Goal: Use online tool/utility: Use online tool/utility

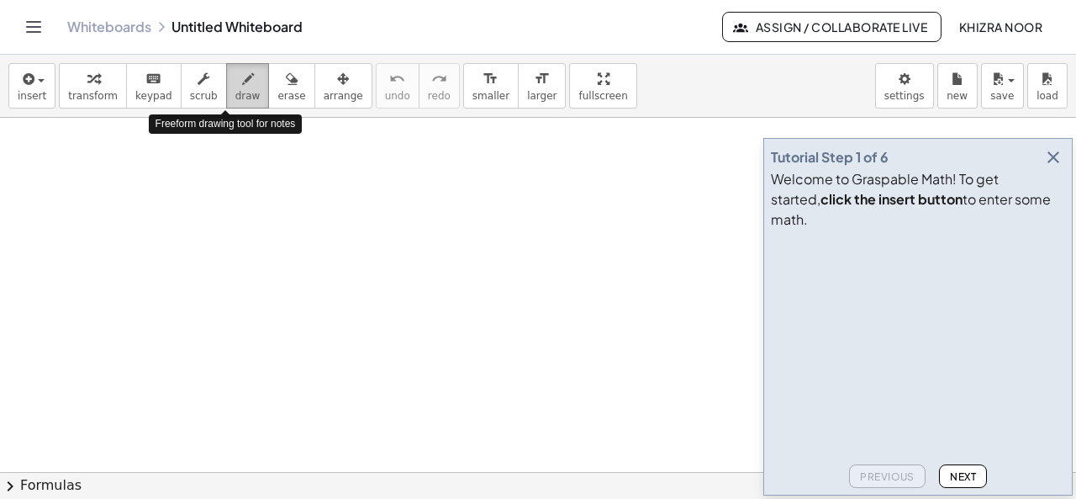
click at [242, 88] on icon "button" at bounding box center [248, 79] width 12 height 20
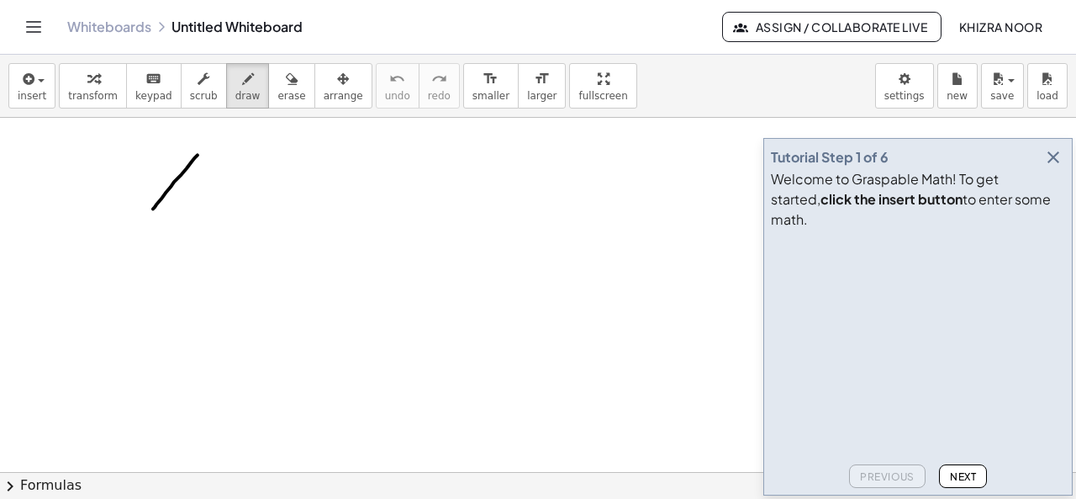
drag, startPoint x: 198, startPoint y: 154, endPoint x: 150, endPoint y: 210, distance: 74.0
drag, startPoint x: 199, startPoint y: 154, endPoint x: 256, endPoint y: 209, distance: 79.7
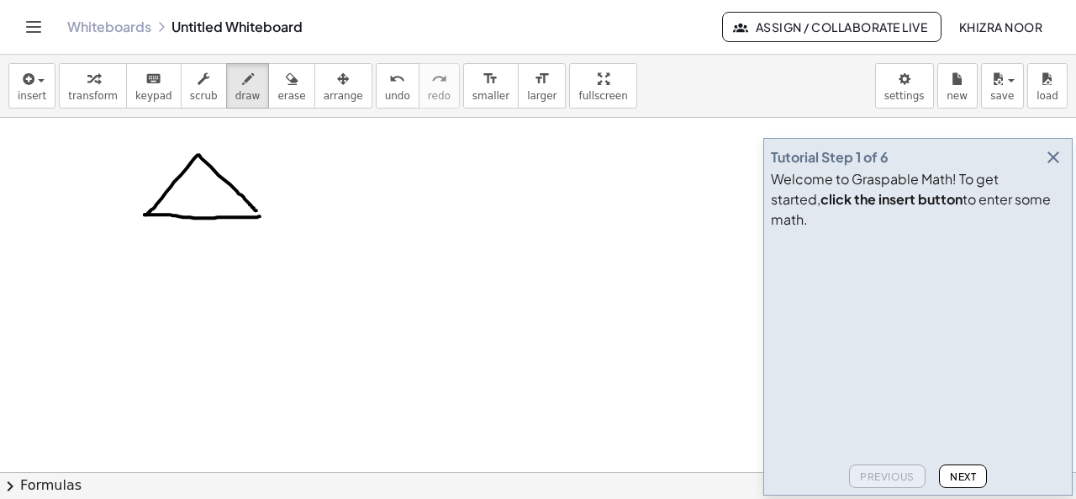
drag, startPoint x: 145, startPoint y: 214, endPoint x: 260, endPoint y: 215, distance: 115.2
drag, startPoint x: 162, startPoint y: 177, endPoint x: 185, endPoint y: 195, distance: 29.3
drag, startPoint x: 237, startPoint y: 166, endPoint x: 222, endPoint y: 187, distance: 25.9
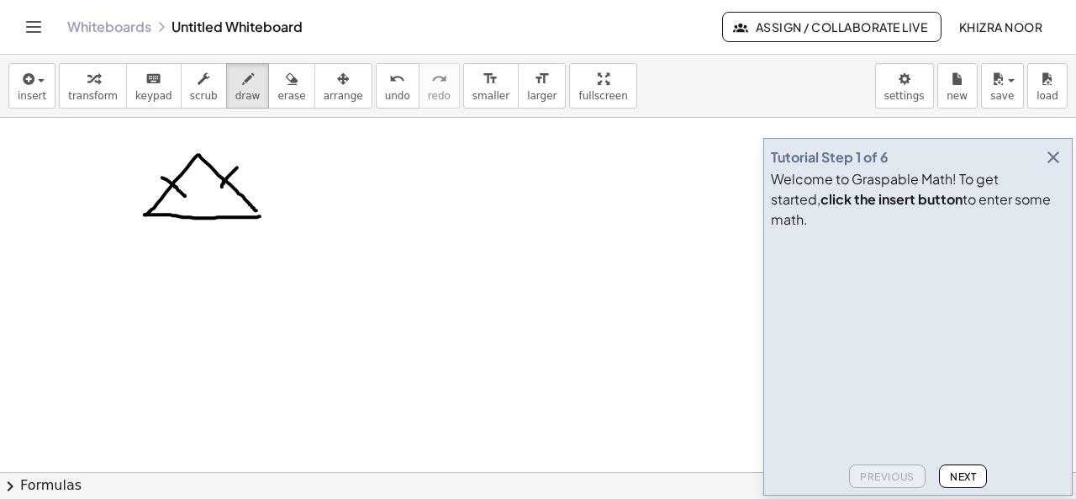
drag, startPoint x: 77, startPoint y: 271, endPoint x: 90, endPoint y: 291, distance: 23.8
drag, startPoint x: 148, startPoint y: 272, endPoint x: 148, endPoint y: 300, distance: 27.7
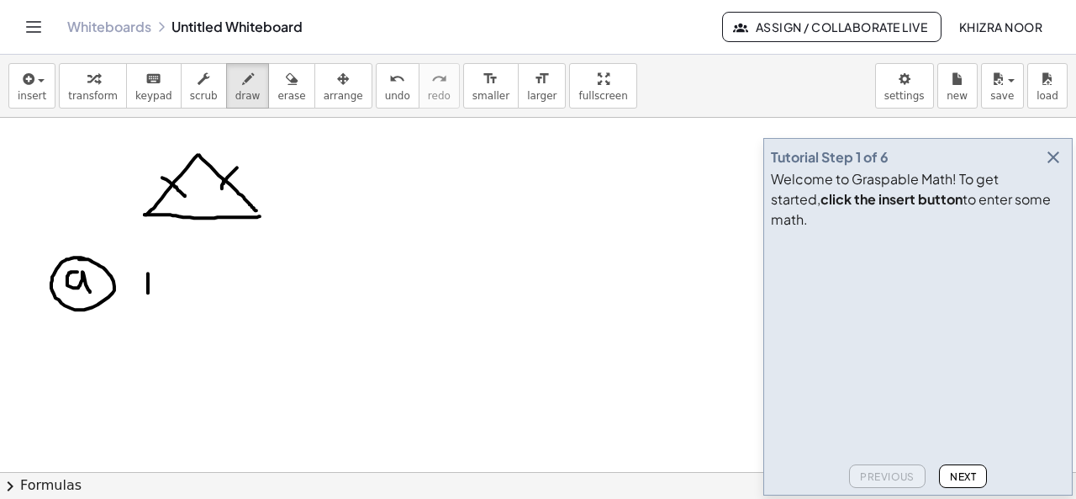
drag, startPoint x: 162, startPoint y: 270, endPoint x: 160, endPoint y: 302, distance: 32.0
drag, startPoint x: 172, startPoint y: 285, endPoint x: 200, endPoint y: 309, distance: 37.0
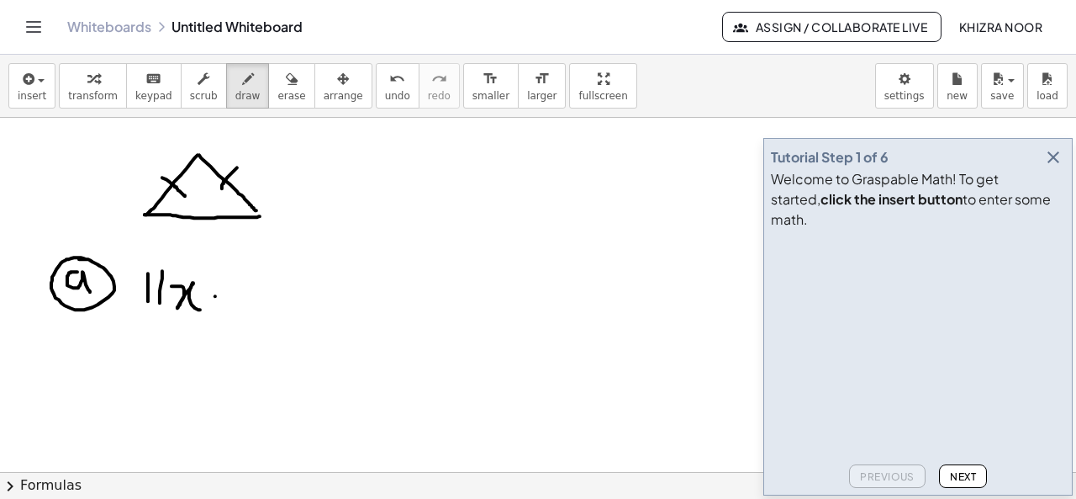
drag, startPoint x: 215, startPoint y: 295, endPoint x: 240, endPoint y: 293, distance: 25.3
drag, startPoint x: 261, startPoint y: 265, endPoint x: 262, endPoint y: 295, distance: 30.3
drag, startPoint x: 313, startPoint y: 288, endPoint x: 345, endPoint y: 285, distance: 32.0
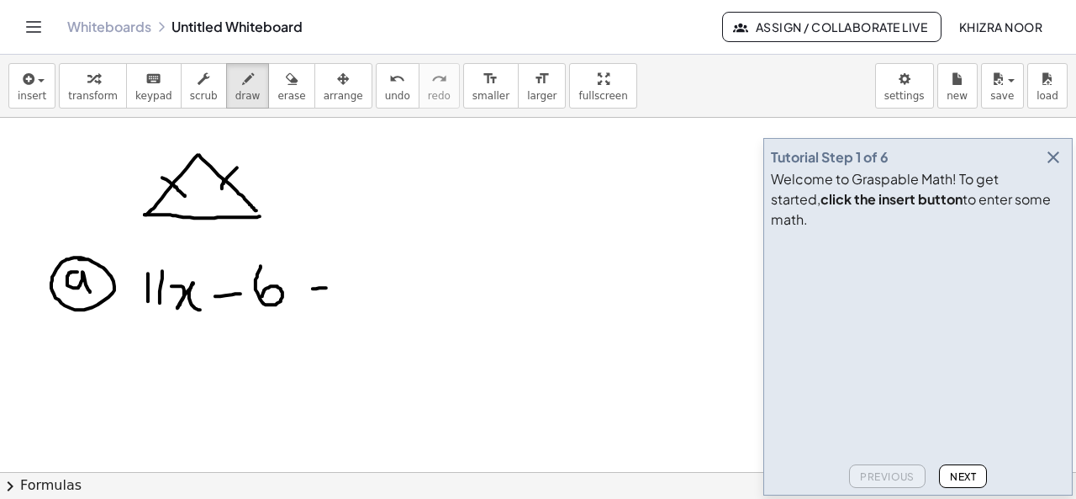
drag, startPoint x: 319, startPoint y: 295, endPoint x: 346, endPoint y: 293, distance: 27.0
drag, startPoint x: 399, startPoint y: 265, endPoint x: 388, endPoint y: 309, distance: 44.9
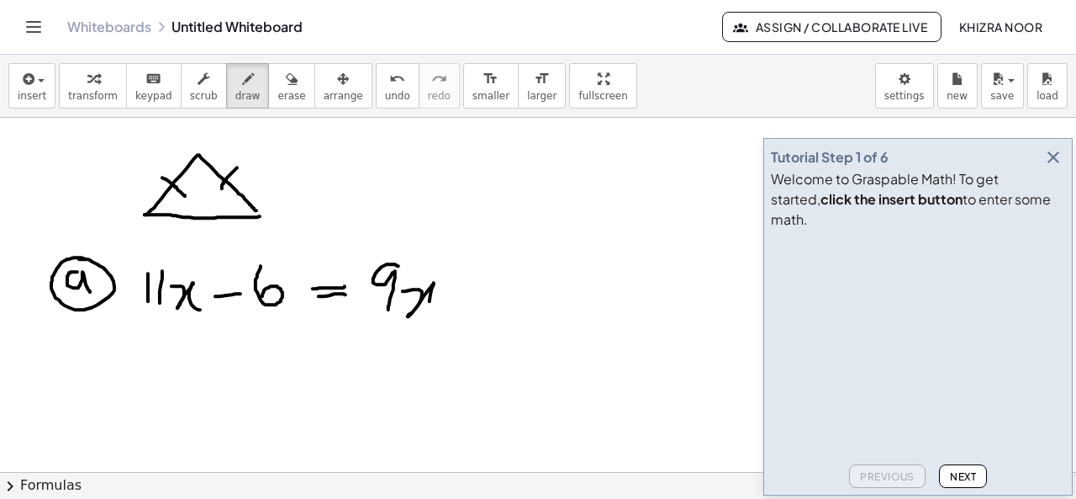
drag, startPoint x: 403, startPoint y: 290, endPoint x: 443, endPoint y: 312, distance: 45.9
drag, startPoint x: 476, startPoint y: 282, endPoint x: 471, endPoint y: 318, distance: 36.5
drag, startPoint x: 453, startPoint y: 300, endPoint x: 488, endPoint y: 305, distance: 34.8
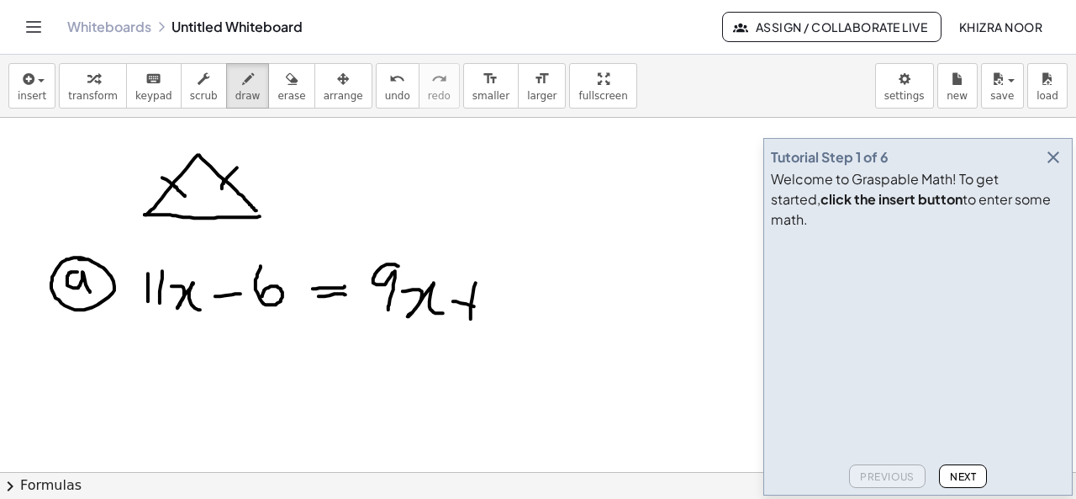
click at [1063, 167] on icon "button" at bounding box center [1053, 157] width 20 height 20
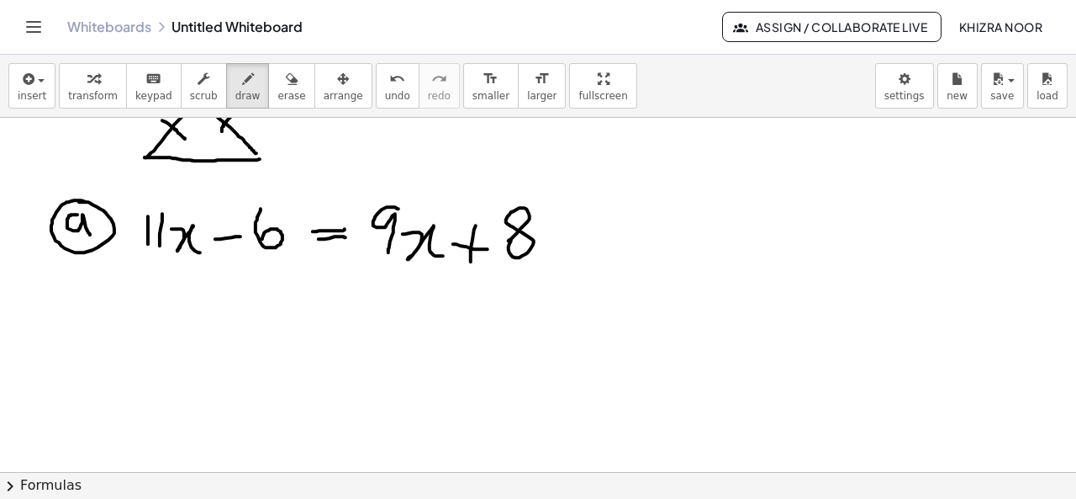
scroll to position [66, 0]
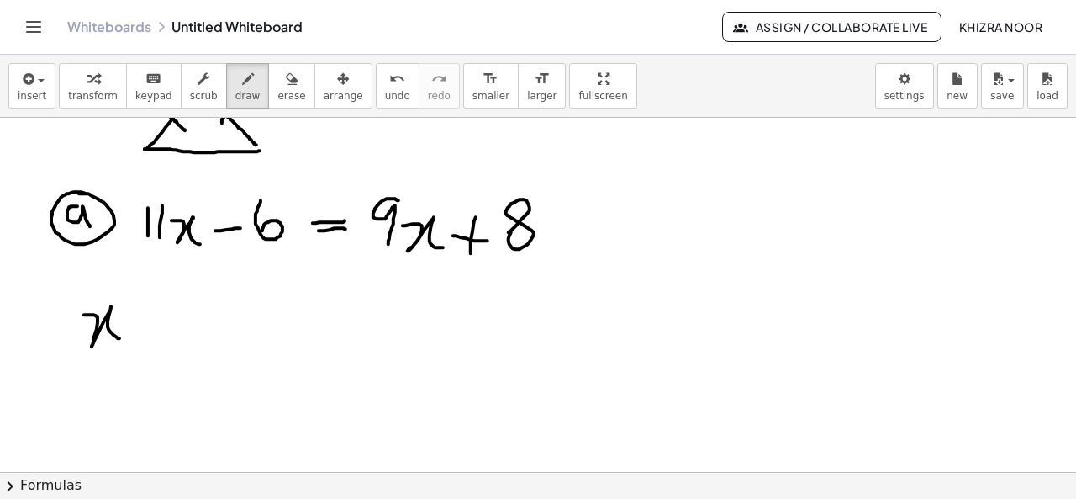
drag, startPoint x: 84, startPoint y: 314, endPoint x: 121, endPoint y: 339, distance: 44.8
click at [121, 339] on div at bounding box center [538, 462] width 1076 height 820
drag, startPoint x: 136, startPoint y: 320, endPoint x: 175, endPoint y: 319, distance: 38.7
click at [175, 319] on div at bounding box center [538, 462] width 1076 height 820
drag, startPoint x: 144, startPoint y: 331, endPoint x: 182, endPoint y: 334, distance: 38.8
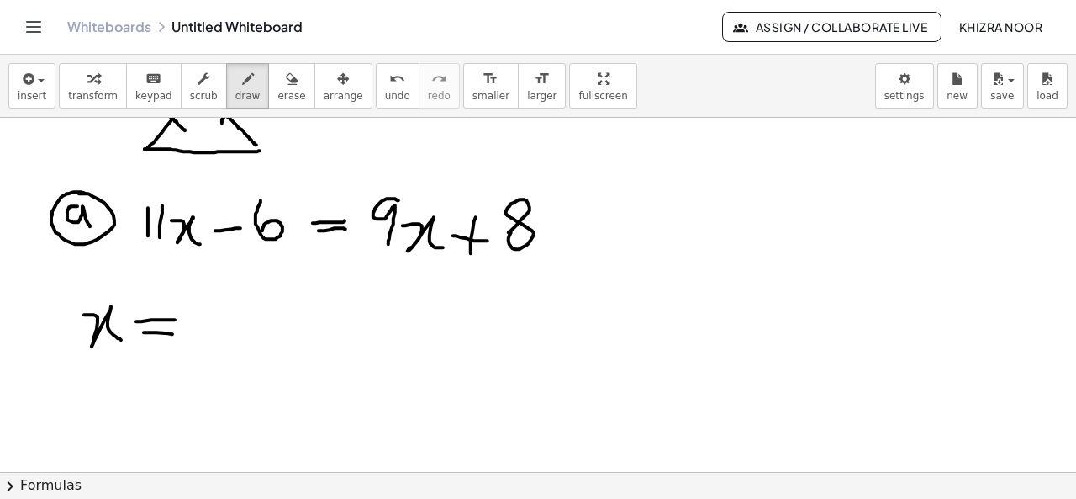
click at [182, 334] on div at bounding box center [538, 462] width 1076 height 820
drag, startPoint x: 206, startPoint y: 300, endPoint x: 228, endPoint y: 354, distance: 58.1
click at [228, 354] on div at bounding box center [538, 462] width 1076 height 820
drag, startPoint x: 219, startPoint y: 332, endPoint x: 252, endPoint y: 329, distance: 33.8
click at [252, 329] on div at bounding box center [538, 462] width 1076 height 820
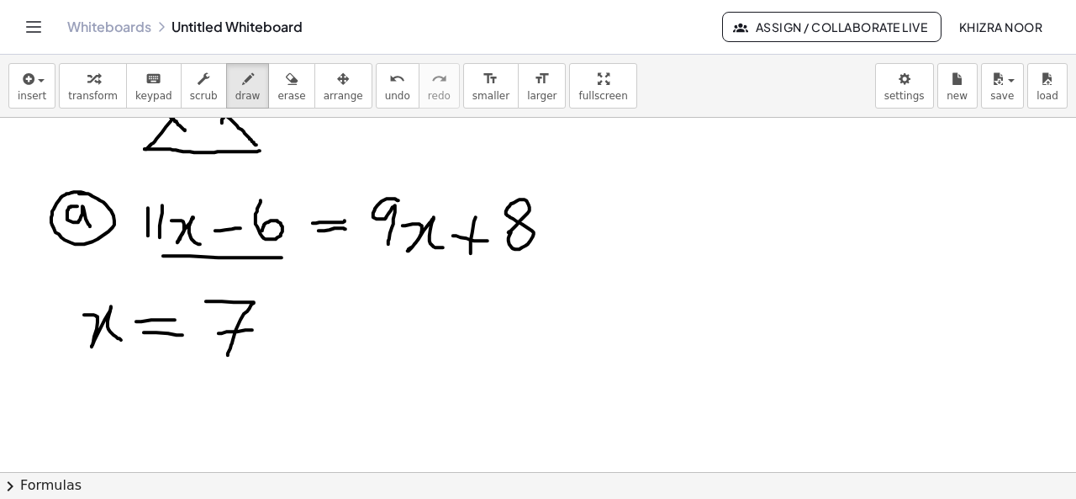
drag, startPoint x: 163, startPoint y: 255, endPoint x: 282, endPoint y: 256, distance: 118.6
click at [282, 256] on div at bounding box center [538, 462] width 1076 height 820
drag, startPoint x: 180, startPoint y: 400, endPoint x: 197, endPoint y: 457, distance: 58.8
click at [197, 457] on div at bounding box center [538, 462] width 1076 height 820
drag, startPoint x: 240, startPoint y: 403, endPoint x: 238, endPoint y: 444, distance: 41.3
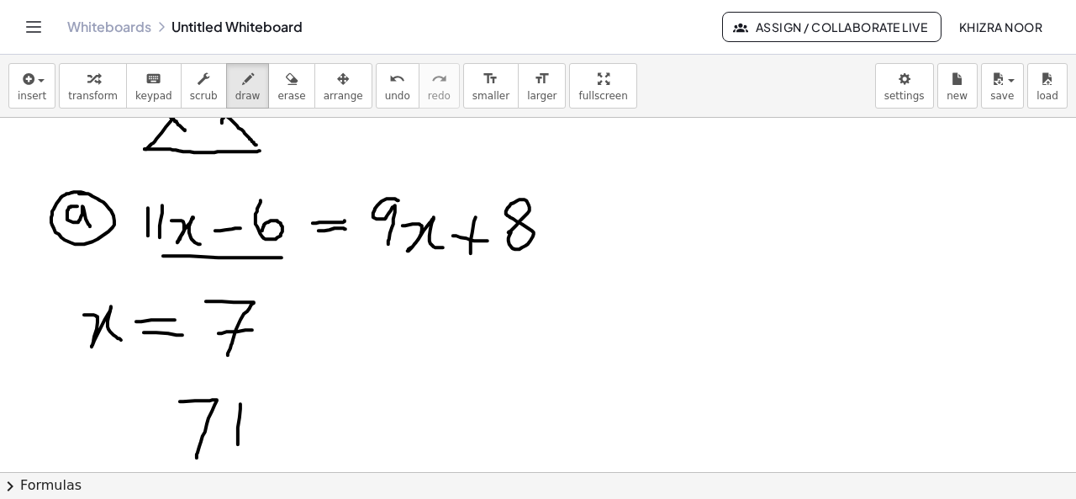
click at [238, 444] on div at bounding box center [538, 462] width 1076 height 820
drag, startPoint x: 295, startPoint y: 416, endPoint x: 322, endPoint y: 416, distance: 26.9
click at [322, 416] on div at bounding box center [538, 462] width 1076 height 820
drag, startPoint x: 294, startPoint y: 430, endPoint x: 319, endPoint y: 428, distance: 25.3
click at [319, 428] on div at bounding box center [538, 462] width 1076 height 820
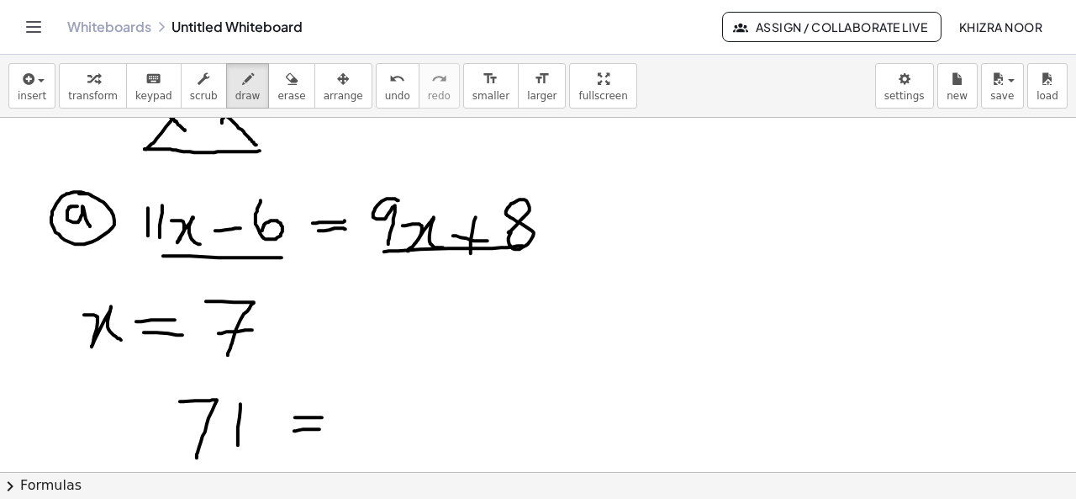
drag, startPoint x: 384, startPoint y: 251, endPoint x: 523, endPoint y: 245, distance: 138.9
click at [523, 245] on div at bounding box center [538, 462] width 1076 height 820
drag, startPoint x: 370, startPoint y: 398, endPoint x: 392, endPoint y: 447, distance: 54.2
click at [392, 447] on div at bounding box center [538, 462] width 1076 height 820
drag, startPoint x: 441, startPoint y: 389, endPoint x: 436, endPoint y: 436, distance: 47.4
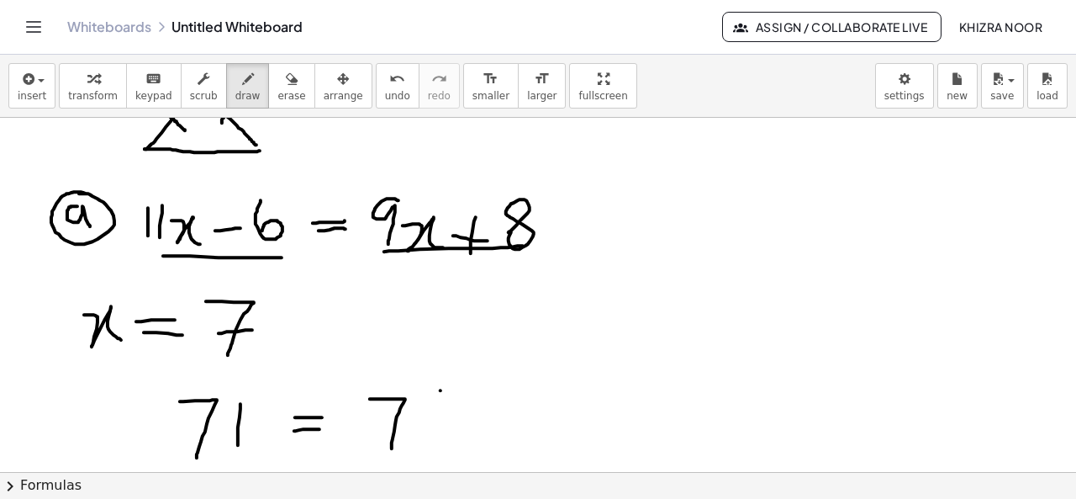
click at [436, 436] on div at bounding box center [538, 462] width 1076 height 820
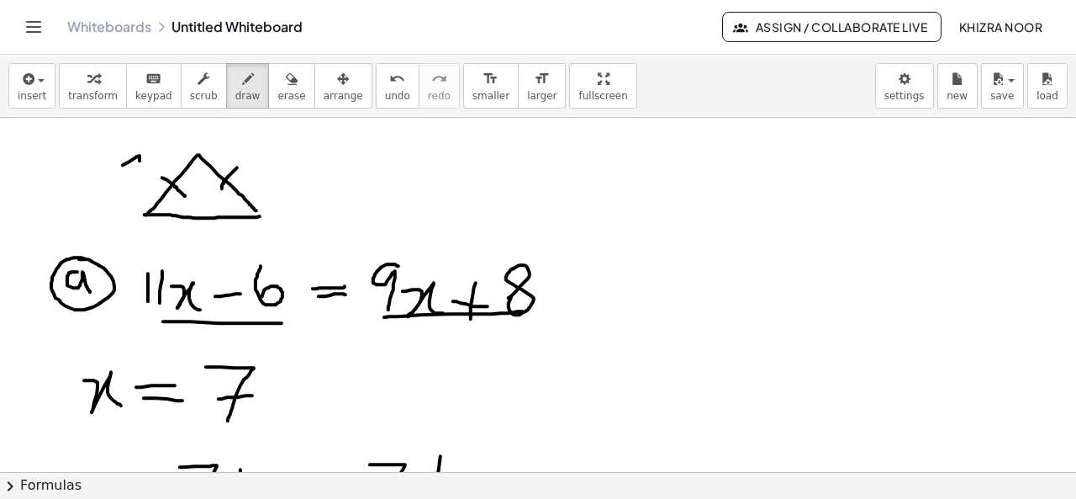
drag, startPoint x: 123, startPoint y: 164, endPoint x: 139, endPoint y: 185, distance: 26.4
drag, startPoint x: 146, startPoint y: 155, endPoint x: 150, endPoint y: 174, distance: 19.6
drag, startPoint x: 246, startPoint y: 144, endPoint x: 248, endPoint y: 179, distance: 35.4
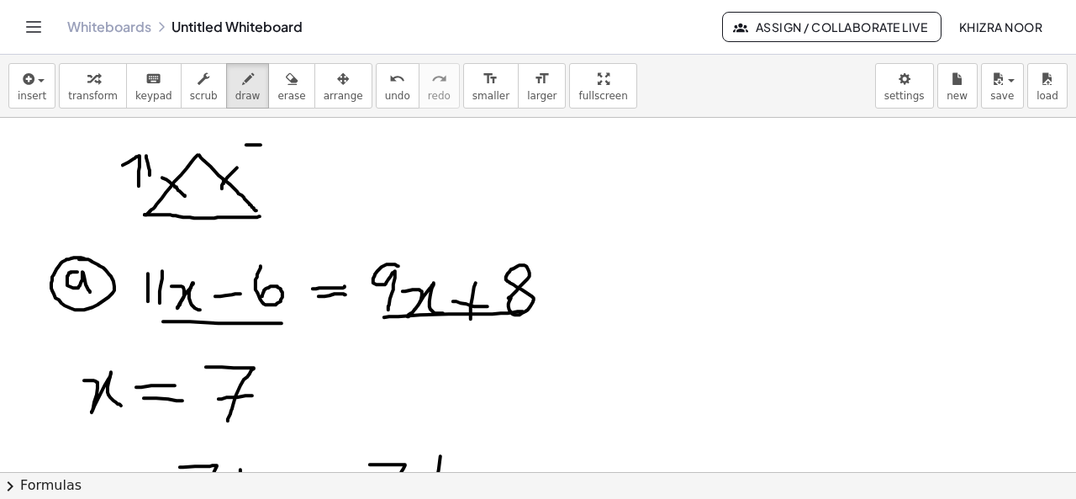
drag, startPoint x: 271, startPoint y: 147, endPoint x: 264, endPoint y: 172, distance: 25.3
drag, startPoint x: 190, startPoint y: 223, endPoint x: 188, endPoint y: 246, distance: 23.6
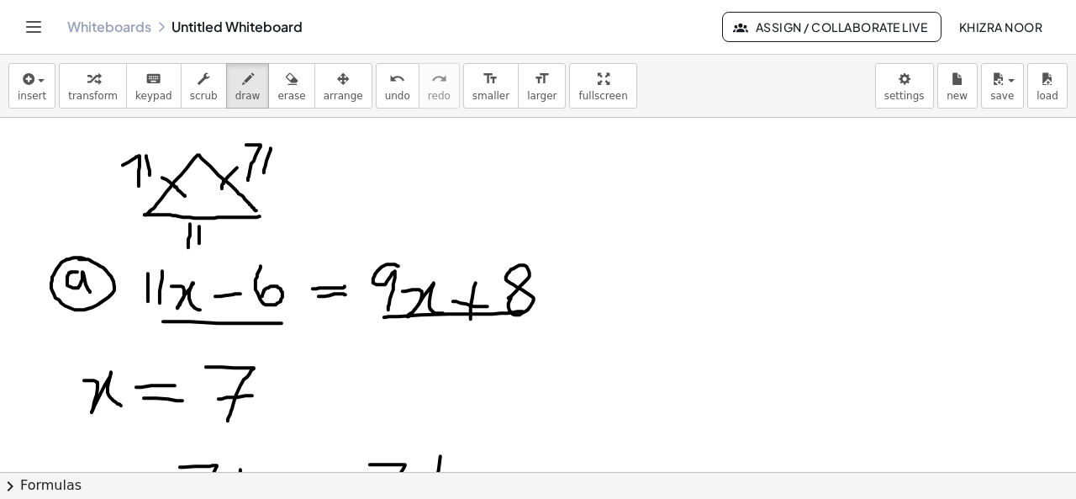
drag, startPoint x: 199, startPoint y: 225, endPoint x: 198, endPoint y: 244, distance: 18.5
drag, startPoint x: 217, startPoint y: 226, endPoint x: 215, endPoint y: 245, distance: 18.6
drag, startPoint x: 691, startPoint y: 283, endPoint x: 699, endPoint y: 323, distance: 40.2
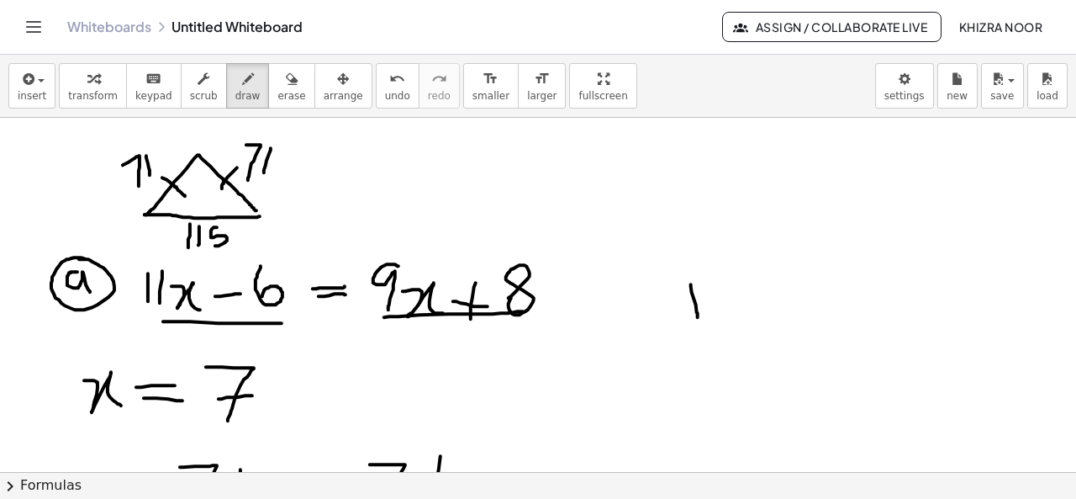
drag, startPoint x: 691, startPoint y: 287, endPoint x: 697, endPoint y: 309, distance: 23.5
drag, startPoint x: 720, startPoint y: 305, endPoint x: 739, endPoint y: 301, distance: 19.8
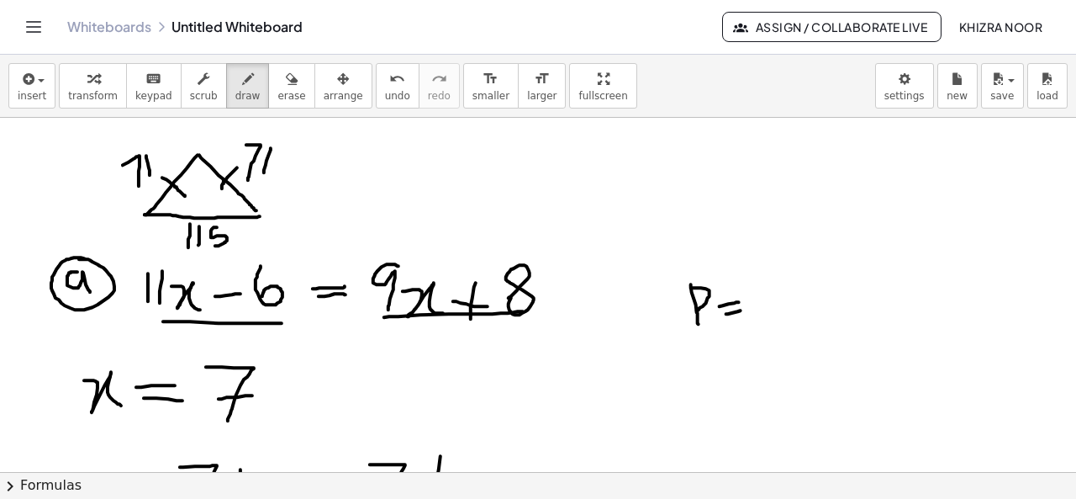
drag, startPoint x: 726, startPoint y: 313, endPoint x: 743, endPoint y: 309, distance: 17.1
drag, startPoint x: 92, startPoint y: 191, endPoint x: 101, endPoint y: 198, distance: 11.4
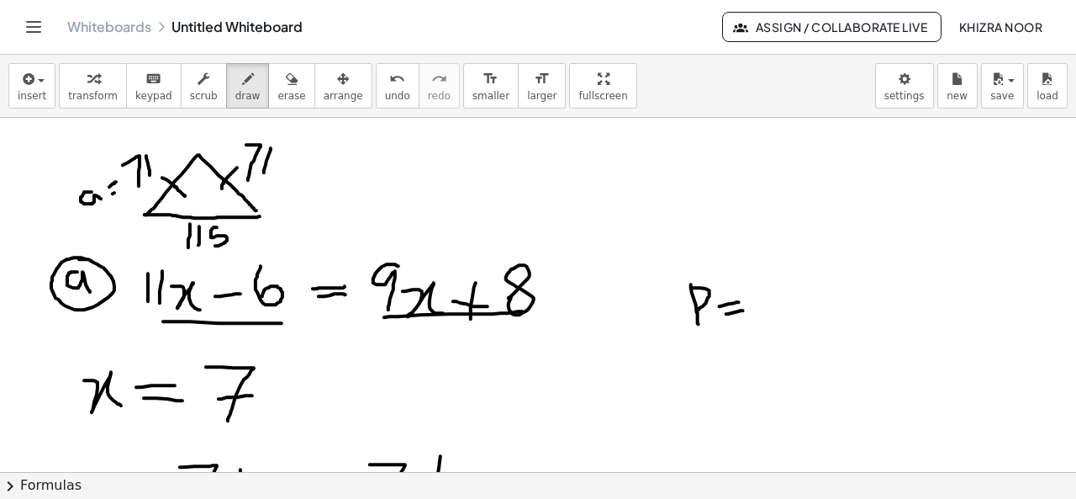
drag, startPoint x: 281, startPoint y: 171, endPoint x: 292, endPoint y: 171, distance: 10.9
drag, startPoint x: 282, startPoint y: 179, endPoint x: 297, endPoint y: 179, distance: 15.1
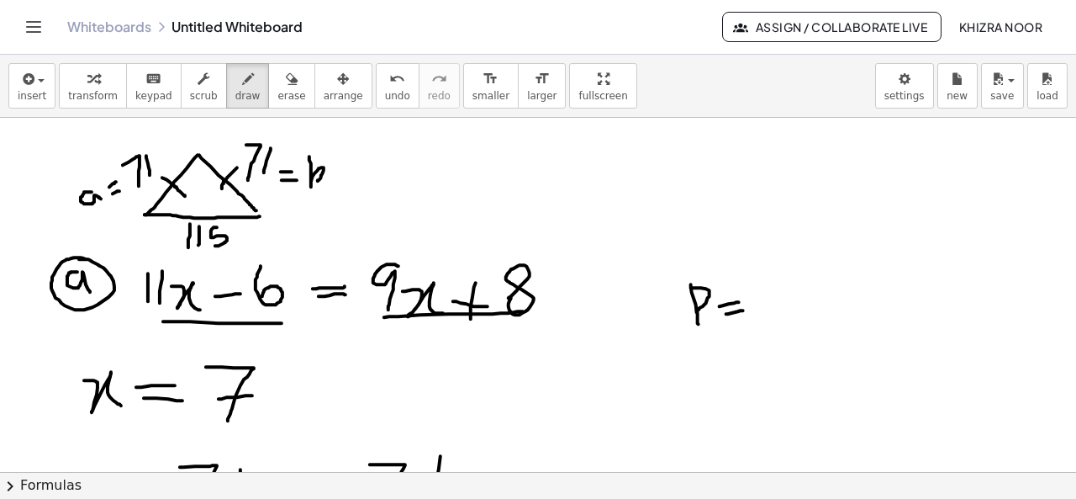
drag, startPoint x: 309, startPoint y: 156, endPoint x: 314, endPoint y: 182, distance: 27.4
drag, startPoint x: 143, startPoint y: 231, endPoint x: 144, endPoint y: 246, distance: 15.2
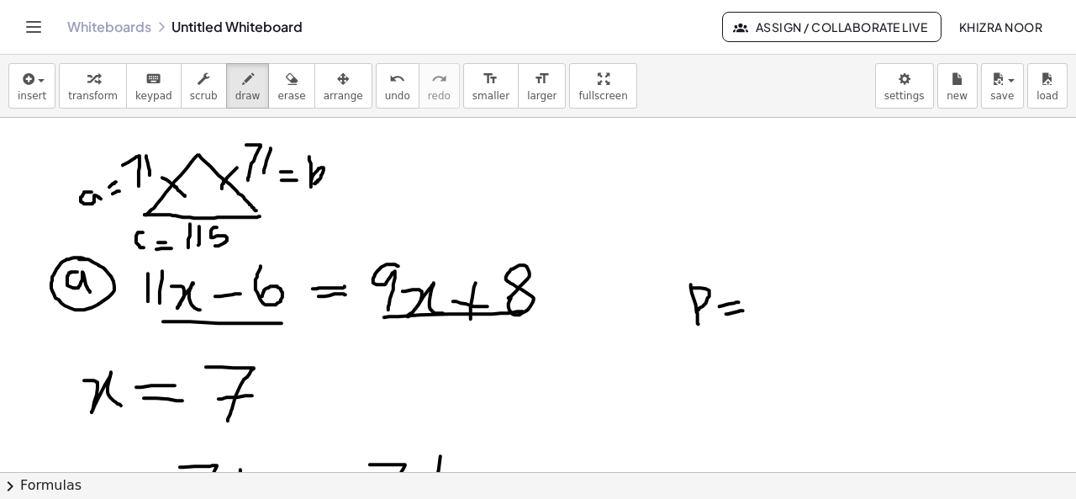
drag, startPoint x: 156, startPoint y: 248, endPoint x: 172, endPoint y: 247, distance: 15.2
drag, startPoint x: 775, startPoint y: 291, endPoint x: 789, endPoint y: 304, distance: 19.0
drag, startPoint x: 807, startPoint y: 286, endPoint x: 812, endPoint y: 299, distance: 14.4
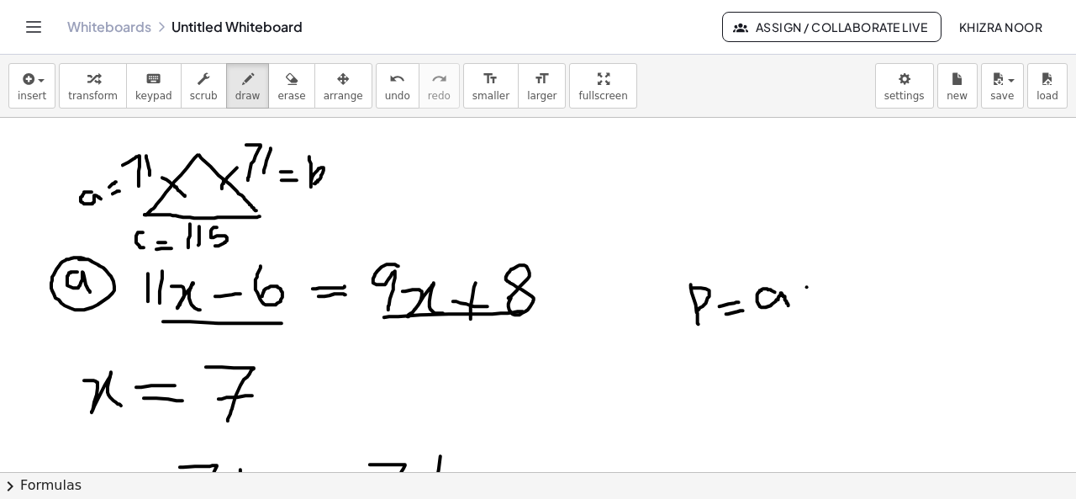
drag, startPoint x: 803, startPoint y: 295, endPoint x: 819, endPoint y: 295, distance: 16.0
drag, startPoint x: 837, startPoint y: 270, endPoint x: 847, endPoint y: 292, distance: 24.4
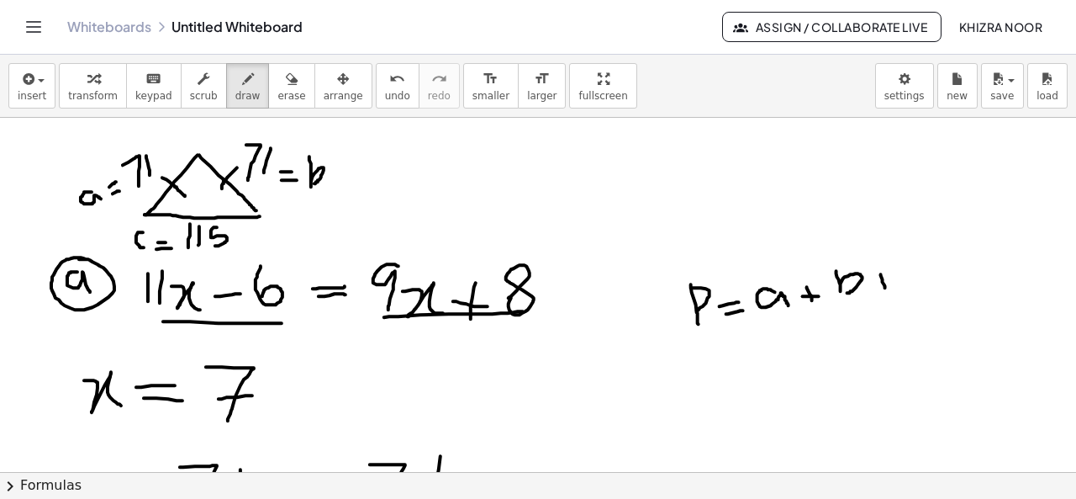
drag, startPoint x: 881, startPoint y: 273, endPoint x: 885, endPoint y: 288, distance: 14.9
drag, startPoint x: 879, startPoint y: 284, endPoint x: 895, endPoint y: 282, distance: 15.3
drag, startPoint x: 919, startPoint y: 268, endPoint x: 928, endPoint y: 285, distance: 19.2
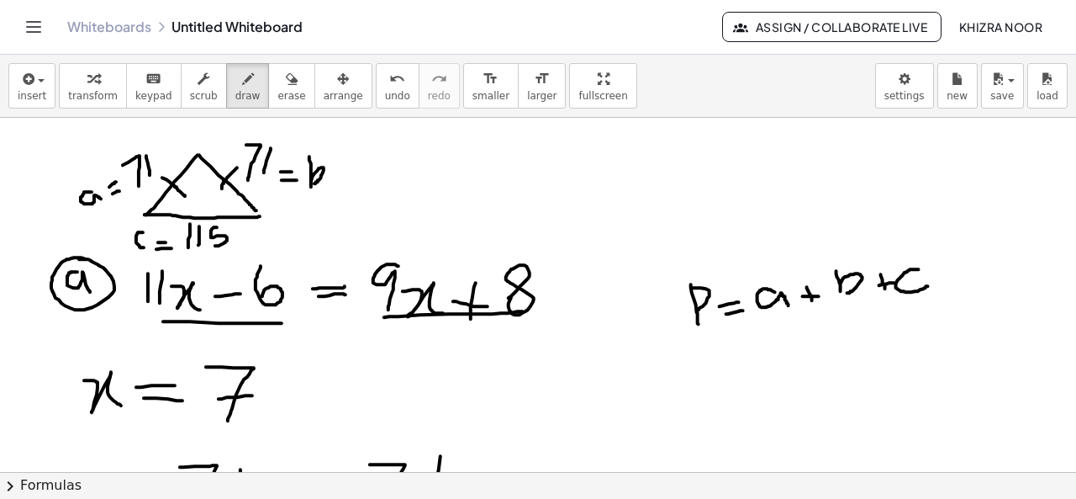
drag, startPoint x: 735, startPoint y: 344, endPoint x: 752, endPoint y: 340, distance: 18.1
drag, startPoint x: 738, startPoint y: 352, endPoint x: 752, endPoint y: 351, distance: 13.6
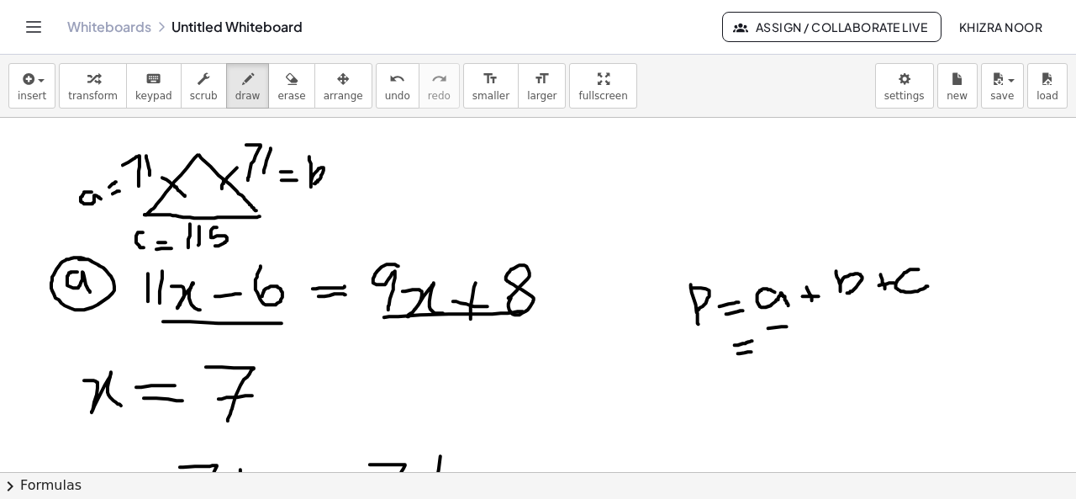
drag, startPoint x: 768, startPoint y: 327, endPoint x: 782, endPoint y: 371, distance: 45.7
drag, startPoint x: 795, startPoint y: 322, endPoint x: 796, endPoint y: 359, distance: 37.0
drag, startPoint x: 821, startPoint y: 329, endPoint x: 825, endPoint y: 351, distance: 22.9
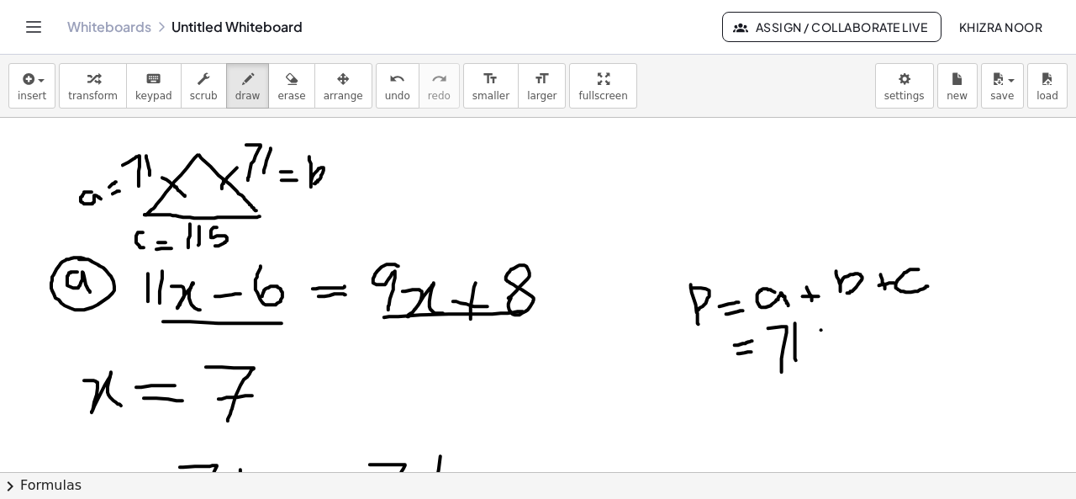
drag, startPoint x: 817, startPoint y: 339, endPoint x: 829, endPoint y: 336, distance: 12.0
drag, startPoint x: 840, startPoint y: 322, endPoint x: 857, endPoint y: 352, distance: 34.6
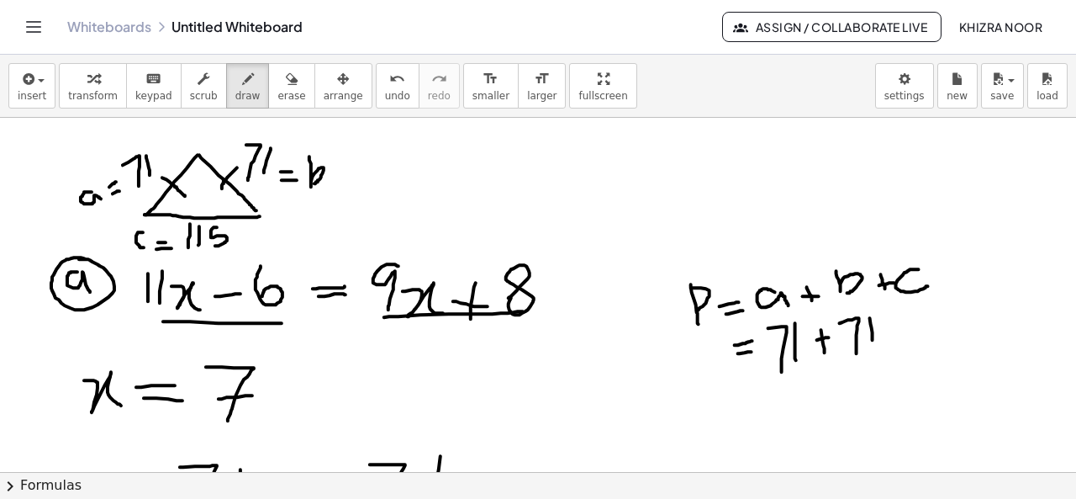
drag, startPoint x: 870, startPoint y: 317, endPoint x: 873, endPoint y: 341, distance: 23.7
drag, startPoint x: 896, startPoint y: 324, endPoint x: 900, endPoint y: 346, distance: 22.9
drag, startPoint x: 895, startPoint y: 335, endPoint x: 909, endPoint y: 332, distance: 14.5
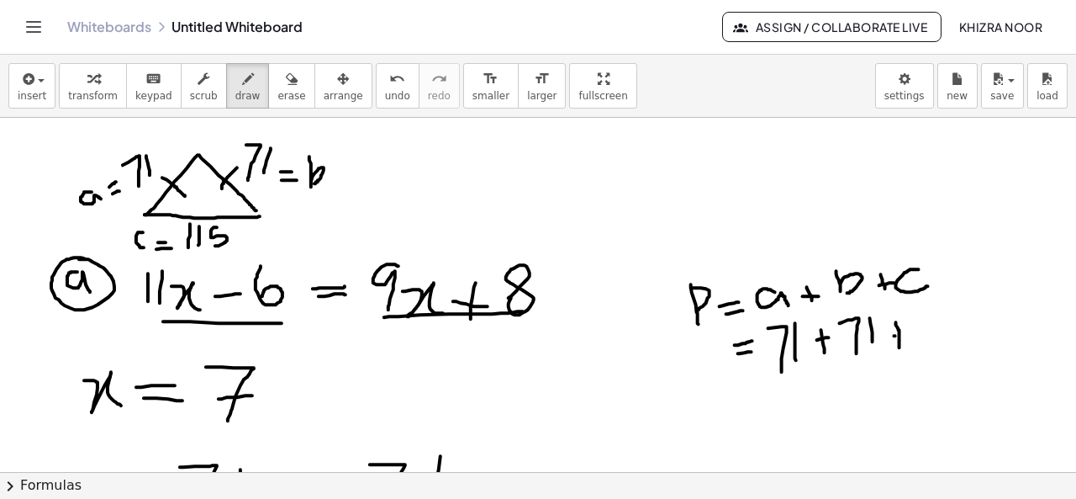
drag, startPoint x: 927, startPoint y: 312, endPoint x: 933, endPoint y: 341, distance: 30.0
drag, startPoint x: 943, startPoint y: 312, endPoint x: 949, endPoint y: 337, distance: 25.9
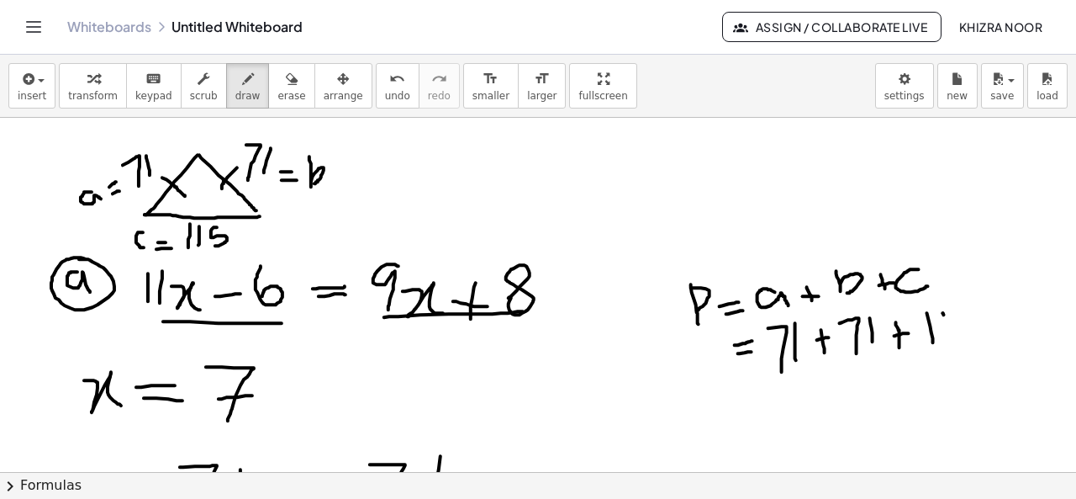
drag, startPoint x: 970, startPoint y: 308, endPoint x: 961, endPoint y: 337, distance: 30.8
drag, startPoint x: 758, startPoint y: 401, endPoint x: 743, endPoint y: 406, distance: 15.2
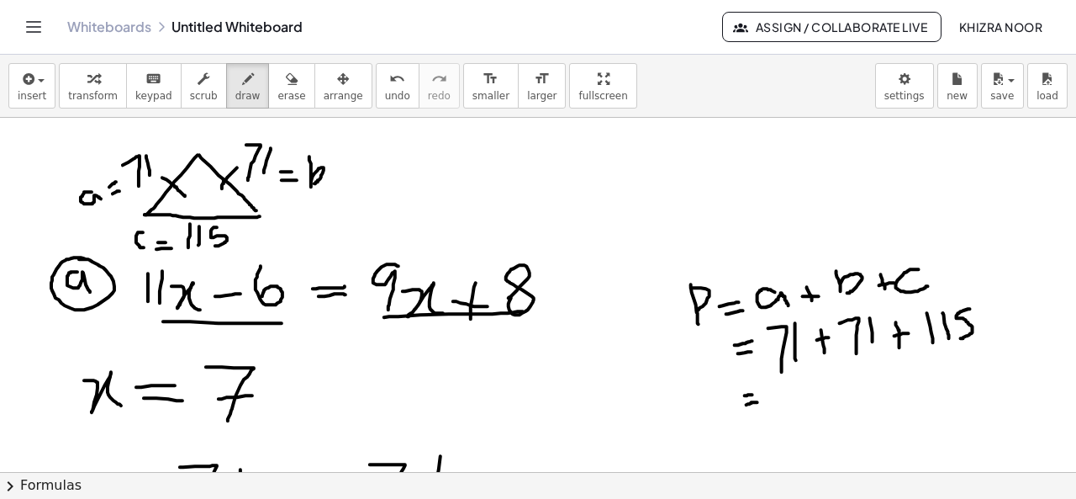
drag, startPoint x: 784, startPoint y: 388, endPoint x: 805, endPoint y: 414, distance: 34.7
drag, startPoint x: 837, startPoint y: 381, endPoint x: 823, endPoint y: 416, distance: 38.1
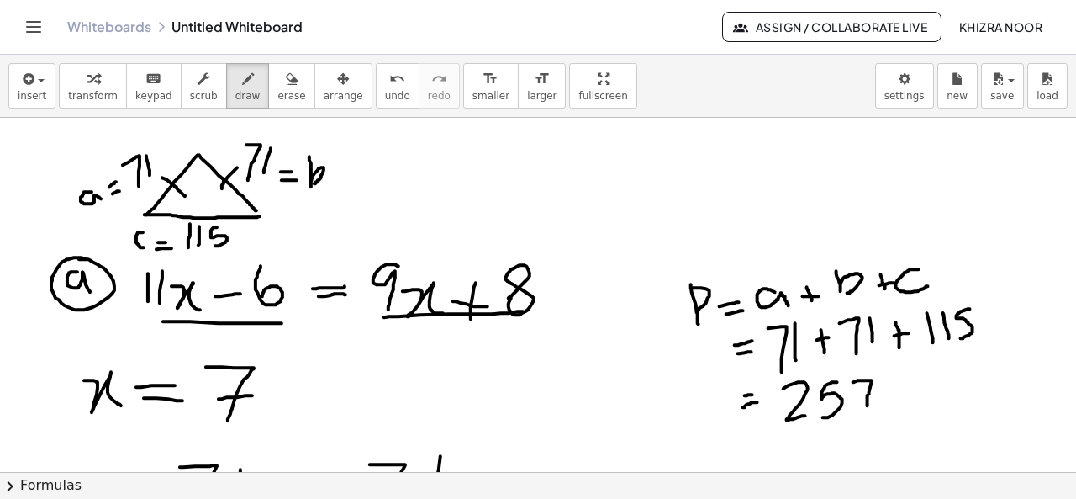
drag, startPoint x: 853, startPoint y: 381, endPoint x: 868, endPoint y: 408, distance: 30.5
drag, startPoint x: 856, startPoint y: 392, endPoint x: 882, endPoint y: 393, distance: 26.1
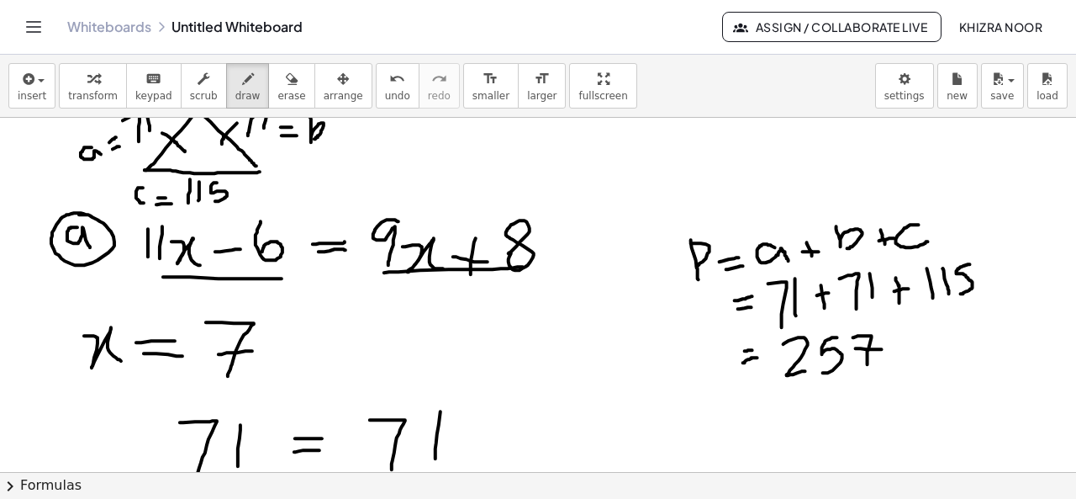
scroll to position [16, 0]
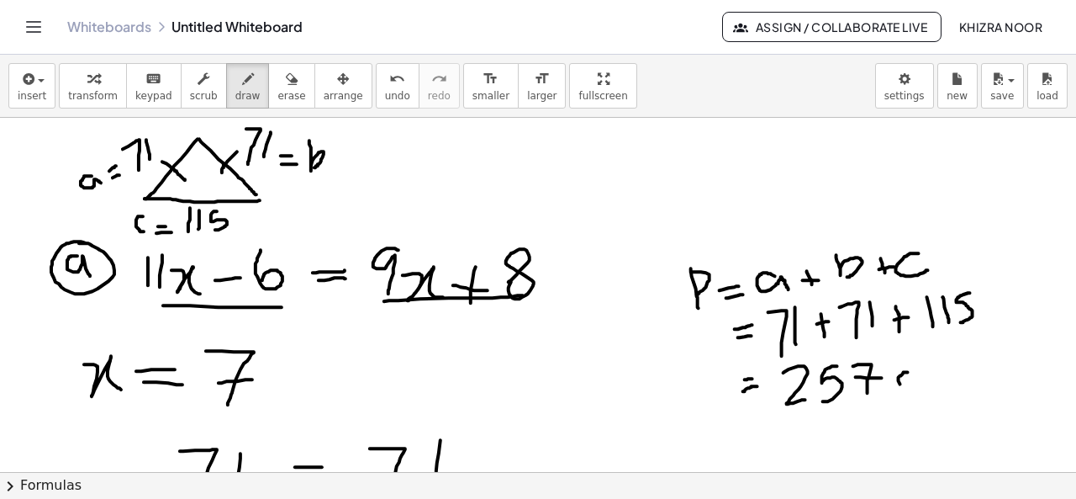
drag, startPoint x: 908, startPoint y: 371, endPoint x: 915, endPoint y: 387, distance: 17.3
drag, startPoint x: 924, startPoint y: 373, endPoint x: 967, endPoint y: 384, distance: 44.3
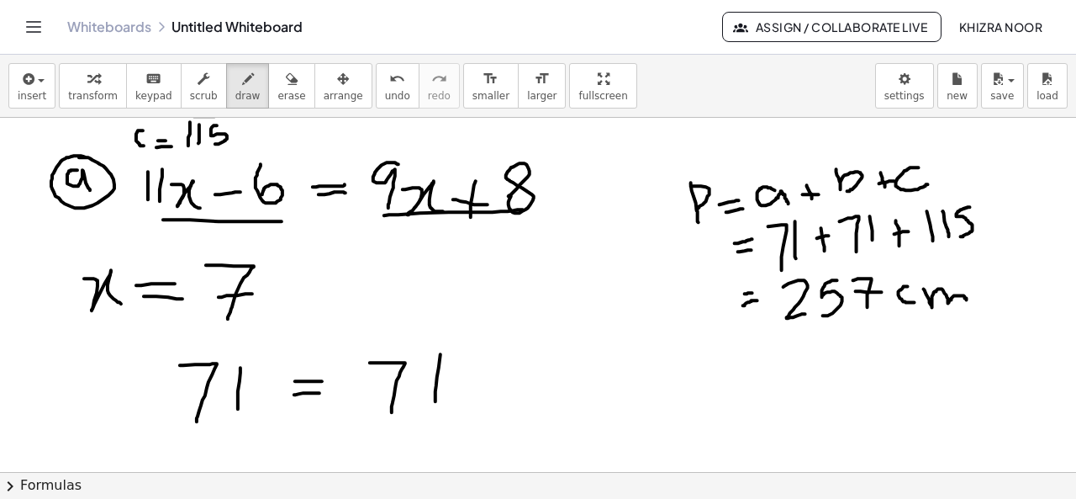
scroll to position [110, 0]
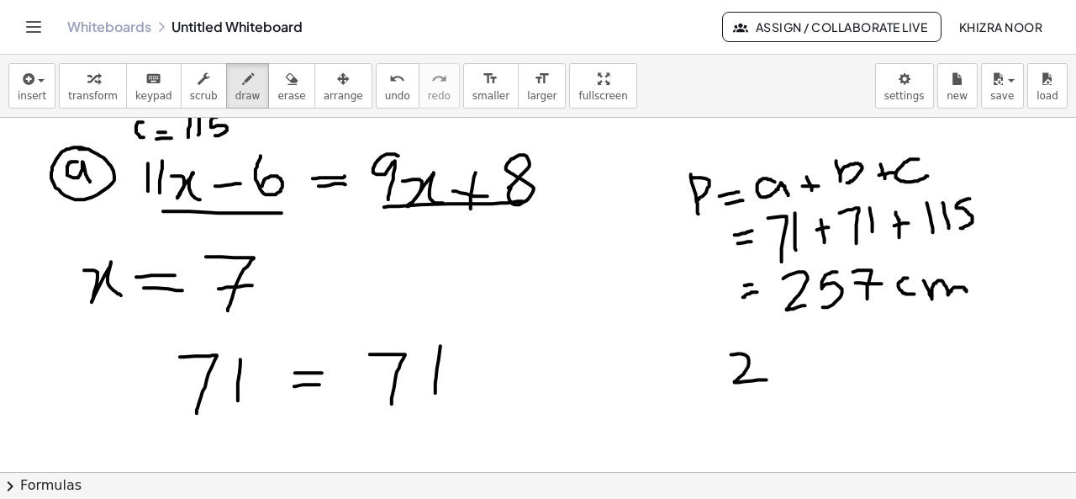
drag, startPoint x: 731, startPoint y: 353, endPoint x: 768, endPoint y: 378, distance: 44.8
click at [768, 378] on div at bounding box center [538, 418] width 1076 height 820
drag, startPoint x: 794, startPoint y: 341, endPoint x: 777, endPoint y: 384, distance: 46.8
click at [777, 384] on div at bounding box center [538, 418] width 1076 height 820
drag, startPoint x: 831, startPoint y: 337, endPoint x: 855, endPoint y: 369, distance: 40.2
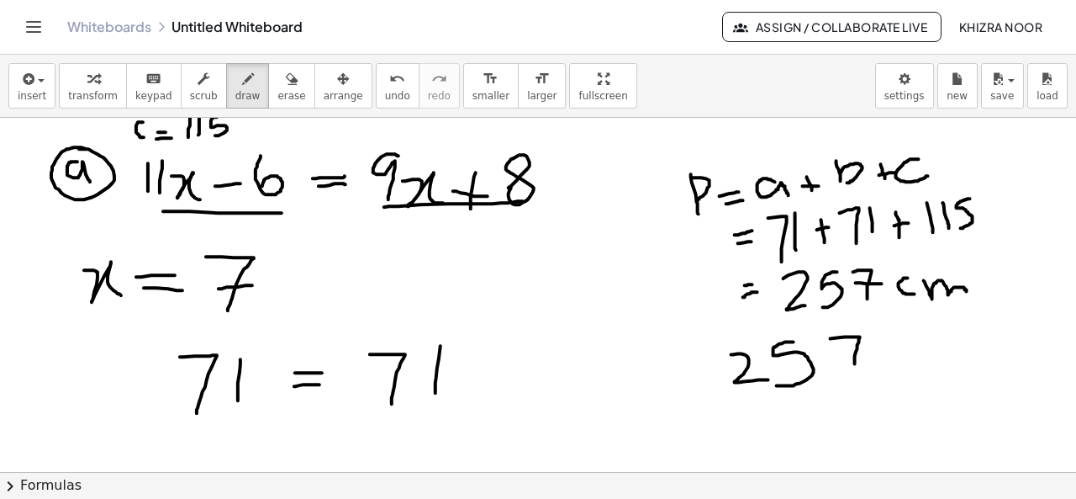
click at [855, 369] on div at bounding box center [538, 418] width 1076 height 820
drag, startPoint x: 720, startPoint y: 402, endPoint x: 884, endPoint y: 371, distance: 167.7
click at [884, 371] on div at bounding box center [538, 418] width 1076 height 820
drag, startPoint x: 779, startPoint y: 422, endPoint x: 779, endPoint y: 446, distance: 24.4
click at [779, 446] on div at bounding box center [538, 418] width 1076 height 820
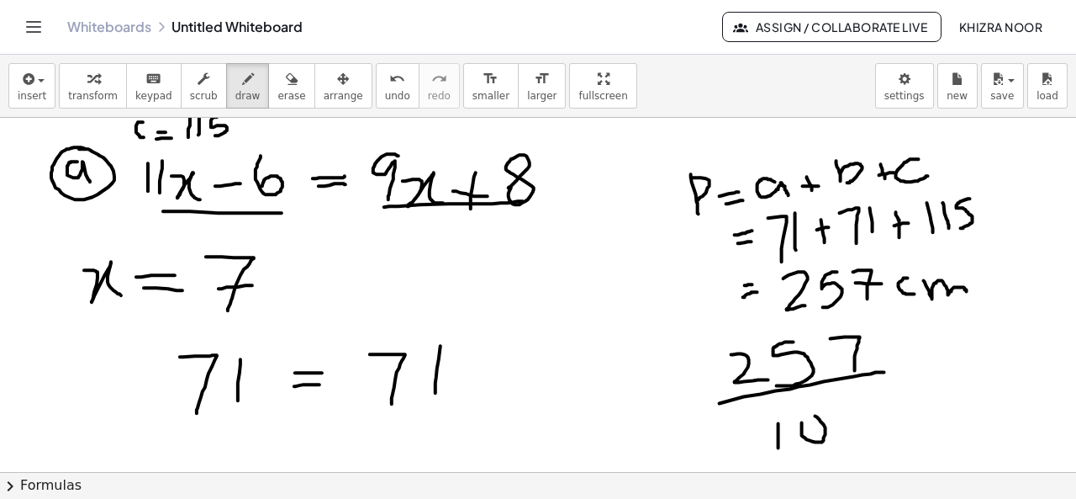
click at [800, 419] on div at bounding box center [538, 418] width 1076 height 820
click at [864, 411] on div at bounding box center [538, 418] width 1076 height 820
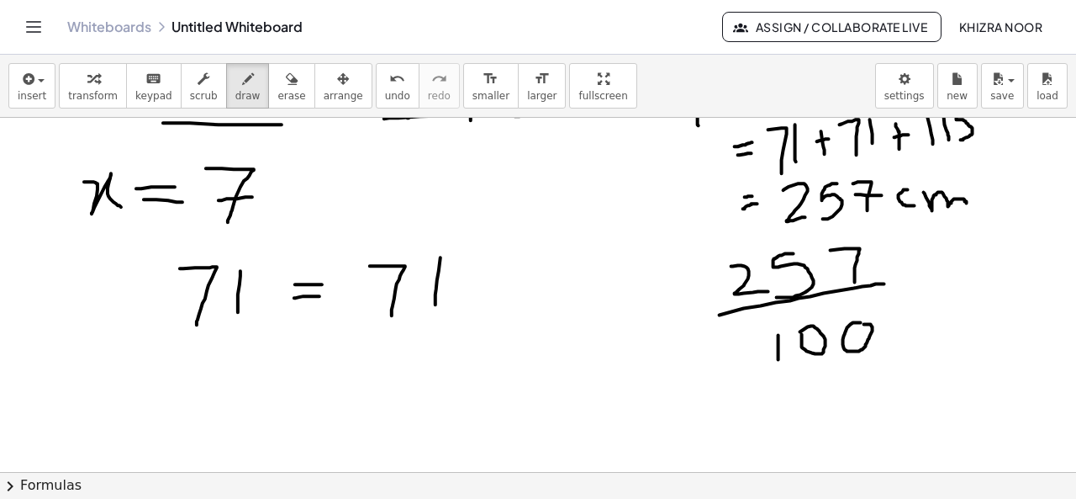
scroll to position [207, 0]
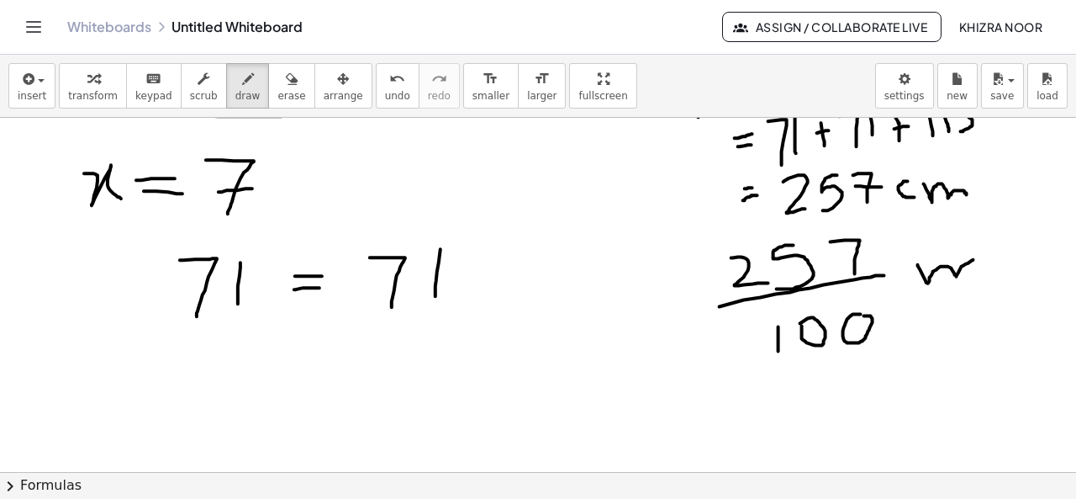
drag, startPoint x: 918, startPoint y: 263, endPoint x: 985, endPoint y: 268, distance: 67.5
click at [985, 268] on div at bounding box center [538, 321] width 1076 height 820
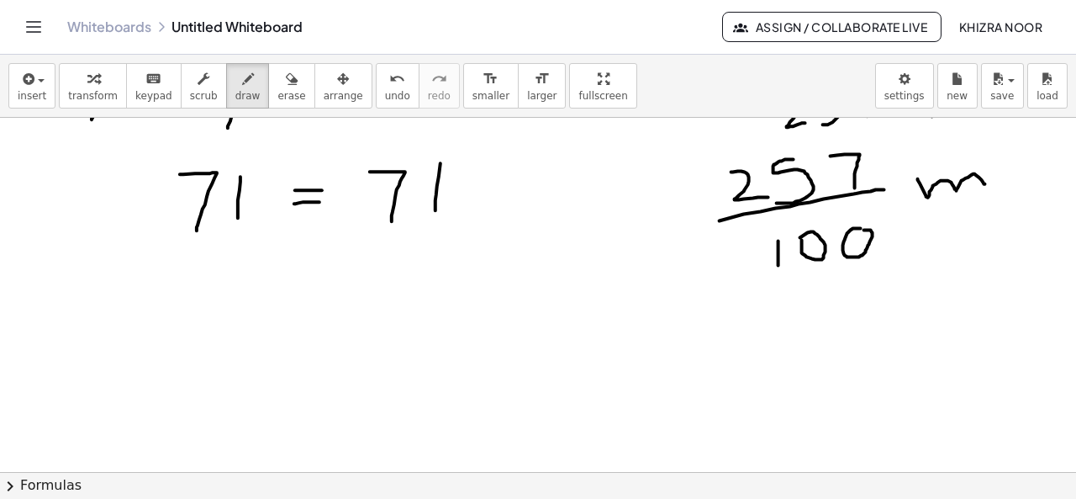
scroll to position [305, 0]
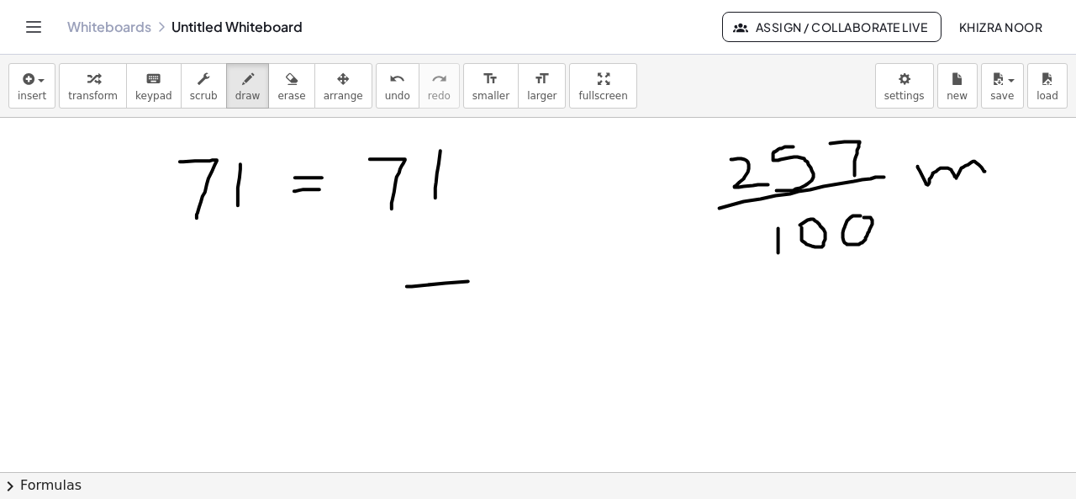
drag, startPoint x: 407, startPoint y: 285, endPoint x: 580, endPoint y: 272, distance: 173.7
click at [580, 272] on div at bounding box center [538, 223] width 1076 height 820
drag, startPoint x: 404, startPoint y: 288, endPoint x: 405, endPoint y: 350, distance: 62.2
click at [405, 350] on div at bounding box center [538, 223] width 1076 height 820
drag, startPoint x: 441, startPoint y: 312, endPoint x: 483, endPoint y: 341, distance: 50.1
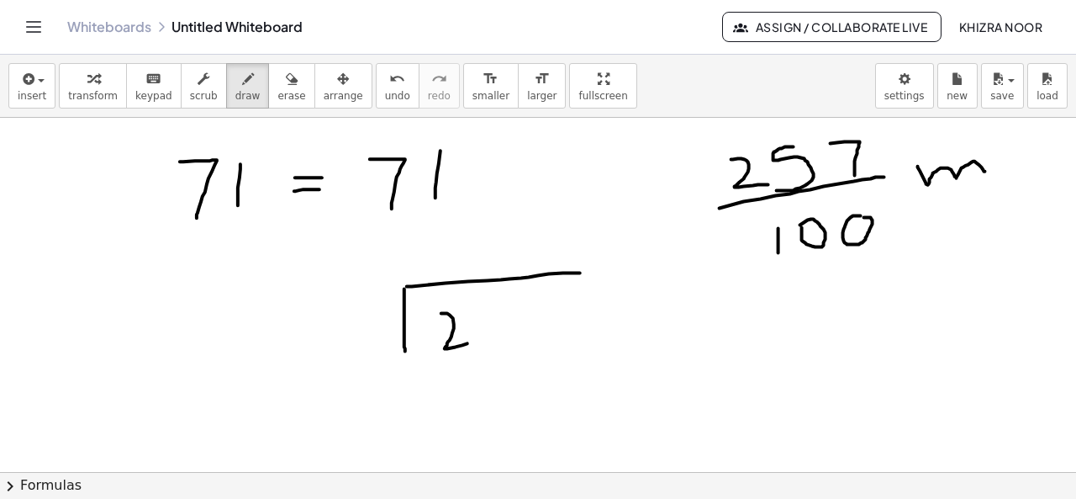
click at [483, 341] on div at bounding box center [538, 223] width 1076 height 820
drag, startPoint x: 511, startPoint y: 307, endPoint x: 504, endPoint y: 343, distance: 36.9
click at [504, 343] on div at bounding box center [538, 223] width 1076 height 820
drag, startPoint x: 545, startPoint y: 307, endPoint x: 557, endPoint y: 345, distance: 39.9
click at [557, 345] on div at bounding box center [538, 223] width 1076 height 820
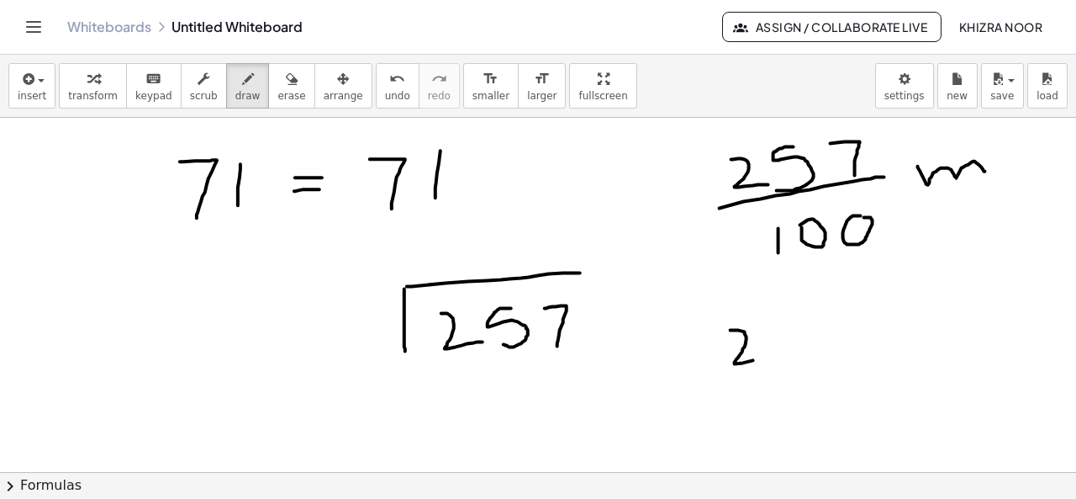
drag, startPoint x: 731, startPoint y: 329, endPoint x: 768, endPoint y: 356, distance: 46.2
click at [768, 356] on div at bounding box center [538, 223] width 1076 height 820
click at [782, 336] on div at bounding box center [538, 223] width 1076 height 820
drag, startPoint x: 816, startPoint y: 315, endPoint x: 808, endPoint y: 351, distance: 36.3
click at [808, 351] on div at bounding box center [538, 223] width 1076 height 820
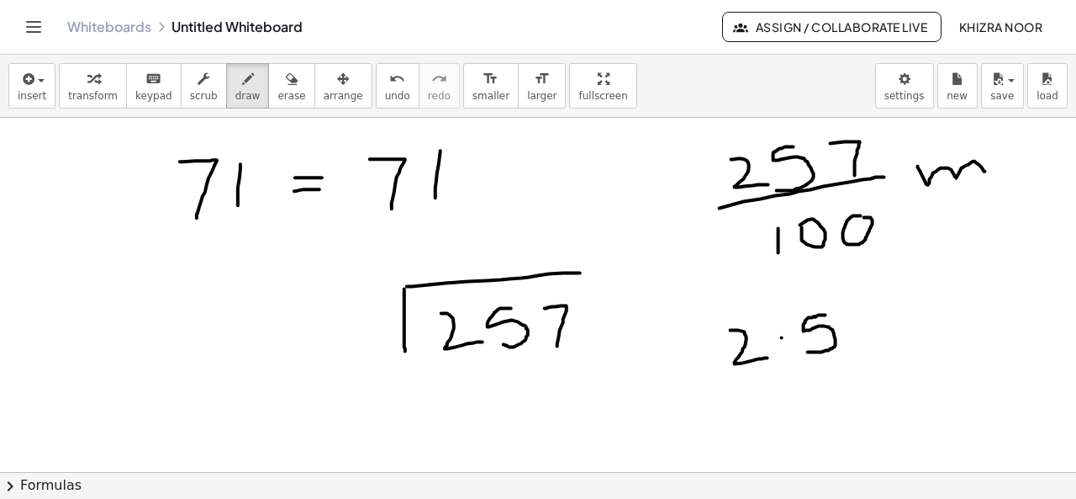
drag, startPoint x: 814, startPoint y: 315, endPoint x: 826, endPoint y: 314, distance: 11.9
click at [826, 314] on div at bounding box center [538, 223] width 1076 height 820
drag, startPoint x: 848, startPoint y: 309, endPoint x: 869, endPoint y: 342, distance: 39.7
click at [869, 342] on div at bounding box center [538, 223] width 1076 height 820
drag, startPoint x: 906, startPoint y: 317, endPoint x: 957, endPoint y: 314, distance: 50.6
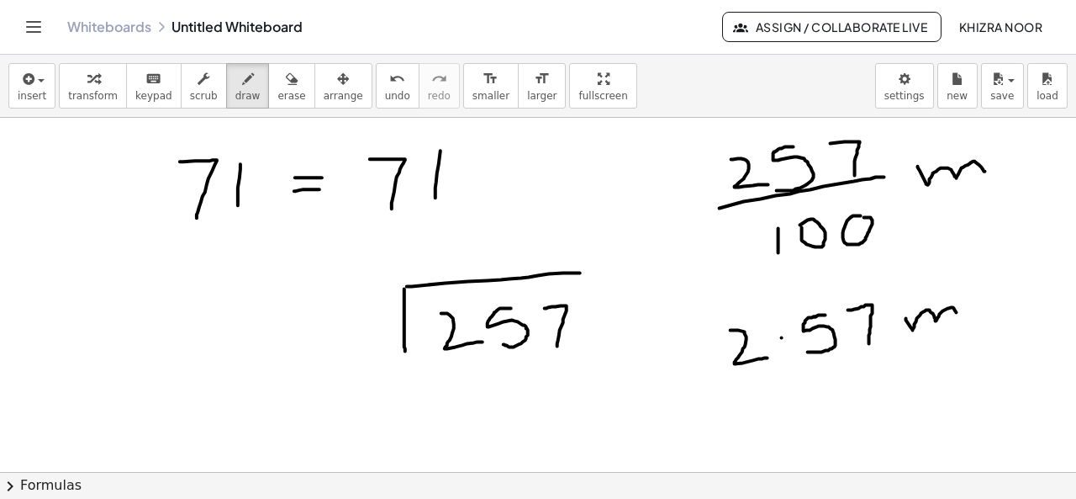
click at [957, 314] on div at bounding box center [538, 223] width 1076 height 820
click at [880, 380] on div at bounding box center [538, 223] width 1076 height 820
click at [885, 380] on div at bounding box center [538, 223] width 1076 height 820
click at [890, 380] on div at bounding box center [538, 223] width 1076 height 820
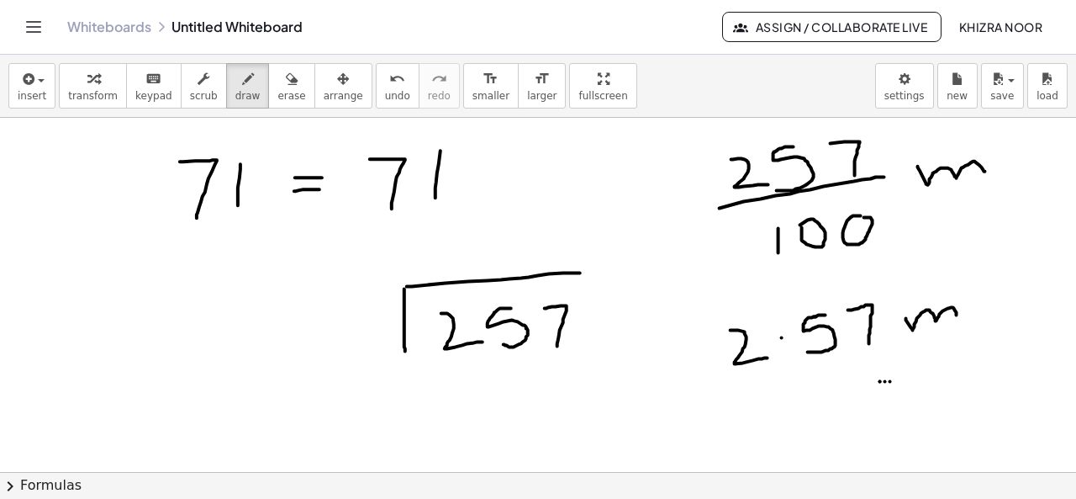
click at [900, 380] on div at bounding box center [538, 223] width 1076 height 820
drag, startPoint x: 735, startPoint y: 196, endPoint x: 751, endPoint y: 196, distance: 16.0
click at [751, 196] on div at bounding box center [538, 223] width 1076 height 820
drag, startPoint x: 794, startPoint y: 181, endPoint x: 806, endPoint y: 178, distance: 12.9
click at [806, 178] on div at bounding box center [538, 223] width 1076 height 820
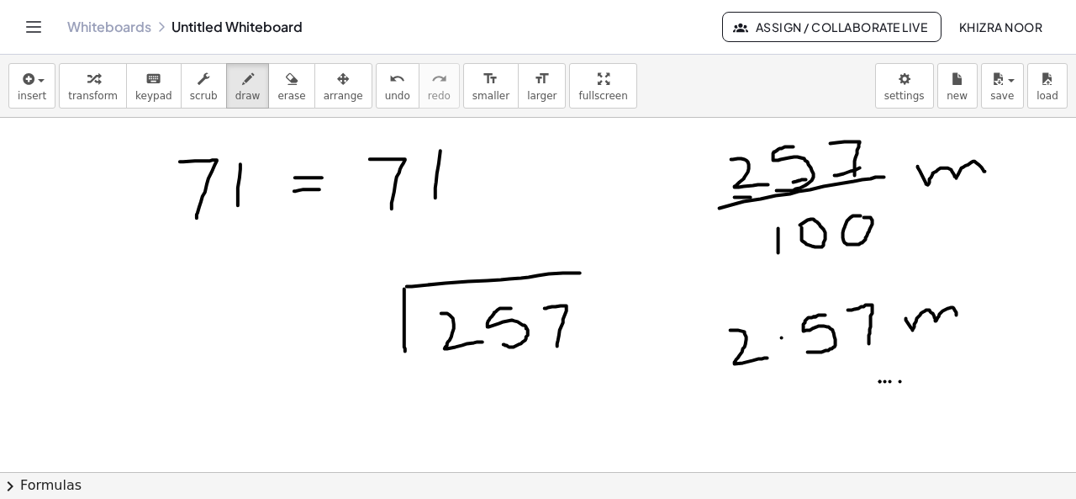
drag, startPoint x: 835, startPoint y: 174, endPoint x: 866, endPoint y: 166, distance: 32.2
click at [866, 166] on div at bounding box center [538, 223] width 1076 height 820
click at [783, 337] on div at bounding box center [538, 223] width 1076 height 820
click at [784, 340] on div at bounding box center [538, 223] width 1076 height 820
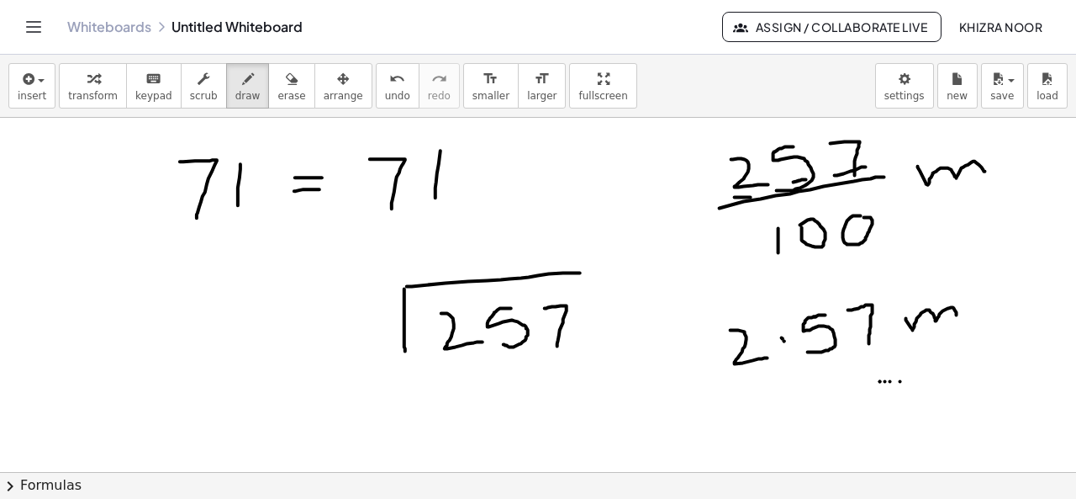
click at [784, 340] on div at bounding box center [538, 223] width 1076 height 820
click at [783, 340] on div at bounding box center [538, 223] width 1076 height 820
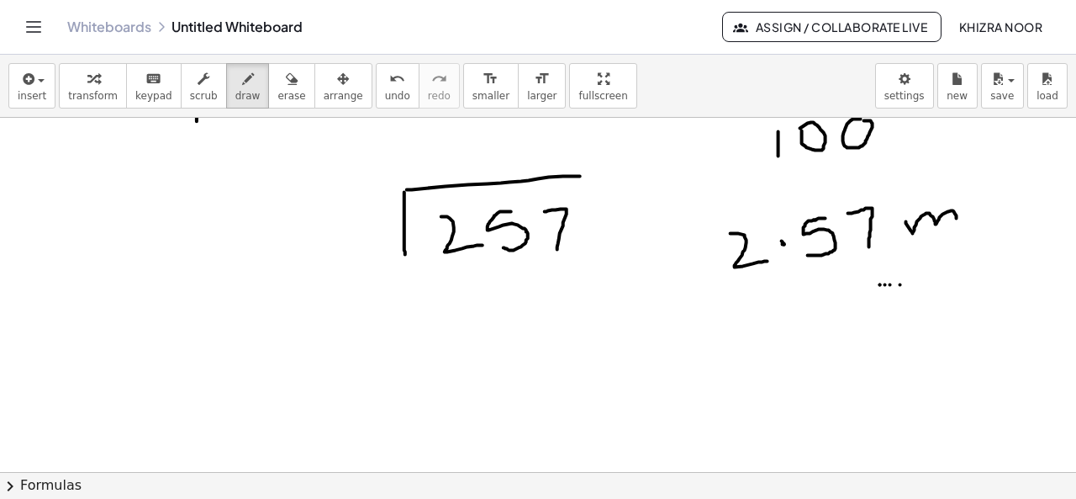
scroll to position [407, 0]
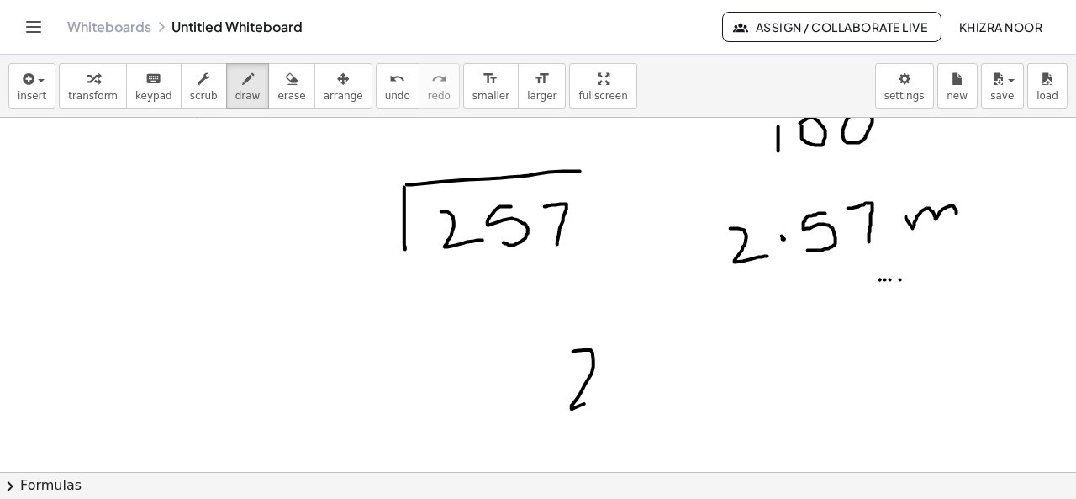
drag, startPoint x: 573, startPoint y: 351, endPoint x: 610, endPoint y: 399, distance: 60.5
click at [610, 399] on div at bounding box center [538, 121] width 1076 height 820
click at [632, 374] on div at bounding box center [538, 121] width 1076 height 820
drag, startPoint x: 681, startPoint y: 346, endPoint x: 668, endPoint y: 404, distance: 60.4
click at [668, 404] on div at bounding box center [538, 121] width 1076 height 820
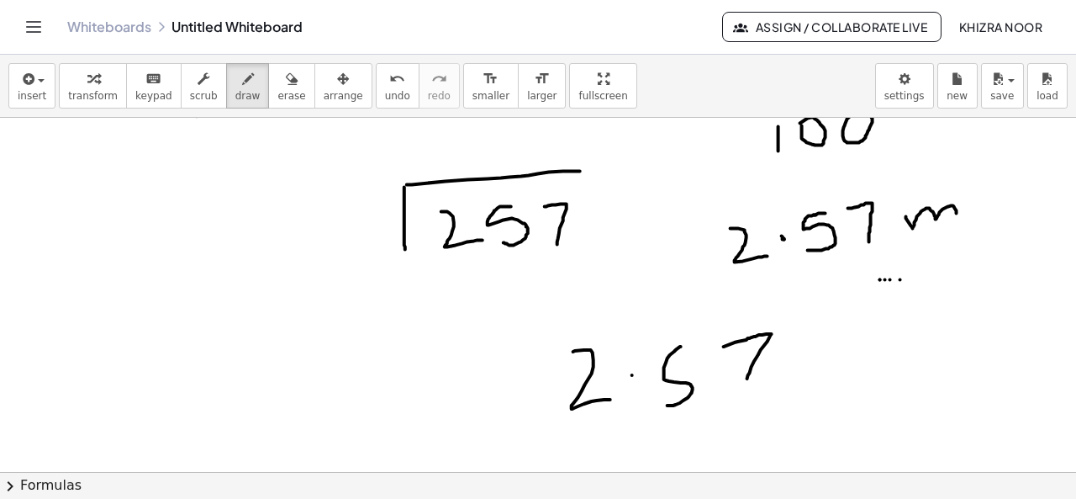
drag, startPoint x: 724, startPoint y: 346, endPoint x: 747, endPoint y: 381, distance: 42.0
click at [747, 381] on div at bounding box center [538, 121] width 1076 height 820
drag, startPoint x: 804, startPoint y: 328, endPoint x: 805, endPoint y: 367, distance: 38.7
click at [805, 367] on div at bounding box center [538, 121] width 1076 height 820
drag, startPoint x: 859, startPoint y: 317, endPoint x: 859, endPoint y: 352, distance: 35.3
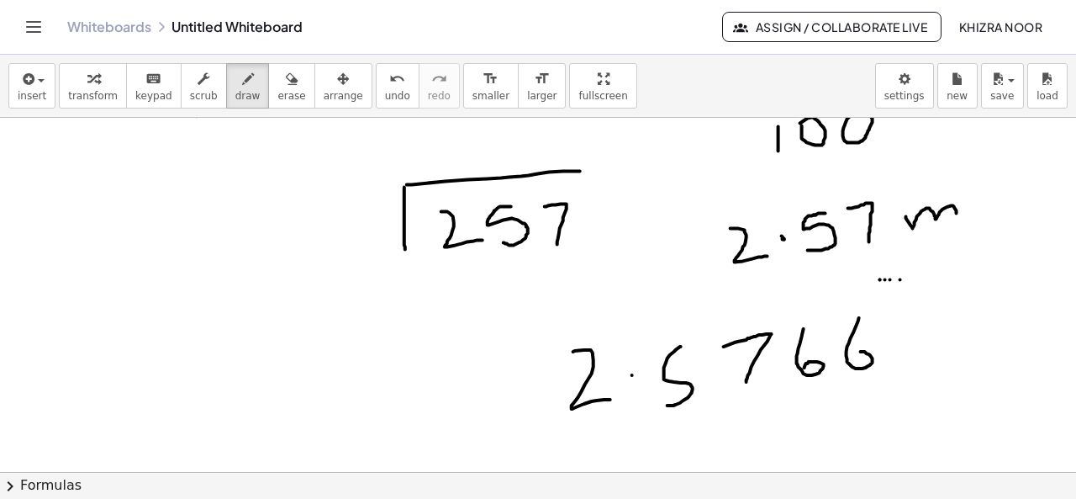
click at [859, 352] on div at bounding box center [538, 121] width 1076 height 820
drag, startPoint x: 914, startPoint y: 314, endPoint x: 910, endPoint y: 356, distance: 41.4
click at [910, 356] on div at bounding box center [538, 121] width 1076 height 820
drag, startPoint x: 965, startPoint y: 311, endPoint x: 957, endPoint y: 360, distance: 49.5
click at [957, 360] on div at bounding box center [538, 121] width 1076 height 820
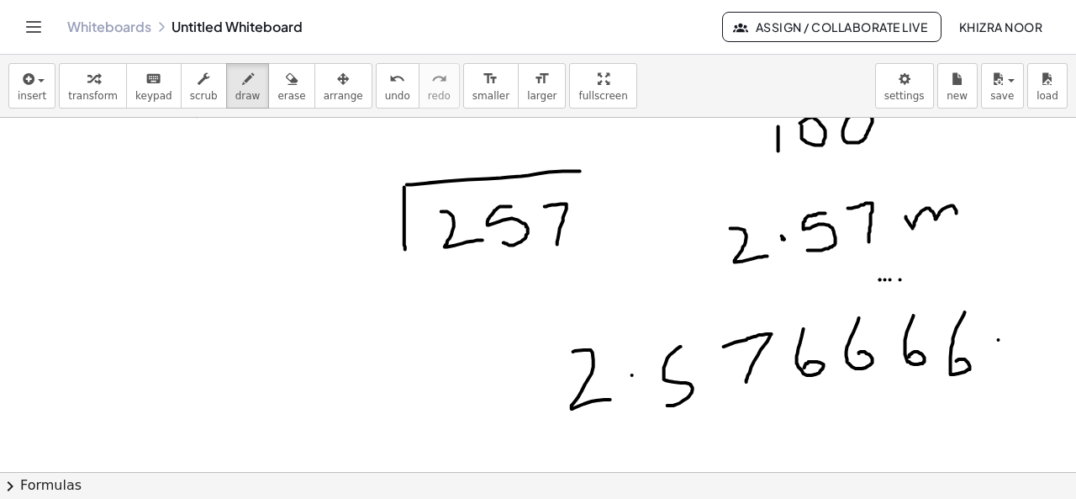
click at [999, 339] on div at bounding box center [538, 121] width 1076 height 820
drag, startPoint x: 1007, startPoint y: 319, endPoint x: 997, endPoint y: 372, distance: 53.1
click at [997, 372] on div at bounding box center [538, 121] width 1076 height 820
drag, startPoint x: 677, startPoint y: 345, endPoint x: 700, endPoint y: 345, distance: 22.7
click at [700, 345] on div at bounding box center [538, 121] width 1076 height 820
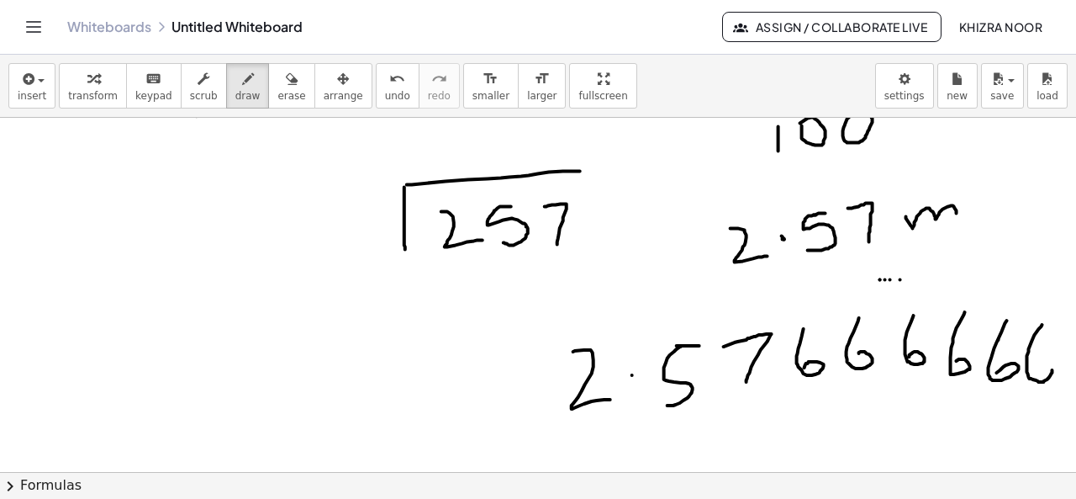
drag, startPoint x: 1043, startPoint y: 324, endPoint x: 1039, endPoint y: 367, distance: 43.8
click at [1039, 367] on div at bounding box center [538, 121] width 1076 height 820
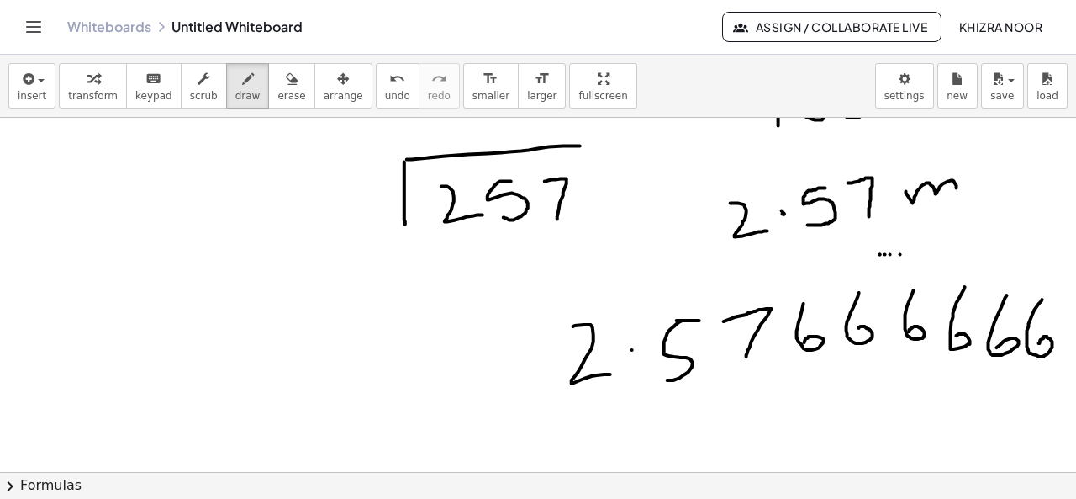
scroll to position [441, 0]
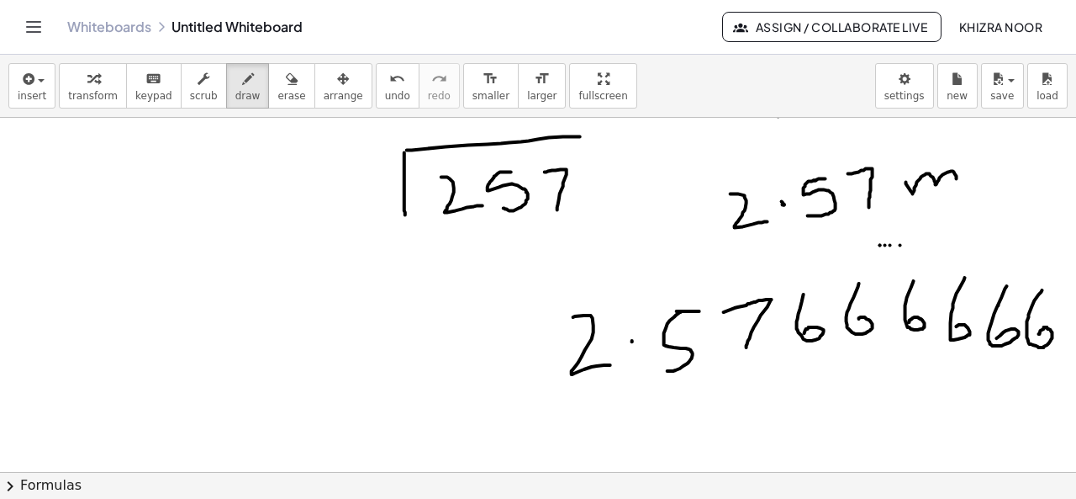
click at [632, 341] on div at bounding box center [538, 86] width 1076 height 820
click at [684, 379] on div at bounding box center [538, 86] width 1076 height 820
drag, startPoint x: 747, startPoint y: 360, endPoint x: 755, endPoint y: 359, distance: 8.4
click at [755, 359] on div at bounding box center [538, 86] width 1076 height 820
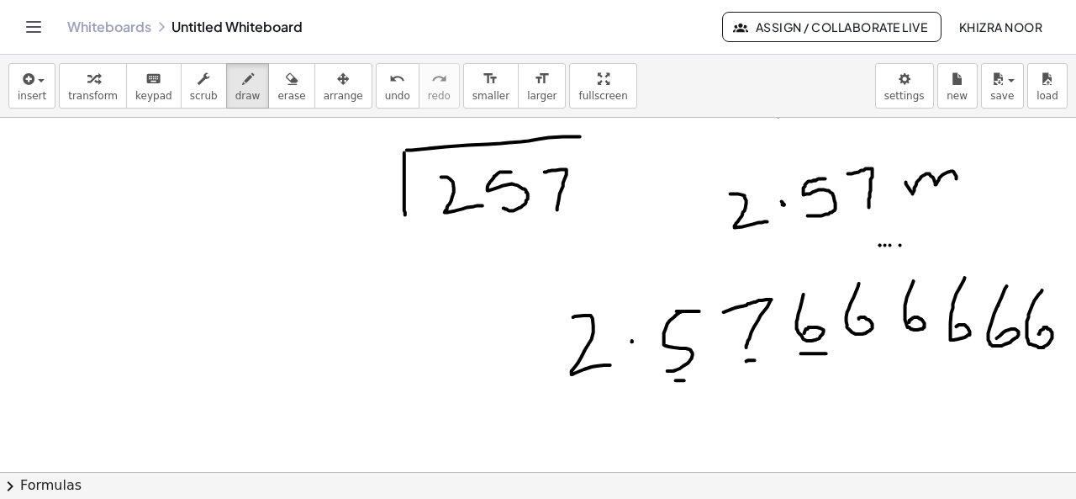
drag, startPoint x: 801, startPoint y: 352, endPoint x: 827, endPoint y: 352, distance: 26.1
click at [827, 352] on div at bounding box center [538, 86] width 1076 height 820
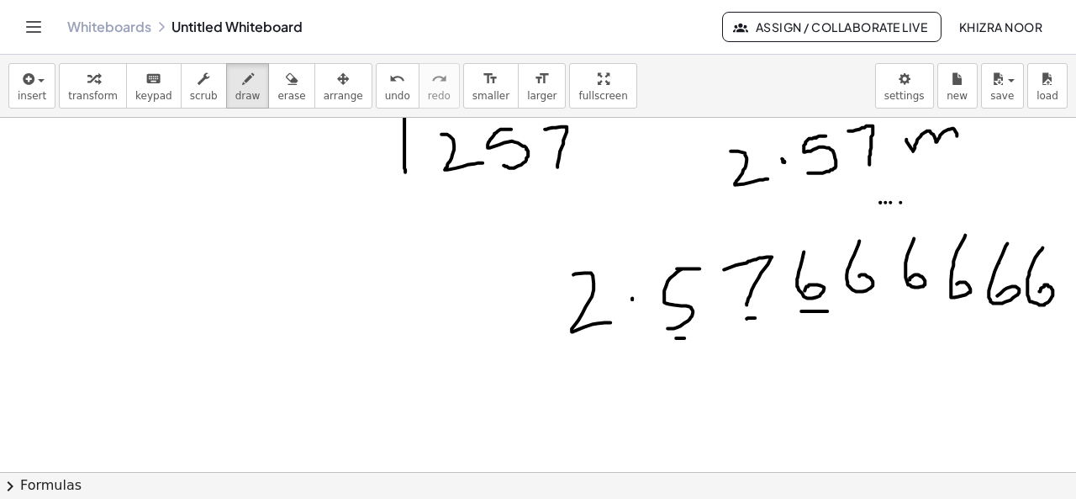
scroll to position [493, 0]
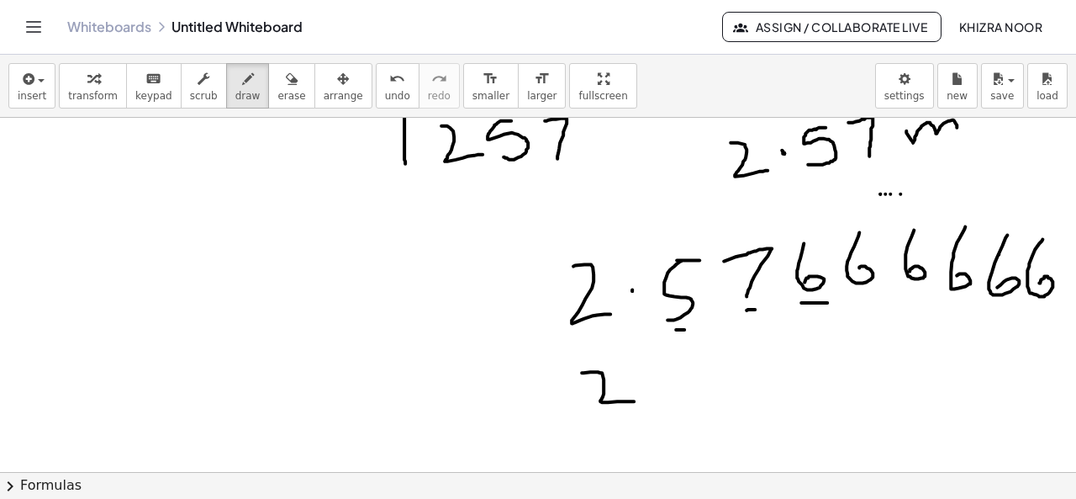
drag, startPoint x: 582, startPoint y: 371, endPoint x: 641, endPoint y: 399, distance: 65.4
click at [641, 399] on div at bounding box center [538, 158] width 1076 height 1066
click at [655, 376] on div at bounding box center [538, 158] width 1076 height 1066
drag, startPoint x: 707, startPoint y: 357, endPoint x: 696, endPoint y: 393, distance: 37.0
click at [696, 393] on div at bounding box center [538, 158] width 1076 height 1066
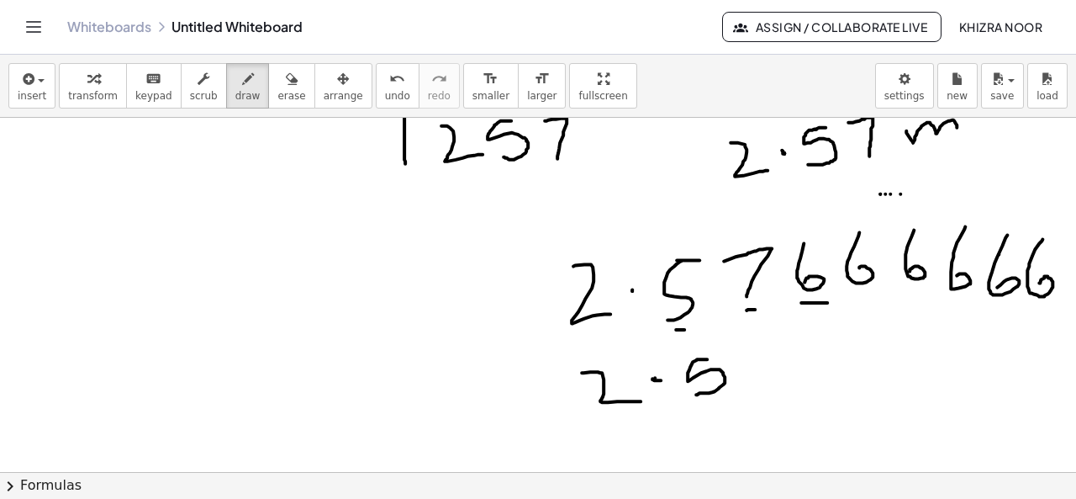
click at [657, 378] on div at bounding box center [538, 158] width 1076 height 1066
click at [746, 352] on div at bounding box center [538, 158] width 1076 height 1066
drag, startPoint x: 745, startPoint y: 371, endPoint x: 753, endPoint y: 370, distance: 8.4
click at [753, 370] on div at bounding box center [538, 158] width 1076 height 1066
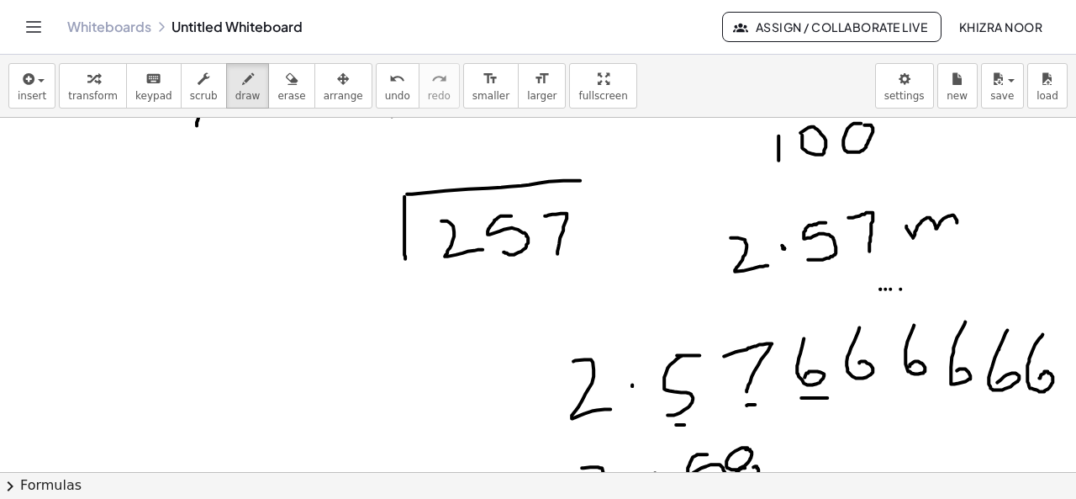
scroll to position [372, 0]
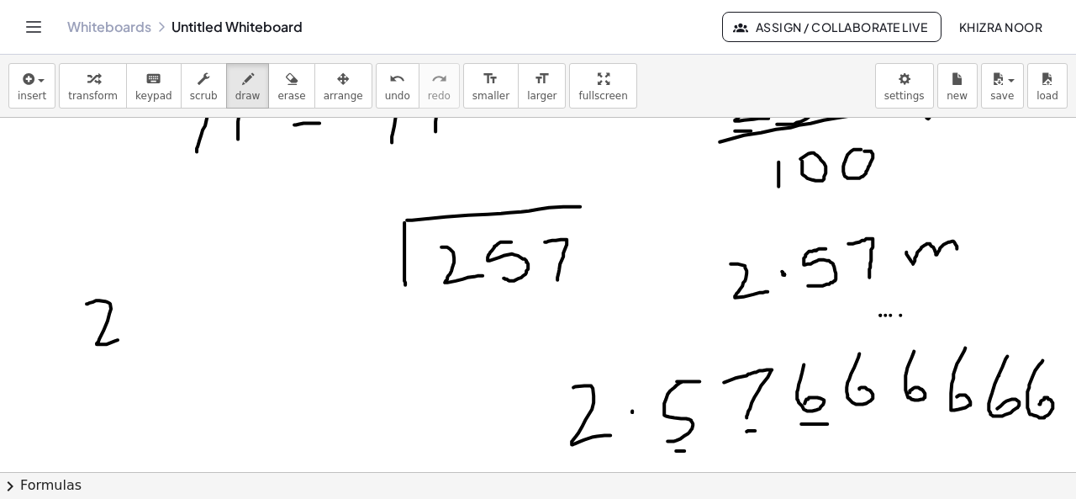
drag, startPoint x: 87, startPoint y: 302, endPoint x: 124, endPoint y: 336, distance: 51.2
click at [124, 336] on div at bounding box center [538, 279] width 1076 height 1066
drag, startPoint x: 197, startPoint y: 339, endPoint x: 210, endPoint y: 413, distance: 75.2
click at [210, 413] on div at bounding box center [538, 279] width 1076 height 1066
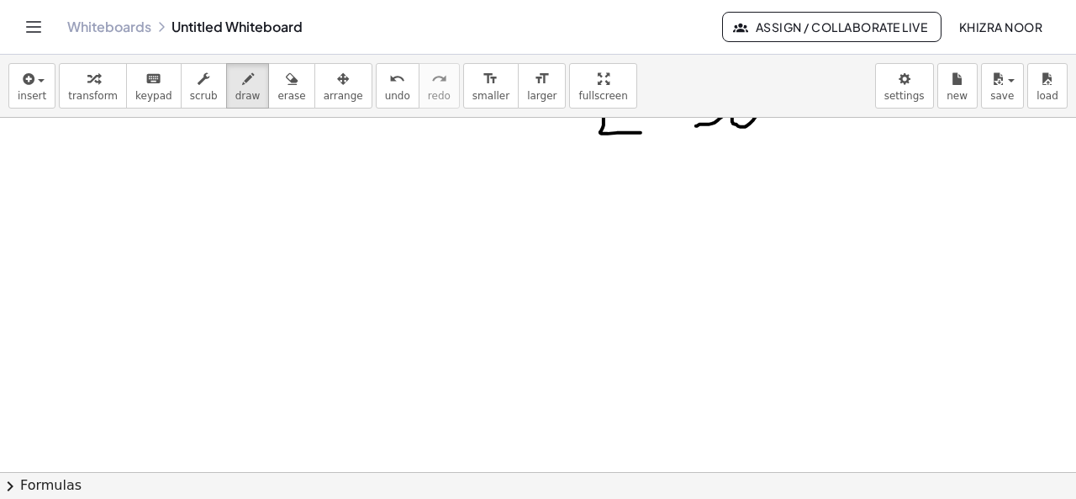
scroll to position [793, 0]
drag, startPoint x: 100, startPoint y: 151, endPoint x: 103, endPoint y: 198, distance: 47.2
click at [103, 198] on div at bounding box center [538, 36] width 1076 height 1422
drag, startPoint x: 135, startPoint y: 174, endPoint x: 160, endPoint y: 194, distance: 32.3
click at [160, 194] on div at bounding box center [538, 36] width 1076 height 1422
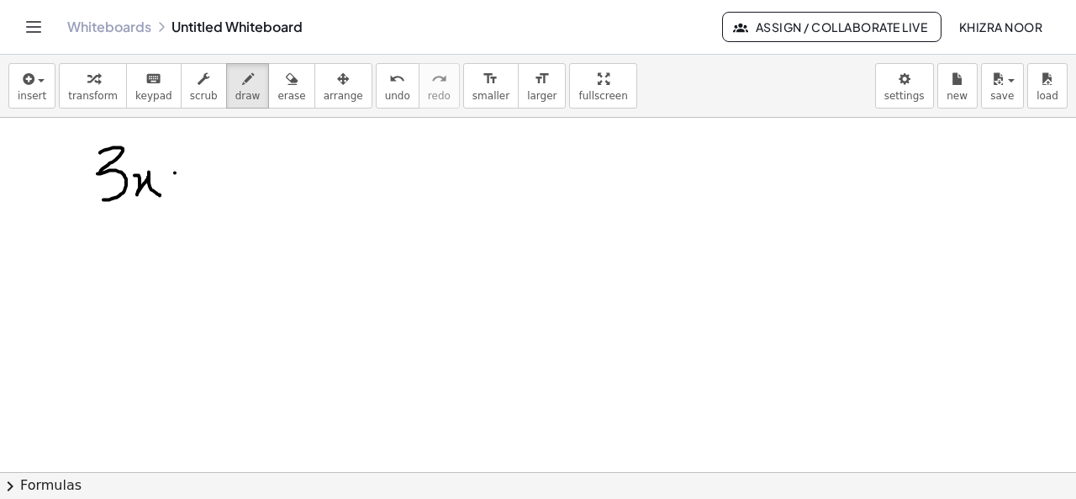
drag, startPoint x: 175, startPoint y: 172, endPoint x: 177, endPoint y: 196, distance: 24.4
click at [177, 196] on div at bounding box center [538, 36] width 1076 height 1422
drag, startPoint x: 170, startPoint y: 182, endPoint x: 186, endPoint y: 182, distance: 16.0
click at [186, 182] on div at bounding box center [538, 36] width 1076 height 1422
click at [210, 181] on div at bounding box center [538, 36] width 1076 height 1422
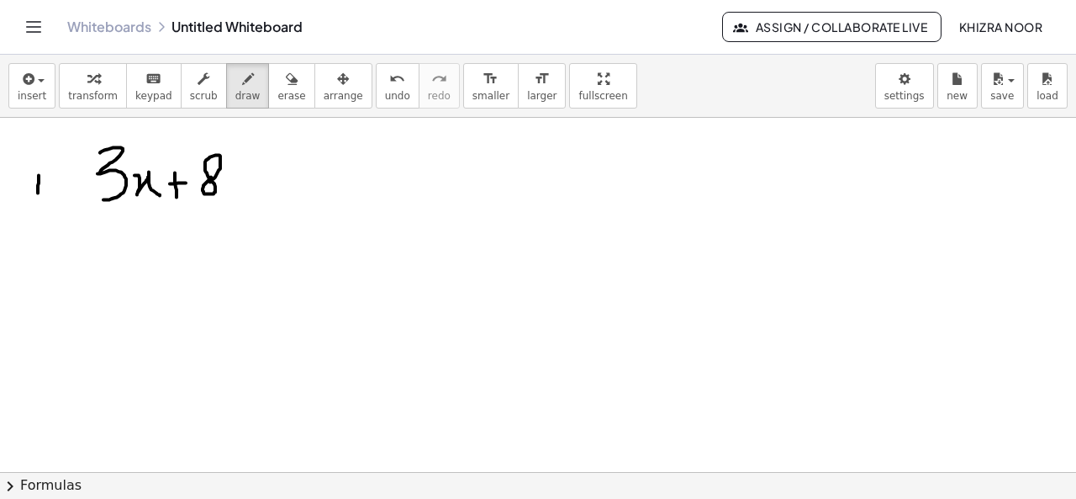
drag, startPoint x: 39, startPoint y: 174, endPoint x: 38, endPoint y: 194, distance: 20.2
click at [38, 194] on div at bounding box center [538, 36] width 1076 height 1422
drag, startPoint x: 40, startPoint y: 155, endPoint x: 36, endPoint y: 234, distance: 79.1
click at [36, 234] on div at bounding box center [538, 36] width 1076 height 1422
drag, startPoint x: 22, startPoint y: 263, endPoint x: 59, endPoint y: 283, distance: 42.1
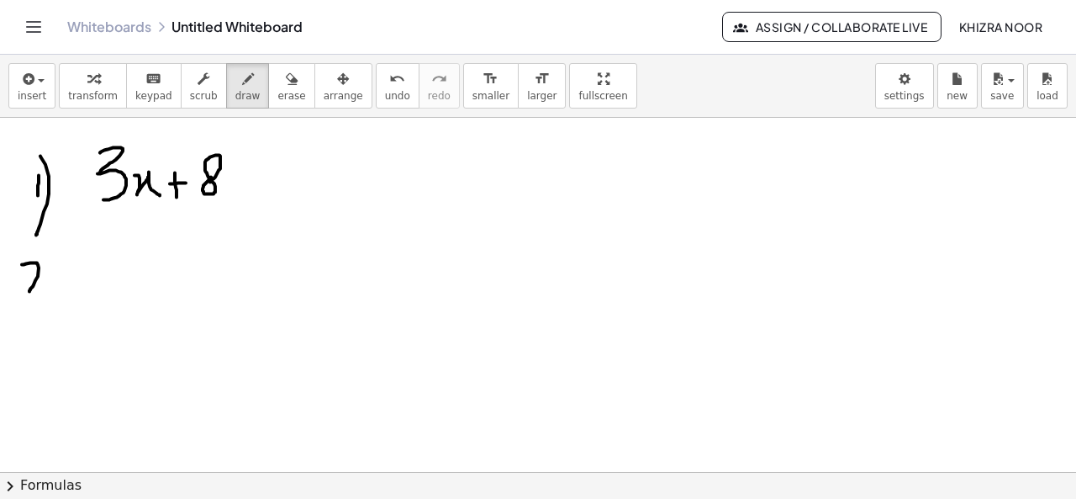
click at [59, 283] on div at bounding box center [538, 36] width 1076 height 1422
drag, startPoint x: 43, startPoint y: 240, endPoint x: 53, endPoint y: 309, distance: 70.5
click at [53, 309] on div at bounding box center [538, 36] width 1076 height 1422
drag, startPoint x: 101, startPoint y: 253, endPoint x: 126, endPoint y: 283, distance: 39.4
click at [126, 283] on div at bounding box center [538, 36] width 1076 height 1422
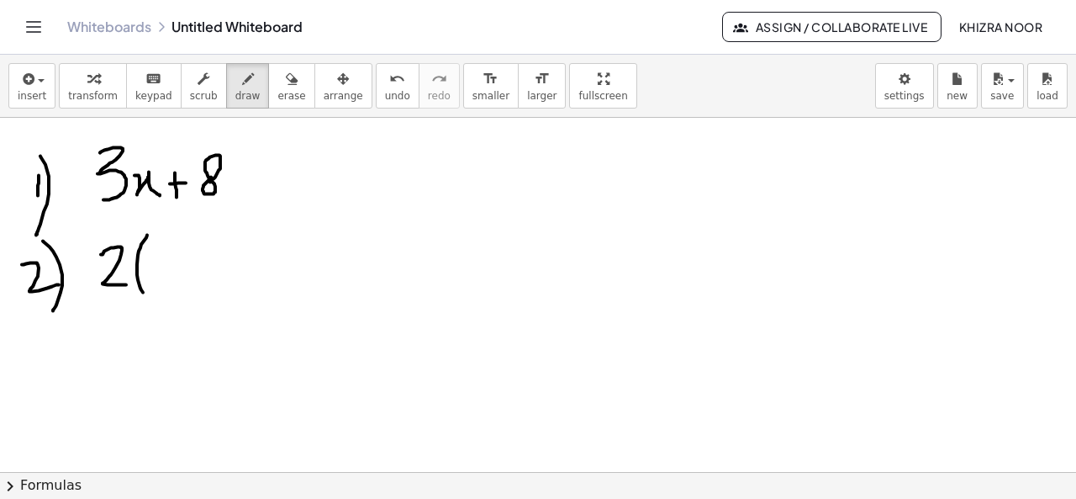
drag, startPoint x: 147, startPoint y: 234, endPoint x: 147, endPoint y: 296, distance: 62.2
click at [147, 296] on div at bounding box center [538, 36] width 1076 height 1422
drag, startPoint x: 152, startPoint y: 254, endPoint x: 175, endPoint y: 287, distance: 39.9
click at [175, 287] on div at bounding box center [538, 36] width 1076 height 1422
drag, startPoint x: 188, startPoint y: 255, endPoint x: 191, endPoint y: 278, distance: 23.7
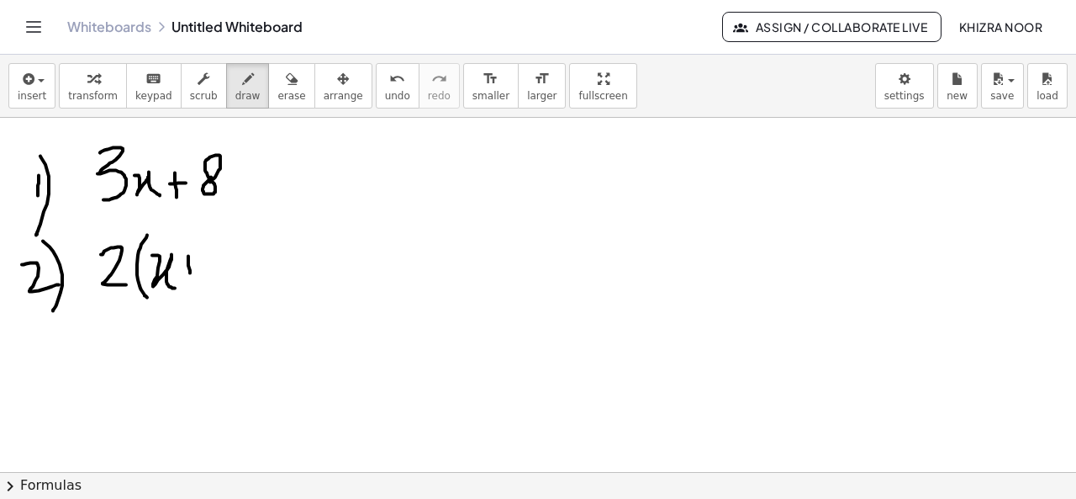
click at [191, 278] on div at bounding box center [538, 36] width 1076 height 1422
drag, startPoint x: 182, startPoint y: 268, endPoint x: 202, endPoint y: 267, distance: 20.2
click at [202, 267] on div at bounding box center [538, 36] width 1076 height 1422
drag, startPoint x: 211, startPoint y: 244, endPoint x: 219, endPoint y: 277, distance: 34.5
click at [219, 277] on div at bounding box center [538, 36] width 1076 height 1422
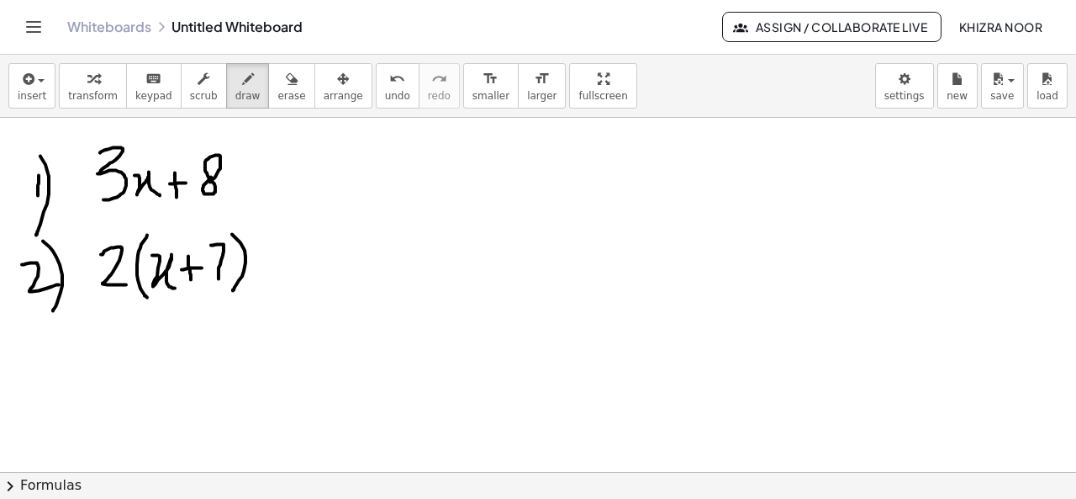
drag, startPoint x: 232, startPoint y: 233, endPoint x: 232, endPoint y: 290, distance: 57.2
click at [232, 290] on div at bounding box center [538, 36] width 1076 height 1422
drag, startPoint x: 273, startPoint y: 252, endPoint x: 275, endPoint y: 288, distance: 36.2
click at [275, 288] on div at bounding box center [538, 36] width 1076 height 1422
drag, startPoint x: 264, startPoint y: 266, endPoint x: 284, endPoint y: 266, distance: 20.2
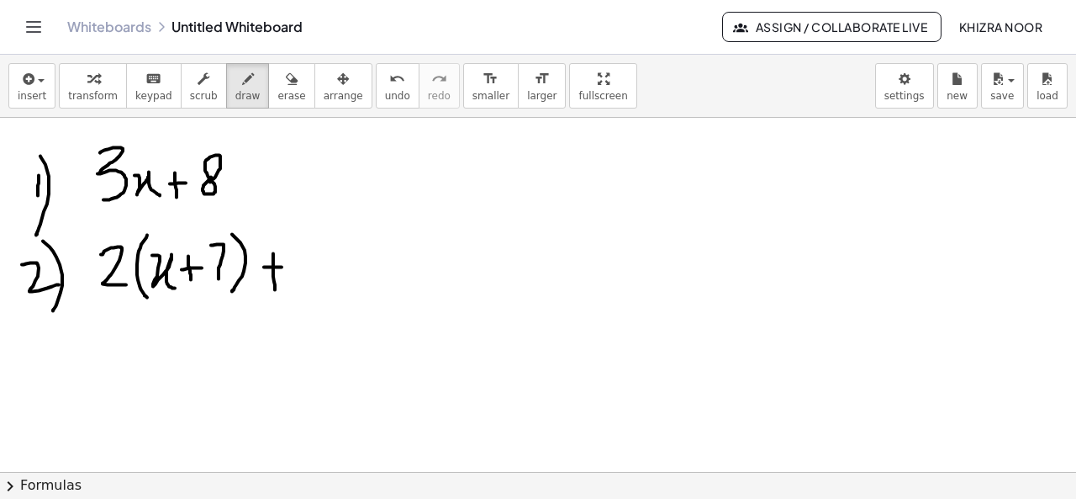
click at [284, 266] on div at bounding box center [538, 36] width 1076 height 1422
drag, startPoint x: 304, startPoint y: 240, endPoint x: 311, endPoint y: 283, distance: 44.2
click at [311, 283] on div at bounding box center [538, 36] width 1076 height 1422
drag, startPoint x: 362, startPoint y: 227, endPoint x: 368, endPoint y: 285, distance: 58.3
click at [368, 285] on div at bounding box center [538, 36] width 1076 height 1422
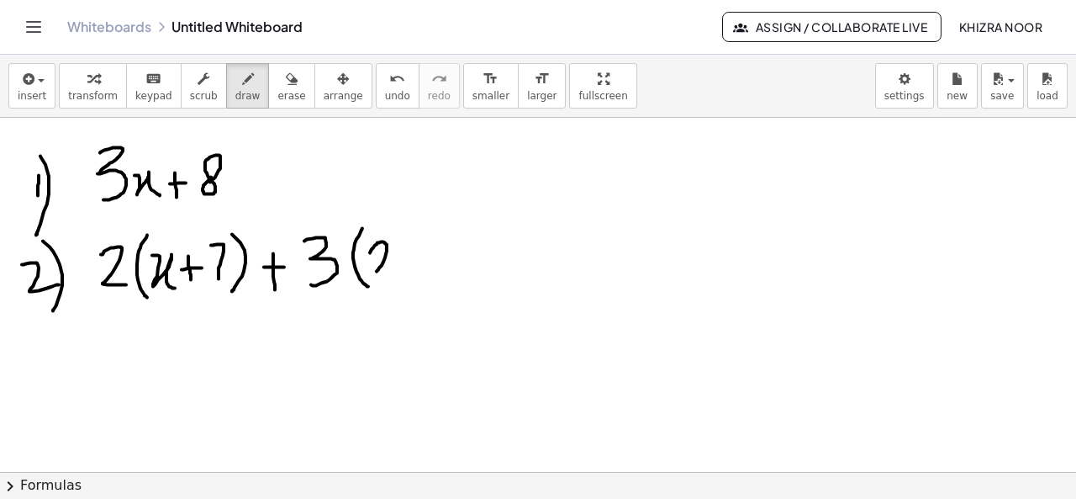
drag, startPoint x: 370, startPoint y: 251, endPoint x: 400, endPoint y: 272, distance: 36.4
click at [400, 272] on div at bounding box center [538, 36] width 1076 height 1422
drag, startPoint x: 406, startPoint y: 251, endPoint x: 430, endPoint y: 265, distance: 28.3
click at [430, 265] on div at bounding box center [538, 36] width 1076 height 1422
drag, startPoint x: 451, startPoint y: 247, endPoint x: 453, endPoint y: 267, distance: 19.5
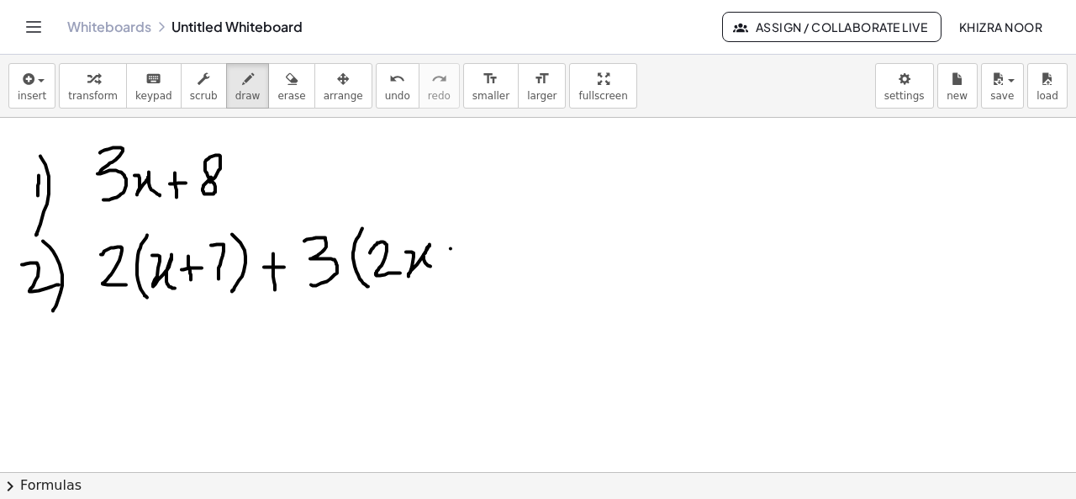
click at [453, 267] on div at bounding box center [538, 36] width 1076 height 1422
drag, startPoint x: 442, startPoint y: 258, endPoint x: 469, endPoint y: 253, distance: 27.4
click at [469, 253] on div at bounding box center [538, 36] width 1076 height 1422
drag, startPoint x: 476, startPoint y: 230, endPoint x: 480, endPoint y: 251, distance: 21.4
click at [481, 263] on div at bounding box center [538, 36] width 1076 height 1422
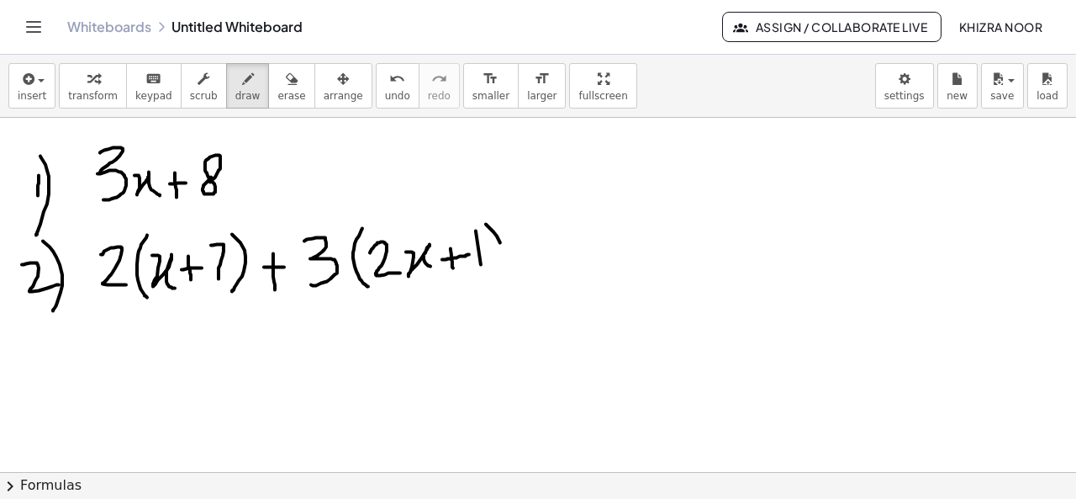
drag, startPoint x: 486, startPoint y: 223, endPoint x: 494, endPoint y: 273, distance: 51.1
click at [494, 273] on div at bounding box center [538, 36] width 1076 height 1422
drag, startPoint x: 34, startPoint y: 351, endPoint x: 35, endPoint y: 388, distance: 37.0
click at [35, 388] on div at bounding box center [538, 36] width 1076 height 1422
drag, startPoint x: 45, startPoint y: 342, endPoint x: 67, endPoint y: 406, distance: 67.8
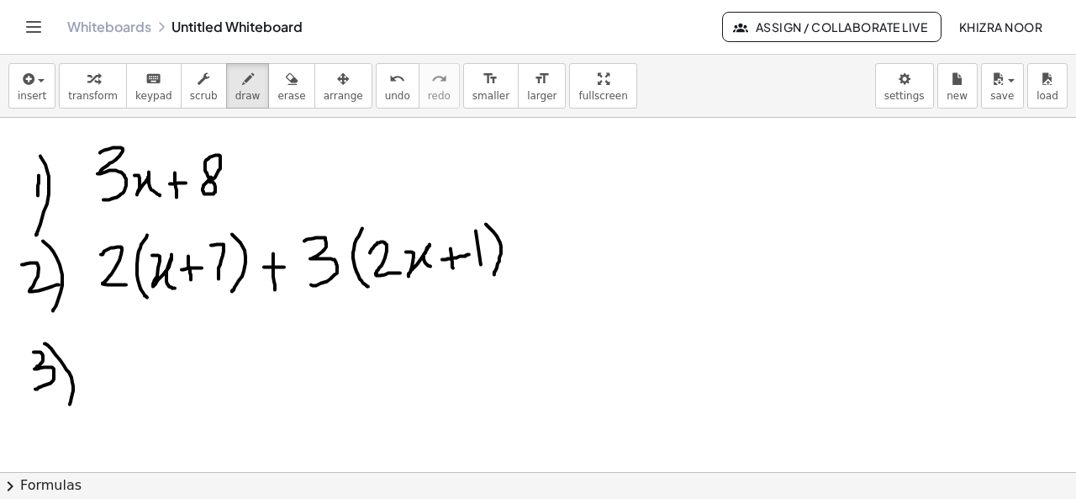
click at [67, 406] on div at bounding box center [538, 36] width 1076 height 1422
drag, startPoint x: 127, startPoint y: 359, endPoint x: 161, endPoint y: 399, distance: 52.4
click at [161, 399] on div at bounding box center [538, 36] width 1076 height 1422
drag, startPoint x: 195, startPoint y: 354, endPoint x: 194, endPoint y: 385, distance: 31.1
click at [194, 385] on div at bounding box center [538, 36] width 1076 height 1422
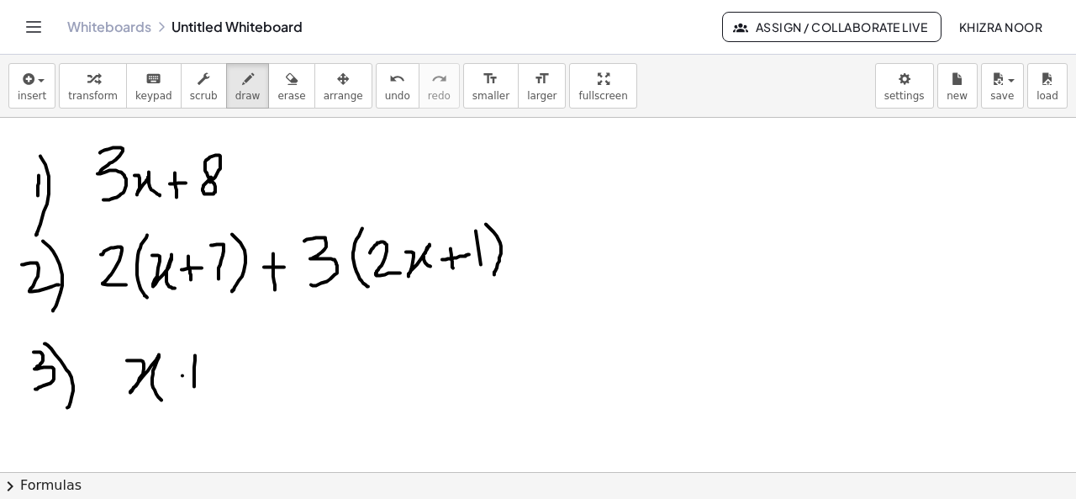
drag, startPoint x: 182, startPoint y: 374, endPoint x: 209, endPoint y: 371, distance: 26.3
click at [209, 371] on div at bounding box center [538, 36] width 1076 height 1422
drag, startPoint x: 231, startPoint y: 346, endPoint x: 242, endPoint y: 393, distance: 49.2
click at [242, 393] on div at bounding box center [538, 36] width 1076 height 1422
drag, startPoint x: 277, startPoint y: 362, endPoint x: 317, endPoint y: 360, distance: 40.4
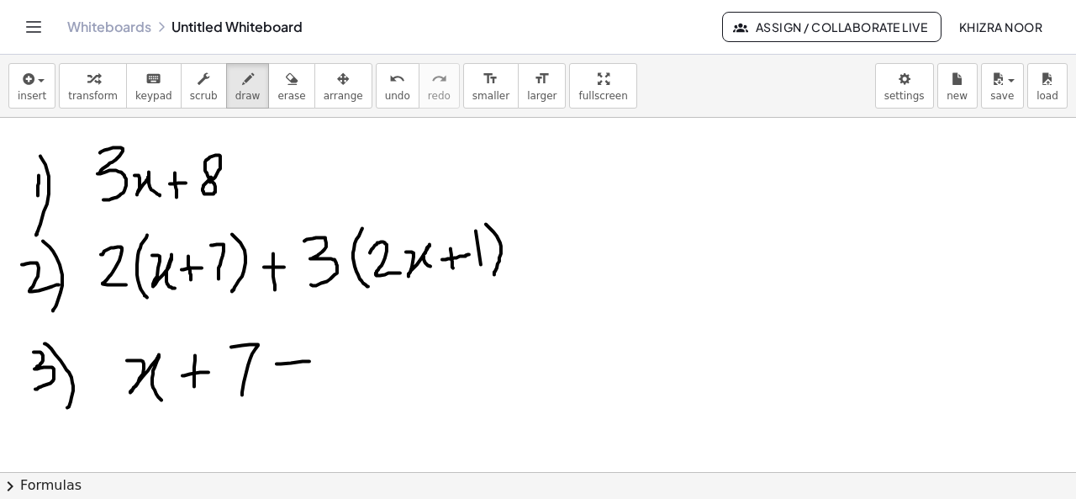
click at [317, 360] on div at bounding box center [538, 36] width 1076 height 1422
drag, startPoint x: 300, startPoint y: 343, endPoint x: 298, endPoint y: 379, distance: 36.2
click at [298, 379] on div at bounding box center [538, 36] width 1076 height 1422
drag, startPoint x: 341, startPoint y: 353, endPoint x: 377, endPoint y: 378, distance: 44.1
click at [377, 378] on div at bounding box center [538, 36] width 1076 height 1422
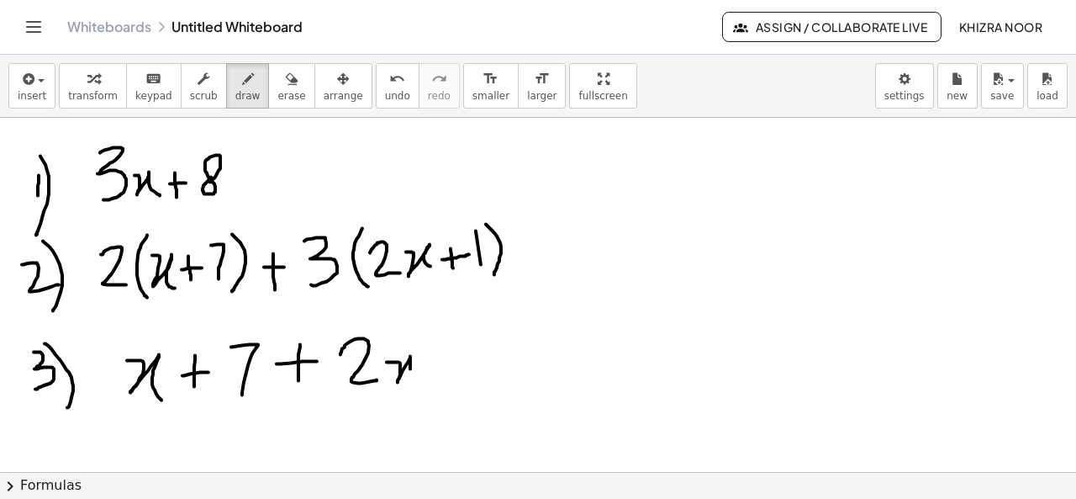
drag, startPoint x: 387, startPoint y: 361, endPoint x: 419, endPoint y: 375, distance: 35.0
click at [419, 375] on div at bounding box center [538, 36] width 1076 height 1422
drag, startPoint x: 438, startPoint y: 351, endPoint x: 450, endPoint y: 378, distance: 29.4
click at [450, 378] on div at bounding box center [538, 36] width 1076 height 1422
drag, startPoint x: 430, startPoint y: 365, endPoint x: 470, endPoint y: 362, distance: 40.5
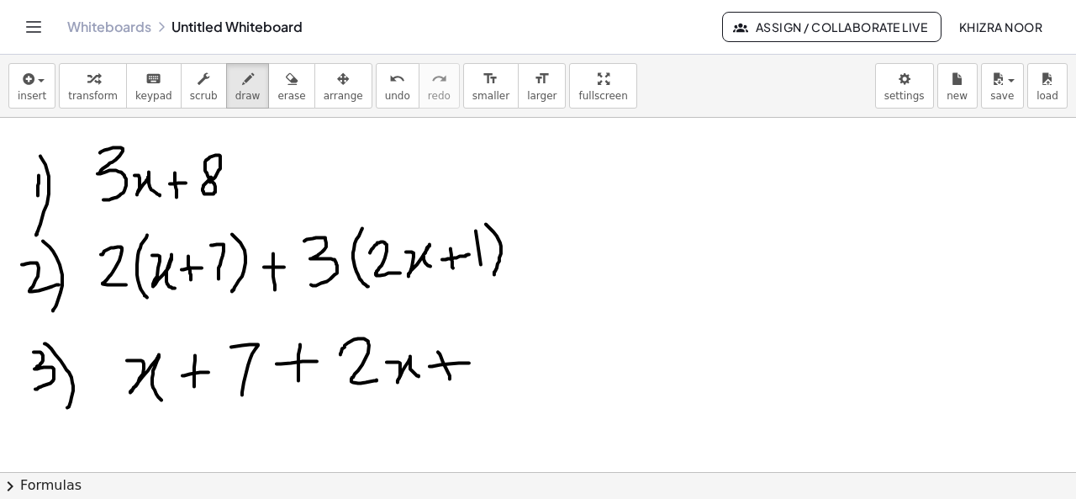
click at [470, 362] on div at bounding box center [538, 36] width 1076 height 1422
drag, startPoint x: 488, startPoint y: 334, endPoint x: 499, endPoint y: 367, distance: 35.1
click at [499, 367] on div at bounding box center [538, 36] width 1076 height 1422
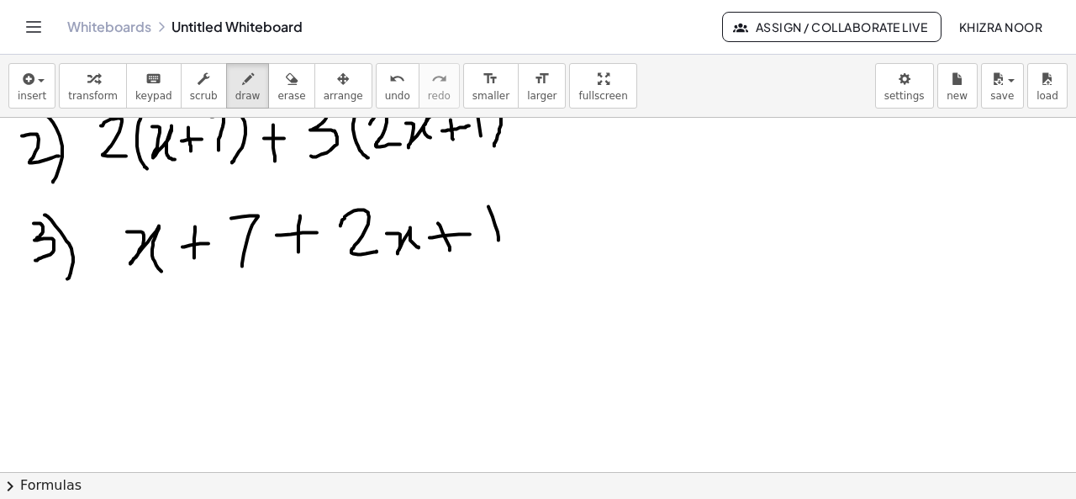
scroll to position [932, 0]
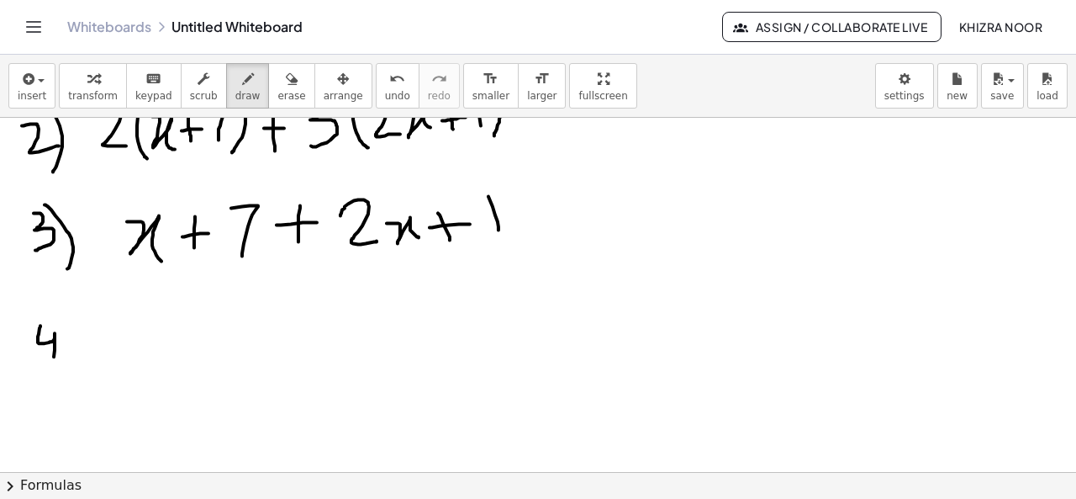
drag, startPoint x: 40, startPoint y: 325, endPoint x: 53, endPoint y: 362, distance: 39.9
drag, startPoint x: 55, startPoint y: 315, endPoint x: 71, endPoint y: 377, distance: 63.2
drag, startPoint x: 115, startPoint y: 309, endPoint x: 115, endPoint y: 354, distance: 45.4
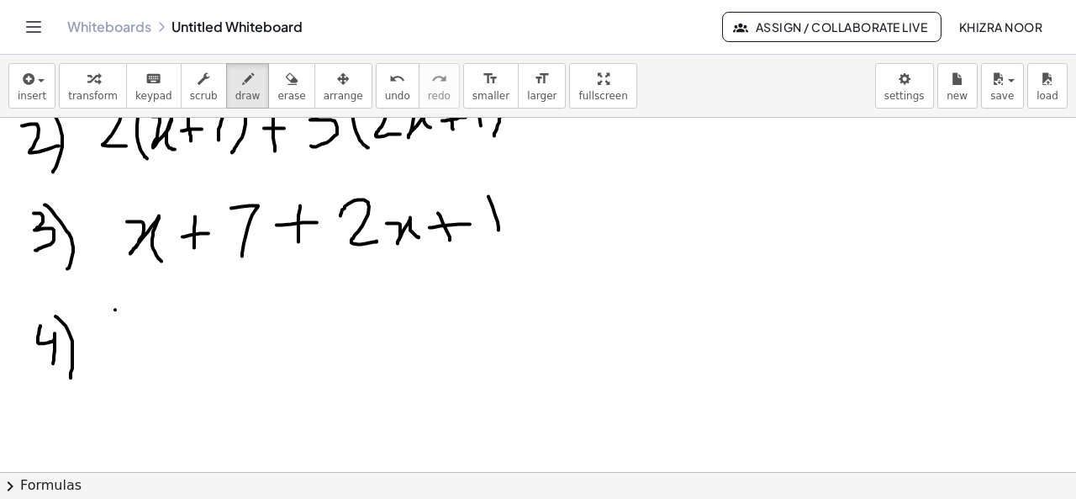
drag, startPoint x: 164, startPoint y: 324, endPoint x: 198, endPoint y: 349, distance: 42.7
drag, startPoint x: 217, startPoint y: 325, endPoint x: 220, endPoint y: 352, distance: 27.9
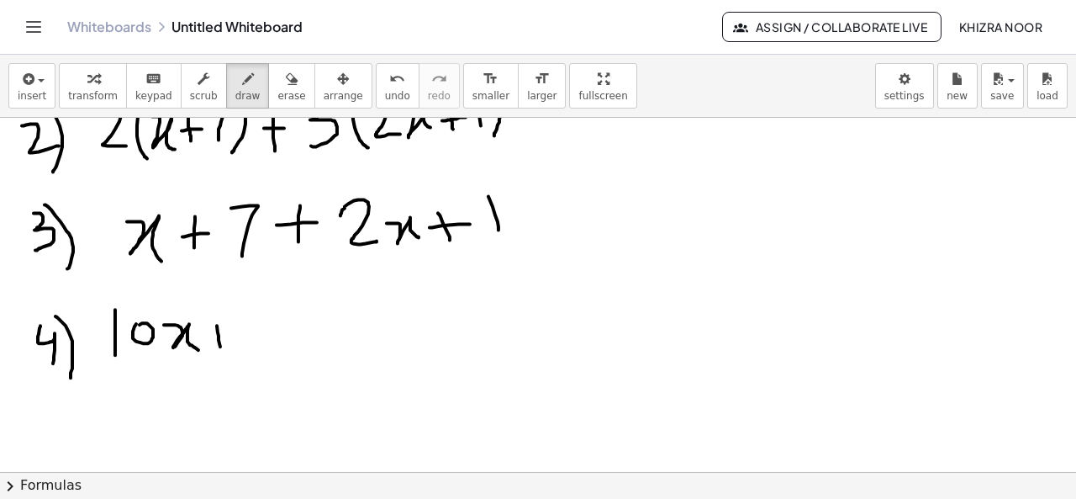
drag, startPoint x: 206, startPoint y: 337, endPoint x: 225, endPoint y: 337, distance: 19.3
drag, startPoint x: 262, startPoint y: 311, endPoint x: 293, endPoint y: 351, distance: 50.4
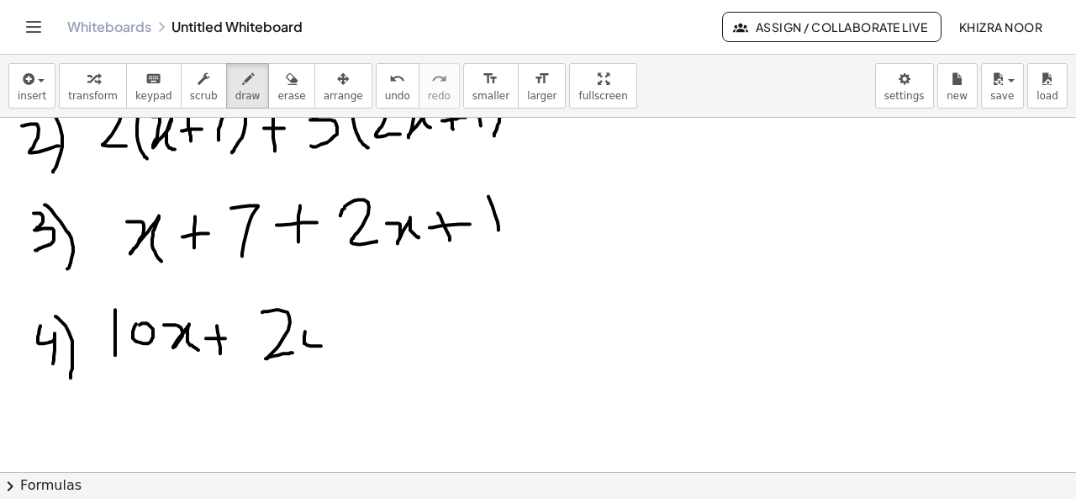
drag, startPoint x: 357, startPoint y: 337, endPoint x: 387, endPoint y: 334, distance: 29.6
drag, startPoint x: 399, startPoint y: 314, endPoint x: 439, endPoint y: 342, distance: 48.8
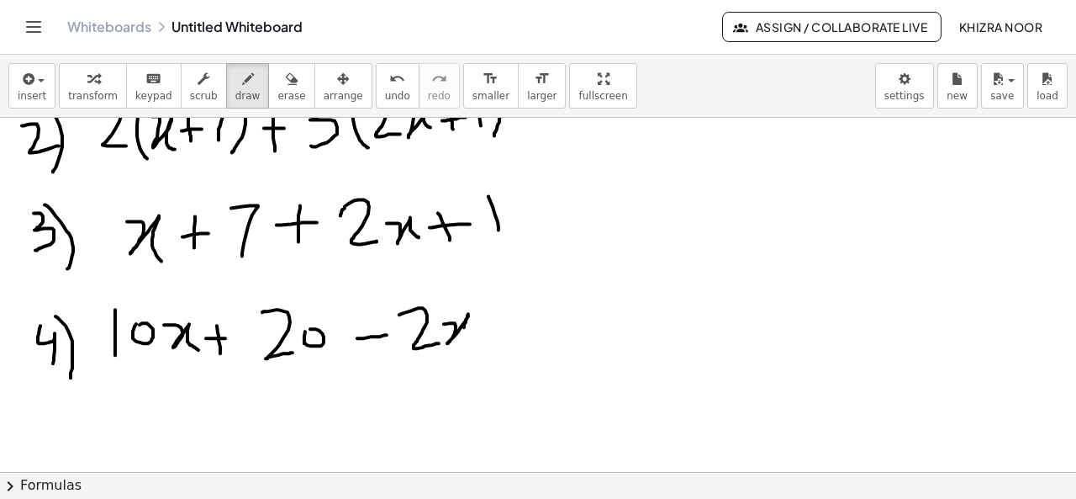
drag, startPoint x: 444, startPoint y: 323, endPoint x: 471, endPoint y: 338, distance: 30.9
drag, startPoint x: 490, startPoint y: 325, endPoint x: 513, endPoint y: 324, distance: 22.8
drag, startPoint x: 530, startPoint y: 302, endPoint x: 536, endPoint y: 341, distance: 40.0
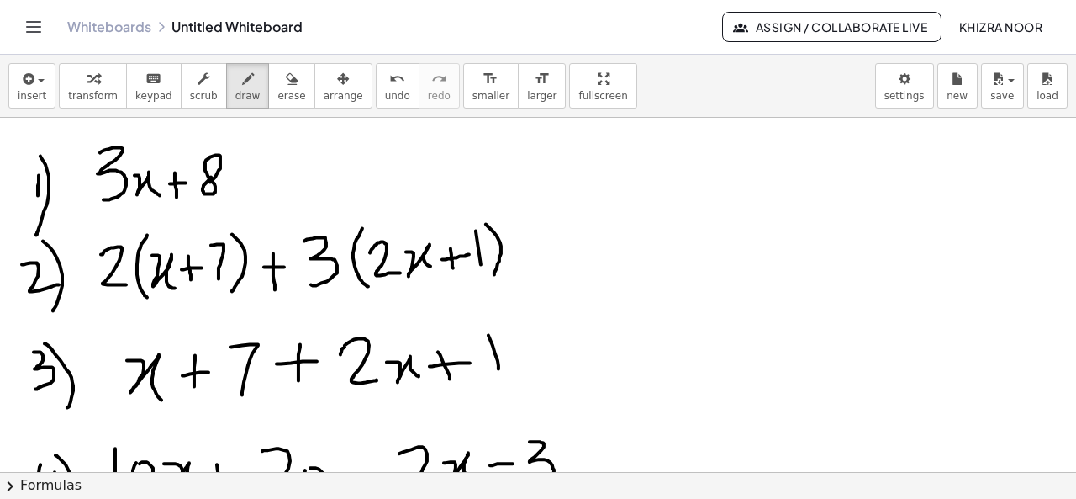
scroll to position [782, 0]
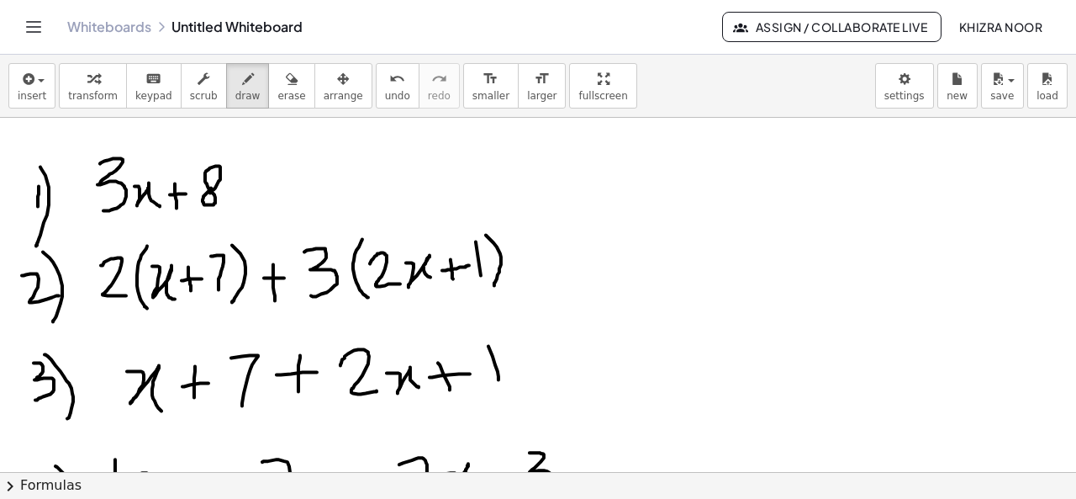
drag, startPoint x: 563, startPoint y: 112, endPoint x: 569, endPoint y: 140, distance: 28.4
click at [569, 140] on div "insert select one: Math Expression Function Text Youtube Video Graphing Geometr…" at bounding box center [538, 277] width 1076 height 444
drag, startPoint x: 572, startPoint y: 120, endPoint x: 609, endPoint y: 476, distance: 357.6
click at [609, 476] on div "insert select one: Math Expression Function Text Youtube Video Graphing Geometr…" at bounding box center [538, 277] width 1076 height 444
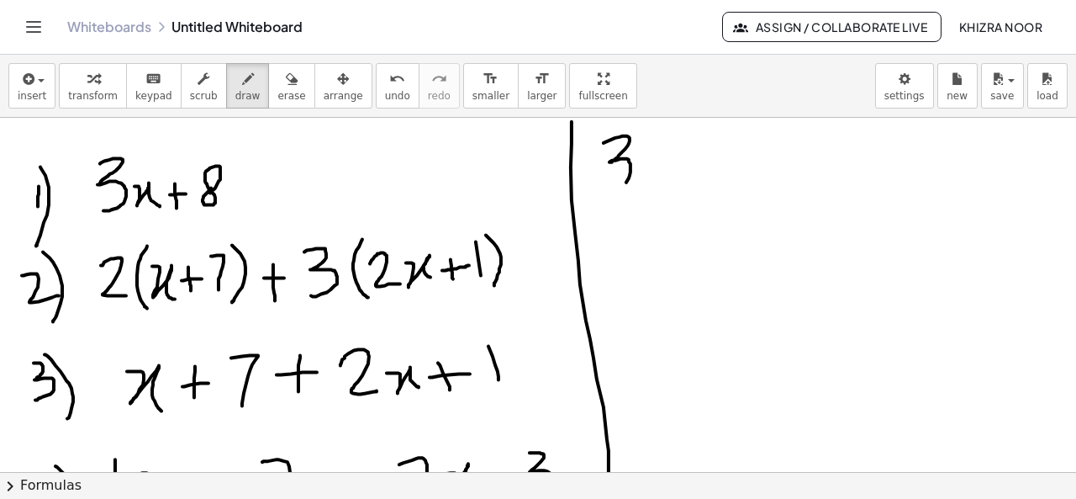
drag, startPoint x: 604, startPoint y: 141, endPoint x: 611, endPoint y: 185, distance: 44.4
click at [611, 185] on div at bounding box center [538, 47] width 1076 height 1422
drag, startPoint x: 641, startPoint y: 162, endPoint x: 668, endPoint y: 177, distance: 31.6
click at [668, 177] on div at bounding box center [538, 47] width 1076 height 1422
drag, startPoint x: 689, startPoint y: 151, endPoint x: 689, endPoint y: 172, distance: 20.2
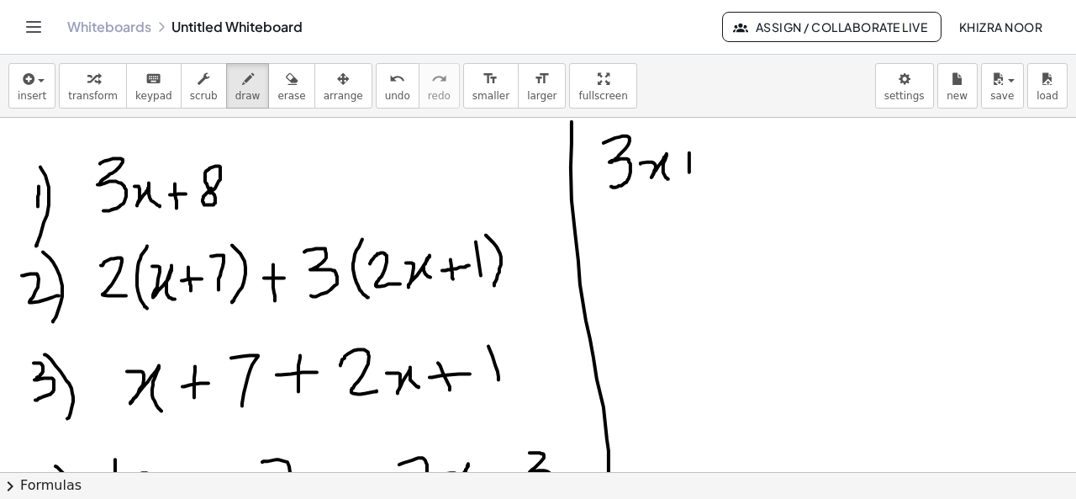
click at [689, 172] on div at bounding box center [538, 47] width 1076 height 1422
drag, startPoint x: 679, startPoint y: 161, endPoint x: 700, endPoint y: 161, distance: 21.0
click at [700, 161] on div at bounding box center [538, 47] width 1076 height 1422
click at [722, 158] on div at bounding box center [538, 47] width 1076 height 1422
drag, startPoint x: 755, startPoint y: 158, endPoint x: 776, endPoint y: 159, distance: 21.0
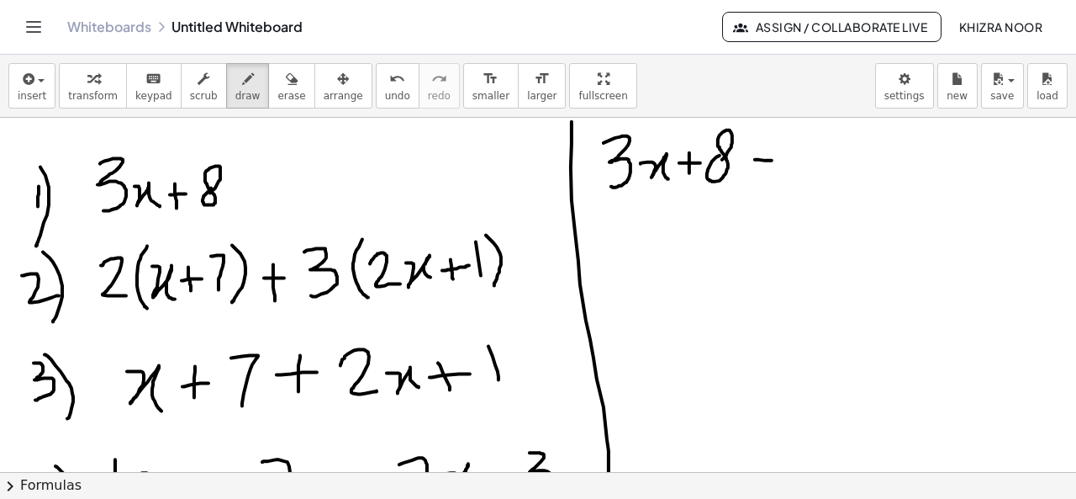
click at [776, 159] on div at bounding box center [538, 47] width 1076 height 1422
drag, startPoint x: 760, startPoint y: 172, endPoint x: 782, endPoint y: 176, distance: 22.1
click at [782, 176] on div at bounding box center [538, 47] width 1076 height 1422
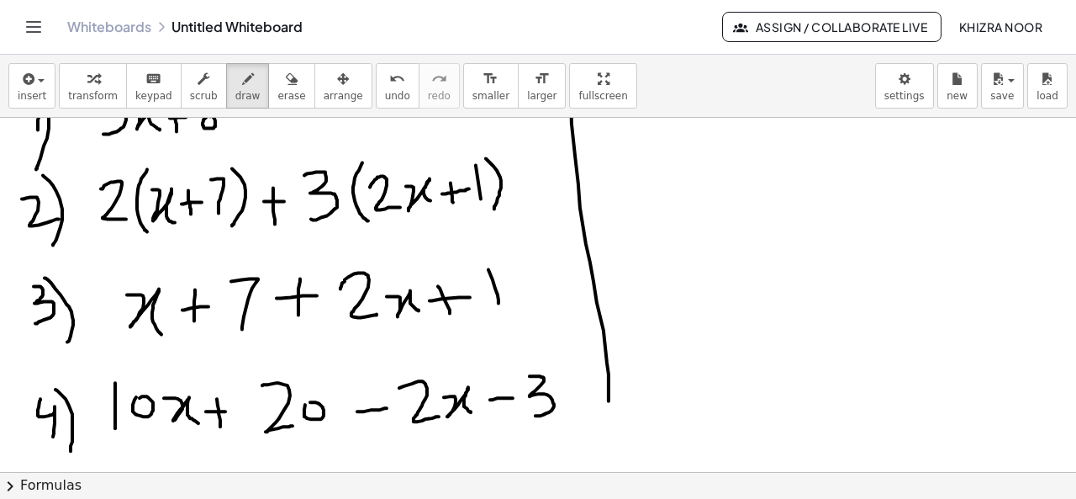
scroll to position [878, 0]
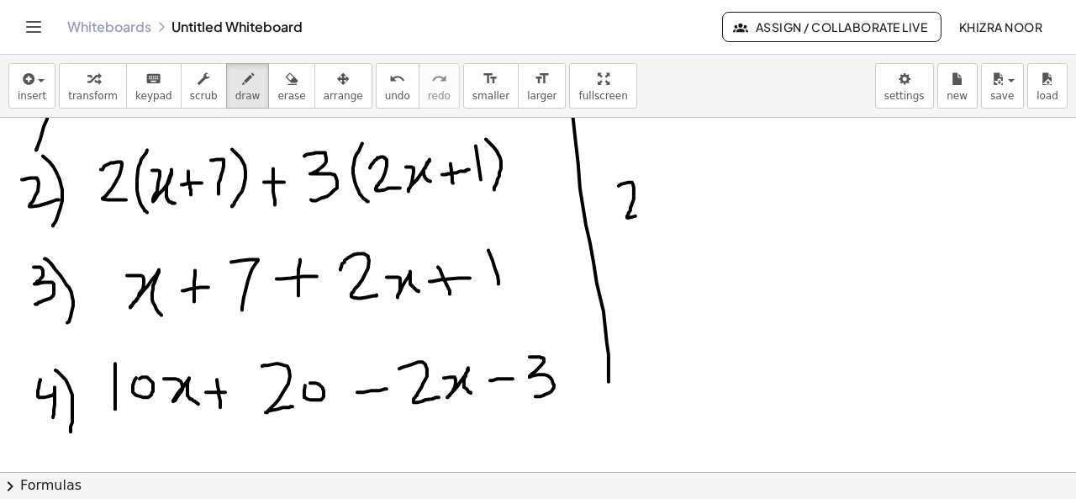
drag, startPoint x: 619, startPoint y: 184, endPoint x: 647, endPoint y: 214, distance: 41.6
drag, startPoint x: 661, startPoint y: 174, endPoint x: 663, endPoint y: 216, distance: 42.1
drag, startPoint x: 667, startPoint y: 191, endPoint x: 696, endPoint y: 214, distance: 37.7
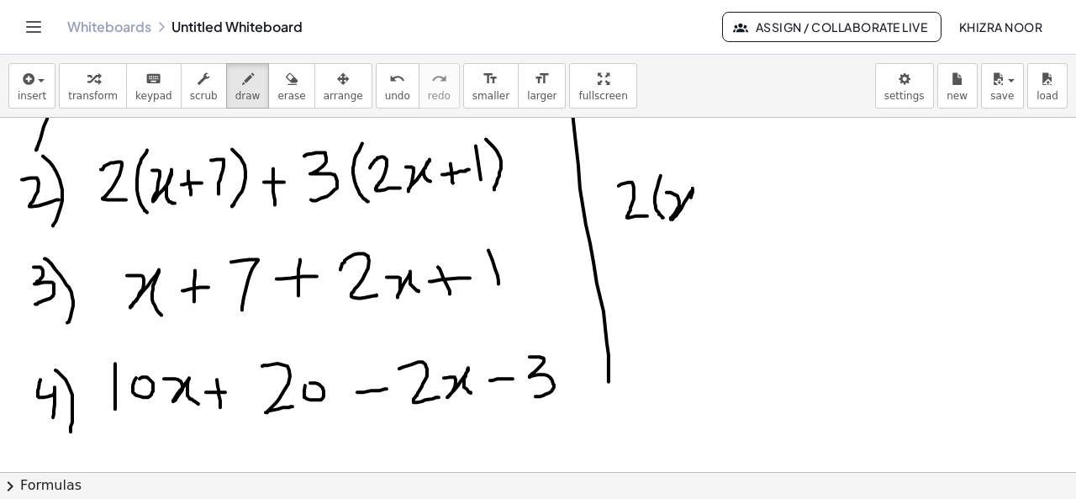
drag, startPoint x: 718, startPoint y: 189, endPoint x: 725, endPoint y: 208, distance: 19.7
drag, startPoint x: 712, startPoint y: 199, endPoint x: 735, endPoint y: 197, distance: 22.8
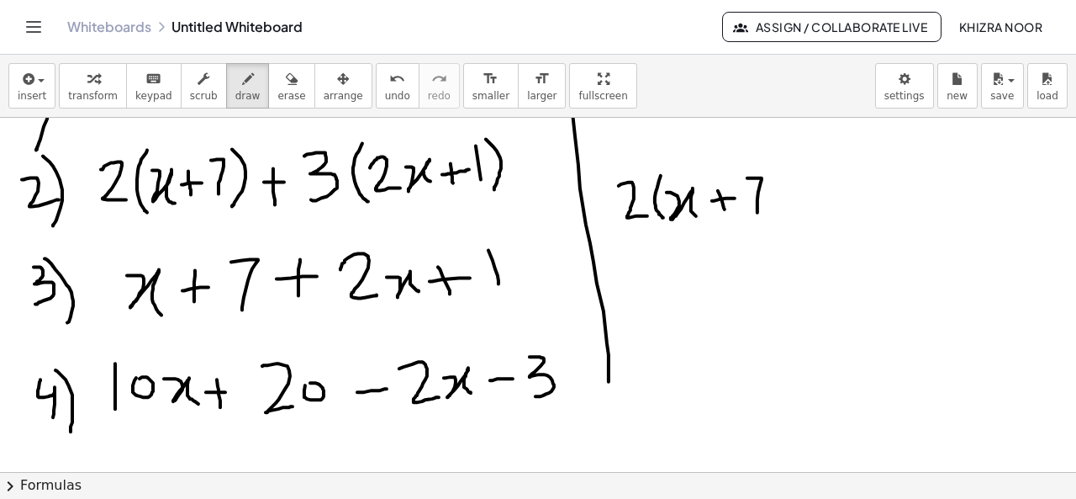
drag, startPoint x: 747, startPoint y: 177, endPoint x: 758, endPoint y: 215, distance: 40.0
drag, startPoint x: 769, startPoint y: 170, endPoint x: 785, endPoint y: 219, distance: 51.3
drag, startPoint x: 621, startPoint y: 229, endPoint x: 641, endPoint y: 229, distance: 19.3
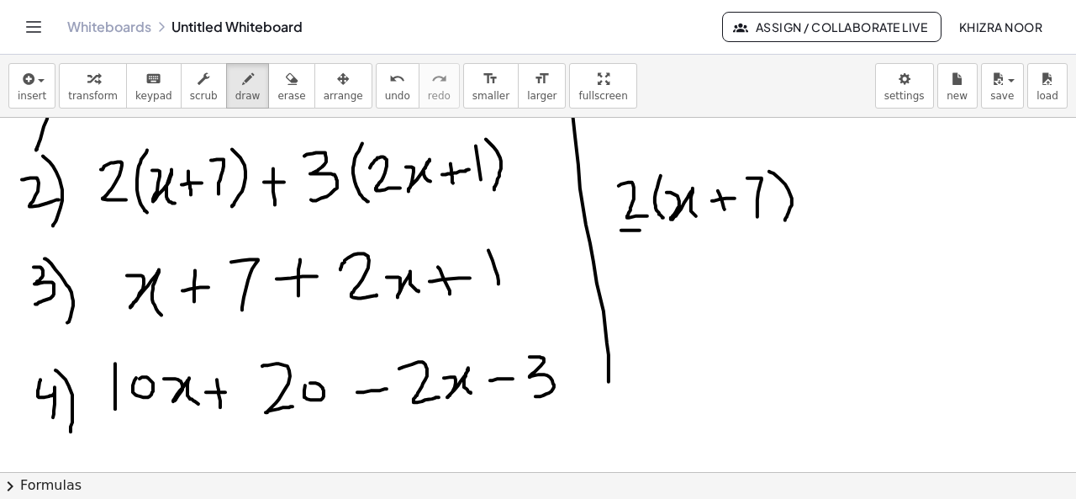
drag, startPoint x: 678, startPoint y: 221, endPoint x: 697, endPoint y: 220, distance: 18.5
drag, startPoint x: 637, startPoint y: 258, endPoint x: 667, endPoint y: 286, distance: 40.4
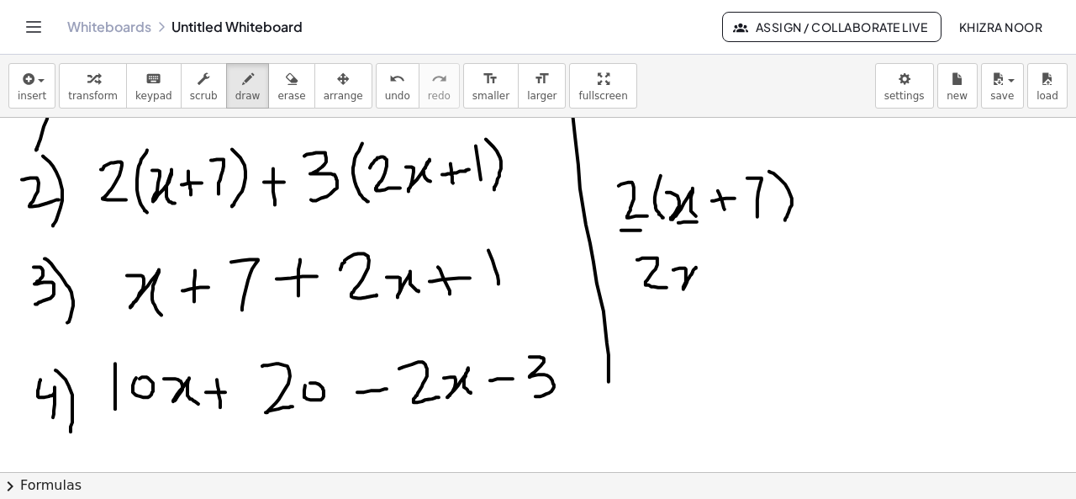
drag, startPoint x: 673, startPoint y: 268, endPoint x: 707, endPoint y: 280, distance: 35.6
drag, startPoint x: 726, startPoint y: 267, endPoint x: 727, endPoint y: 283, distance: 16.8
drag, startPoint x: 715, startPoint y: 274, endPoint x: 745, endPoint y: 275, distance: 30.3
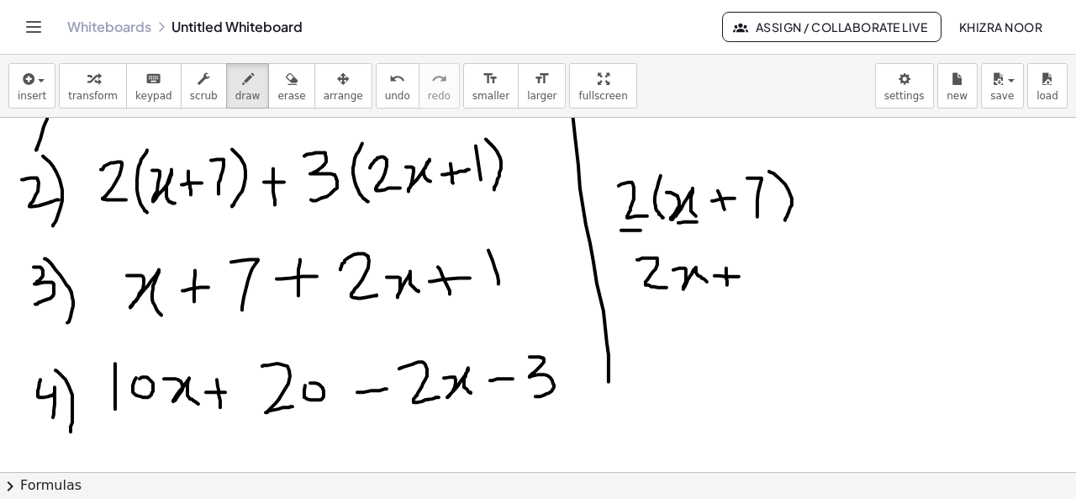
drag, startPoint x: 726, startPoint y: 261, endPoint x: 726, endPoint y: 279, distance: 18.5
drag, startPoint x: 764, startPoint y: 251, endPoint x: 762, endPoint y: 287, distance: 35.4
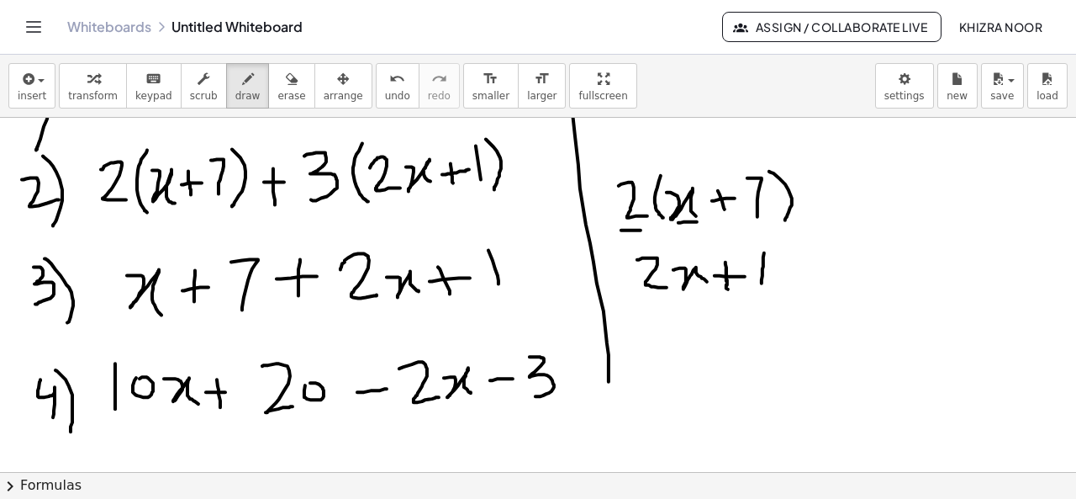
drag, startPoint x: 779, startPoint y: 248, endPoint x: 800, endPoint y: 288, distance: 44.8
drag, startPoint x: 832, startPoint y: 256, endPoint x: 832, endPoint y: 282, distance: 26.1
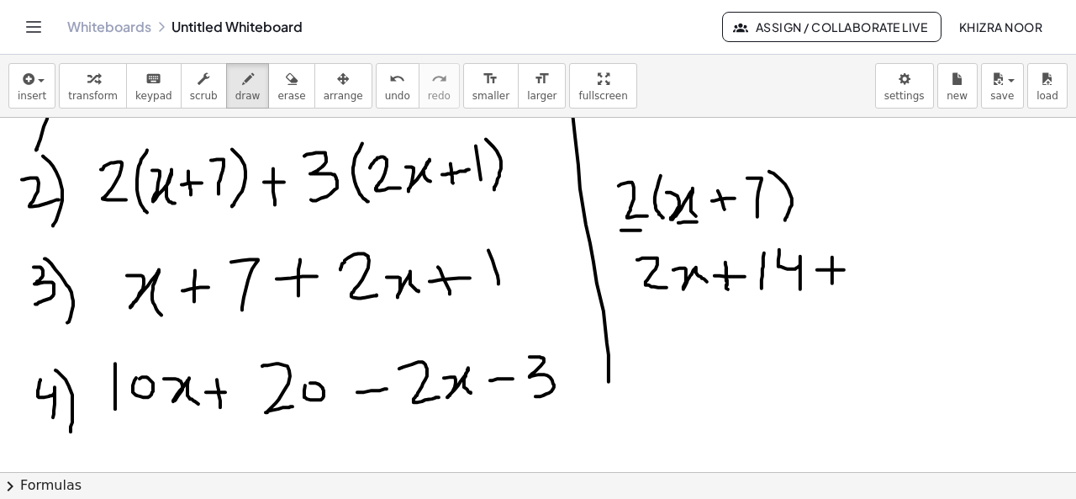
drag, startPoint x: 817, startPoint y: 268, endPoint x: 844, endPoint y: 268, distance: 26.9
drag, startPoint x: 878, startPoint y: 236, endPoint x: 868, endPoint y: 282, distance: 46.5
drag, startPoint x: 895, startPoint y: 279, endPoint x: 923, endPoint y: 297, distance: 33.6
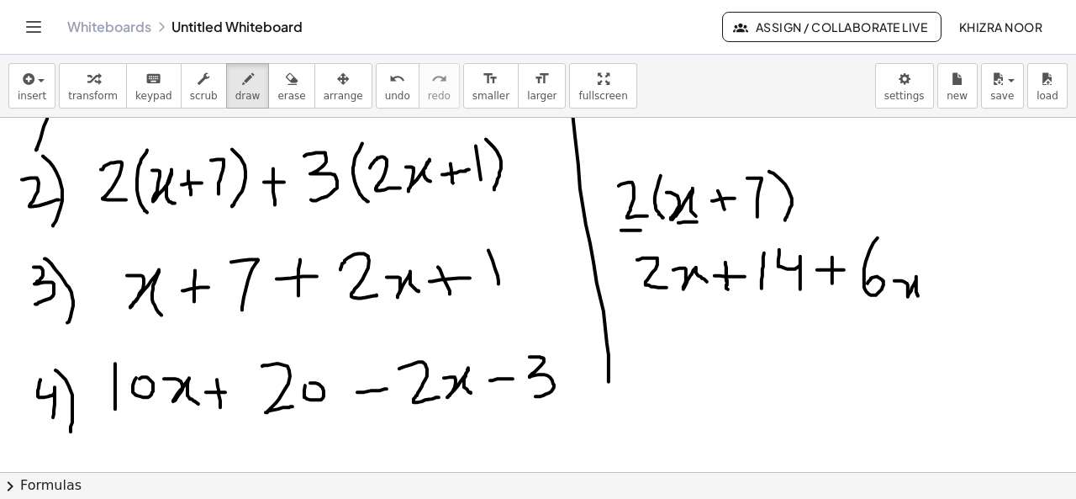
drag, startPoint x: 947, startPoint y: 267, endPoint x: 952, endPoint y: 293, distance: 26.5
drag, startPoint x: 937, startPoint y: 276, endPoint x: 959, endPoint y: 273, distance: 22.8
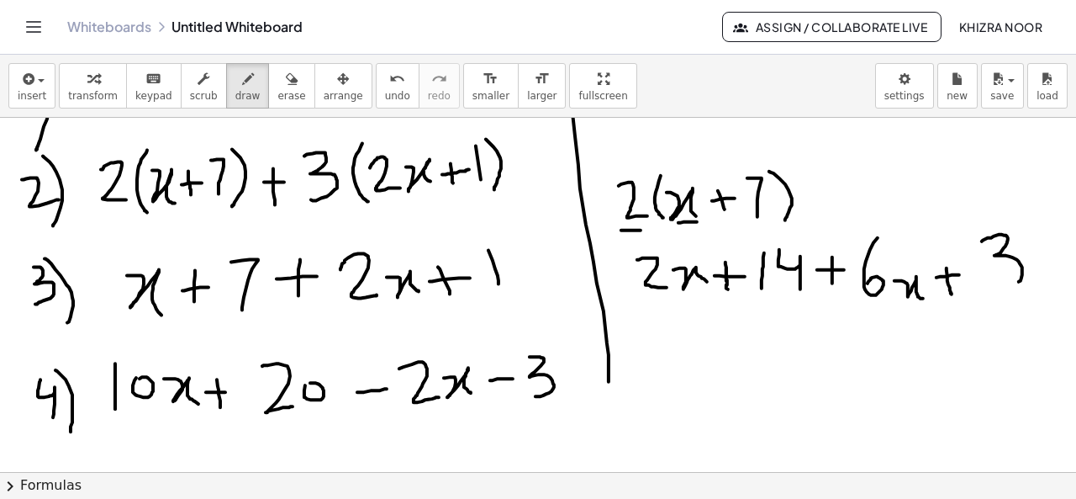
drag, startPoint x: 982, startPoint y: 240, endPoint x: 1002, endPoint y: 287, distance: 51.2
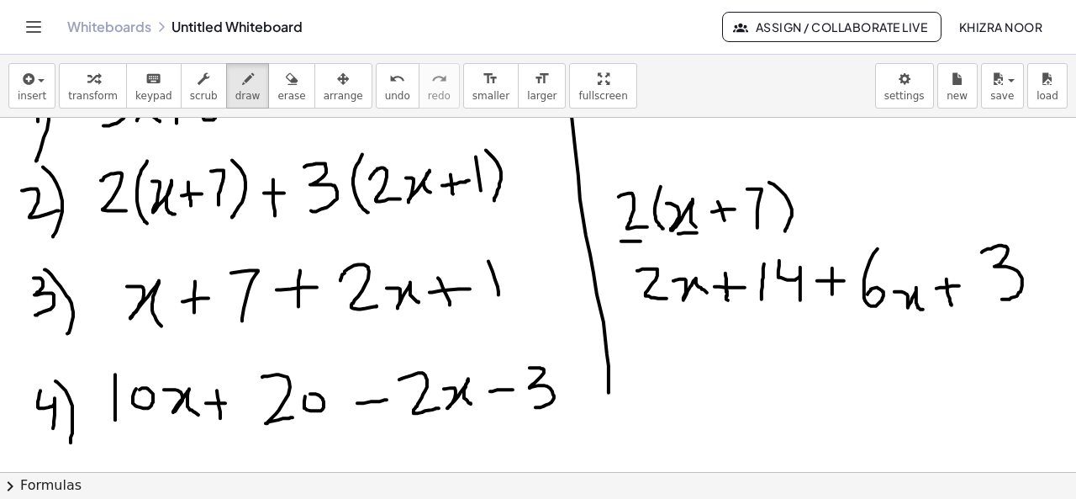
scroll to position [864, 0]
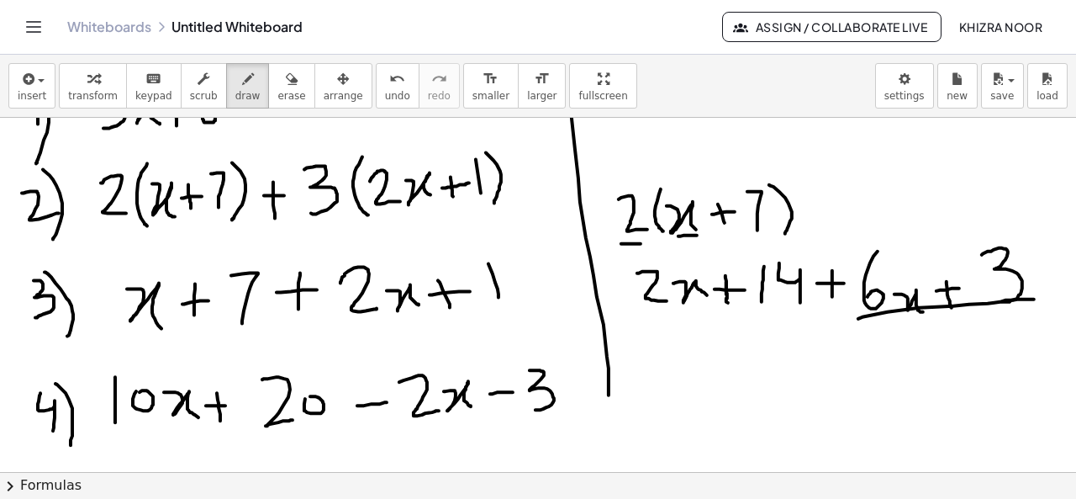
drag, startPoint x: 858, startPoint y: 317, endPoint x: 1034, endPoint y: 298, distance: 176.8
drag, startPoint x: 813, startPoint y: 202, endPoint x: 815, endPoint y: 219, distance: 17.7
drag, startPoint x: 804, startPoint y: 215, endPoint x: 826, endPoint y: 210, distance: 22.4
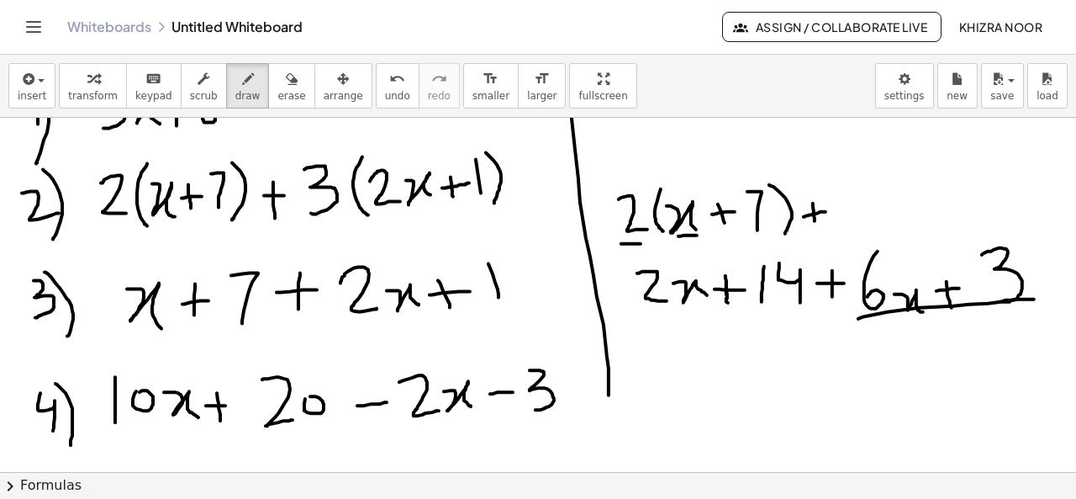
drag, startPoint x: 843, startPoint y: 192, endPoint x: 853, endPoint y: 221, distance: 31.1
drag, startPoint x: 895, startPoint y: 172, endPoint x: 898, endPoint y: 214, distance: 42.2
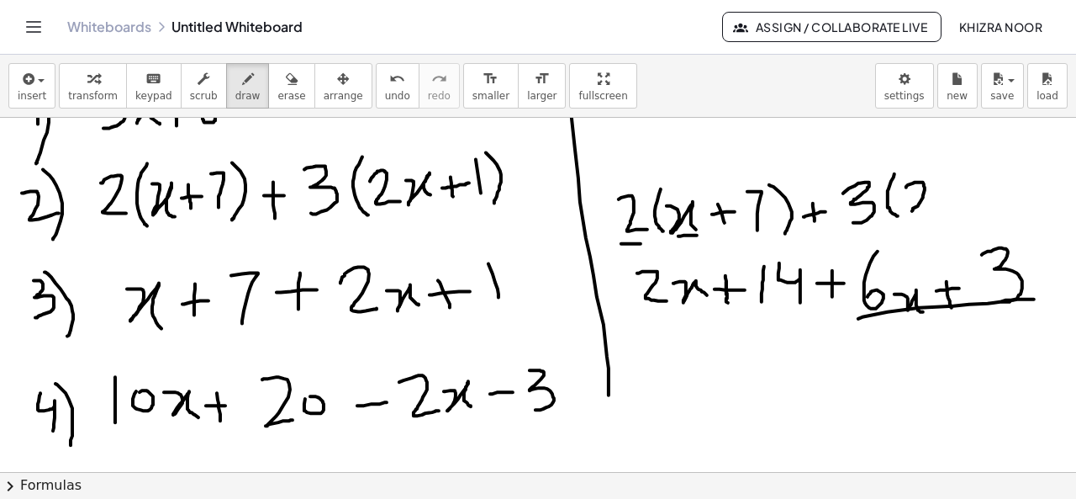
drag, startPoint x: 906, startPoint y: 186, endPoint x: 935, endPoint y: 209, distance: 36.5
drag, startPoint x: 938, startPoint y: 196, endPoint x: 957, endPoint y: 213, distance: 25.0
drag, startPoint x: 981, startPoint y: 184, endPoint x: 985, endPoint y: 206, distance: 22.1
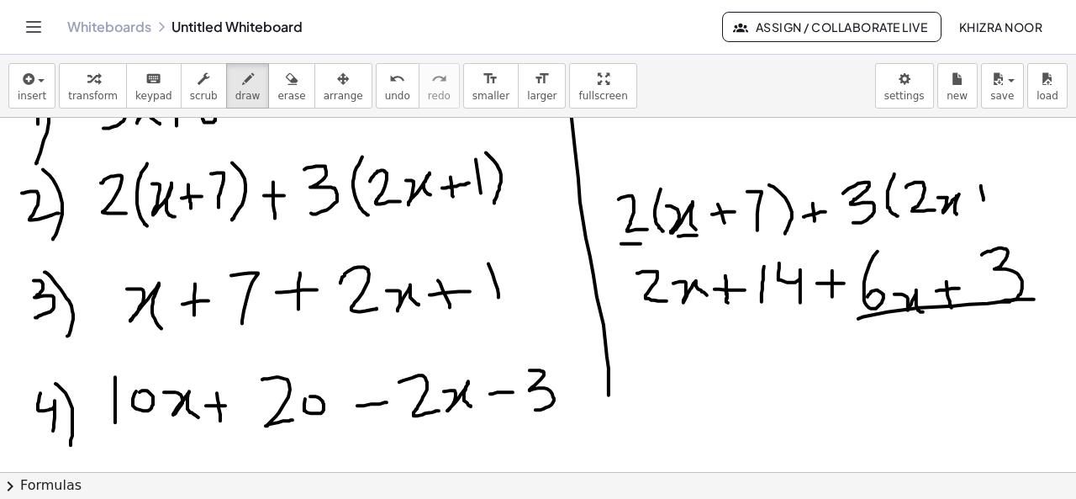
drag, startPoint x: 974, startPoint y: 199, endPoint x: 1004, endPoint y: 193, distance: 31.0
drag, startPoint x: 1012, startPoint y: 172, endPoint x: 1016, endPoint y: 198, distance: 26.4
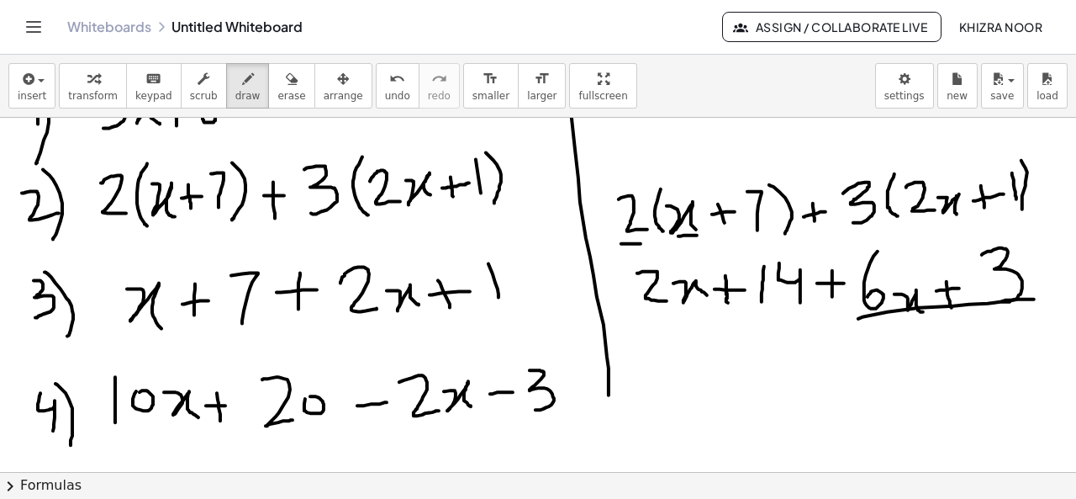
drag, startPoint x: 1022, startPoint y: 159, endPoint x: 1022, endPoint y: 208, distance: 48.8
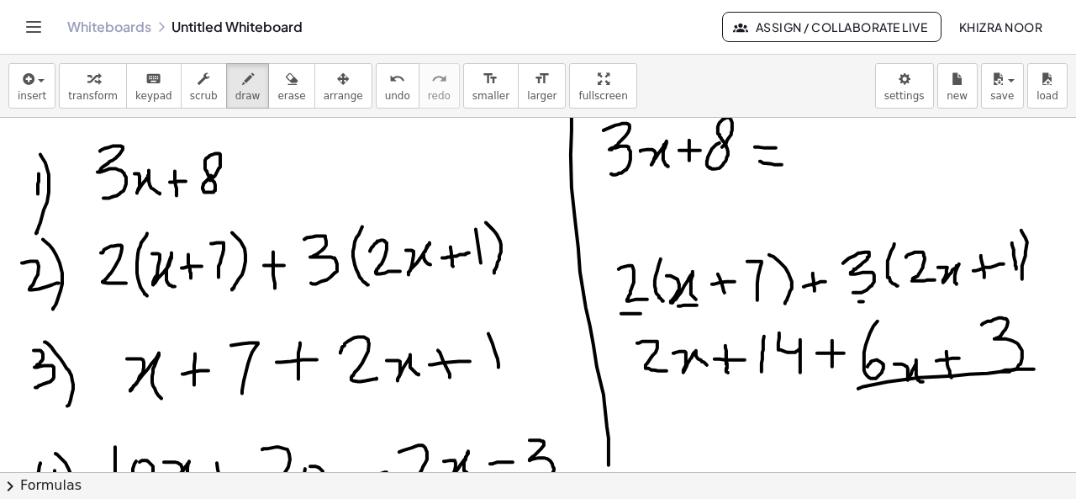
click at [866, 300] on div at bounding box center [538, 34] width 1076 height 1422
click at [932, 293] on div at bounding box center [538, 34] width 1076 height 1422
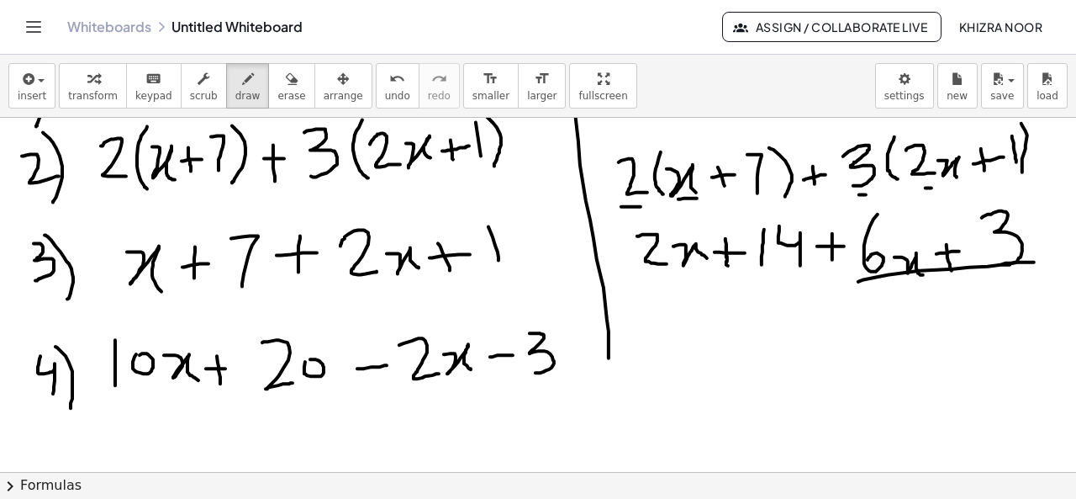
scroll to position [894, 0]
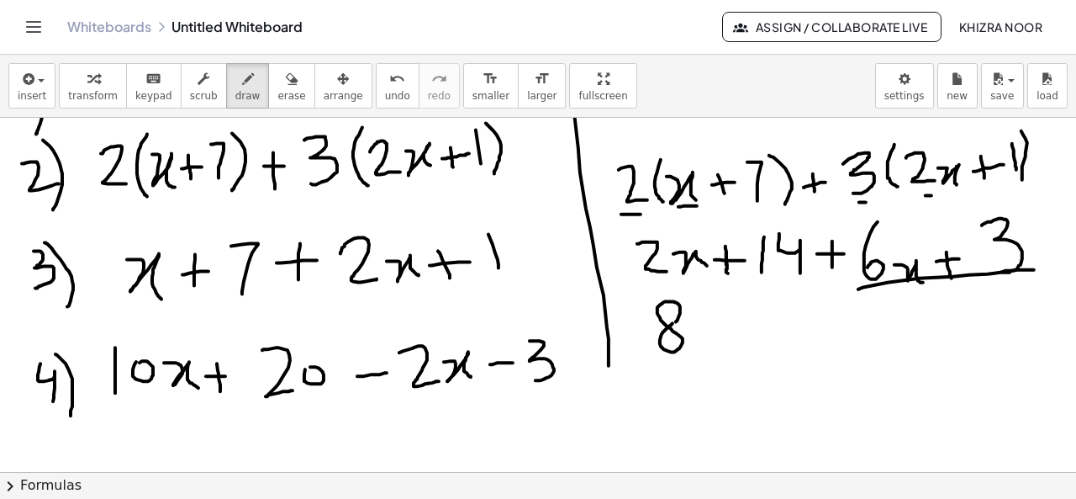
drag, startPoint x: 693, startPoint y: 329, endPoint x: 751, endPoint y: 356, distance: 63.9
drag, startPoint x: 765, startPoint y: 322, endPoint x: 767, endPoint y: 349, distance: 27.0
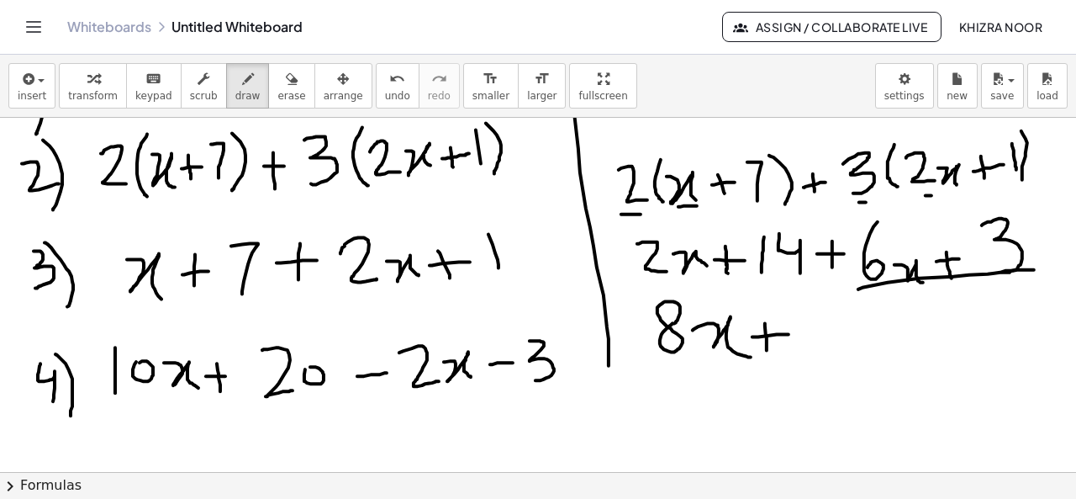
drag, startPoint x: 752, startPoint y: 335, endPoint x: 797, endPoint y: 333, distance: 44.6
drag, startPoint x: 823, startPoint y: 314, endPoint x: 827, endPoint y: 353, distance: 39.7
drag, startPoint x: 843, startPoint y: 309, endPoint x: 873, endPoint y: 345, distance: 46.6
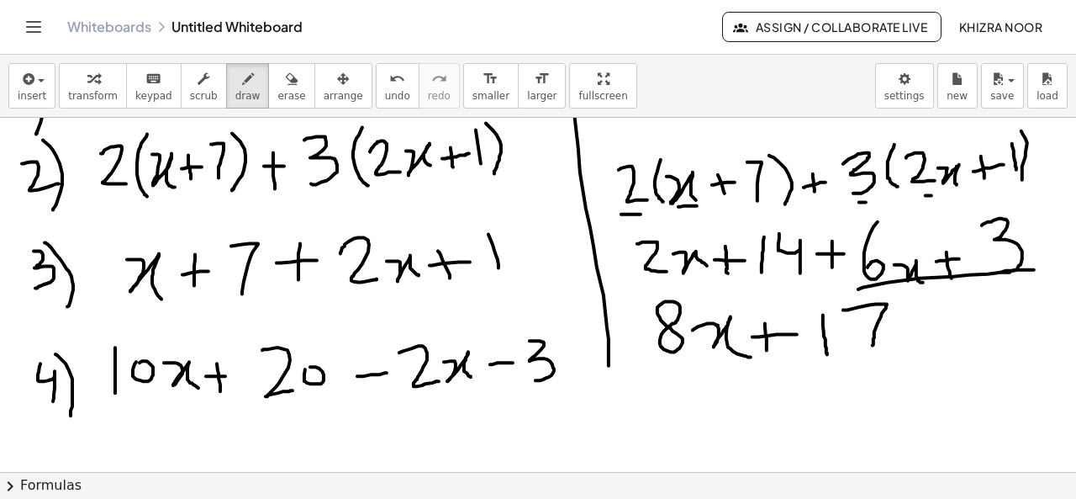
drag, startPoint x: 860, startPoint y: 332, endPoint x: 893, endPoint y: 330, distance: 32.8
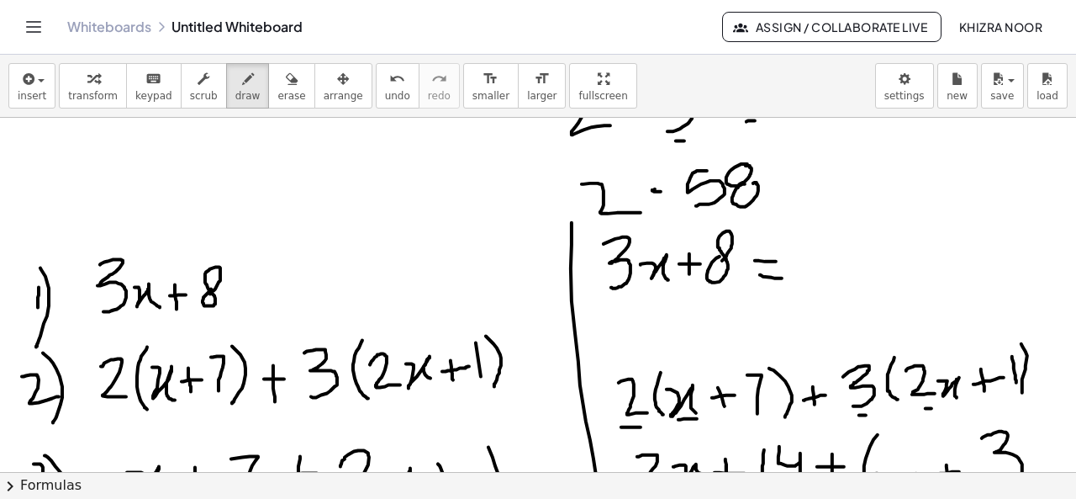
scroll to position [688, 0]
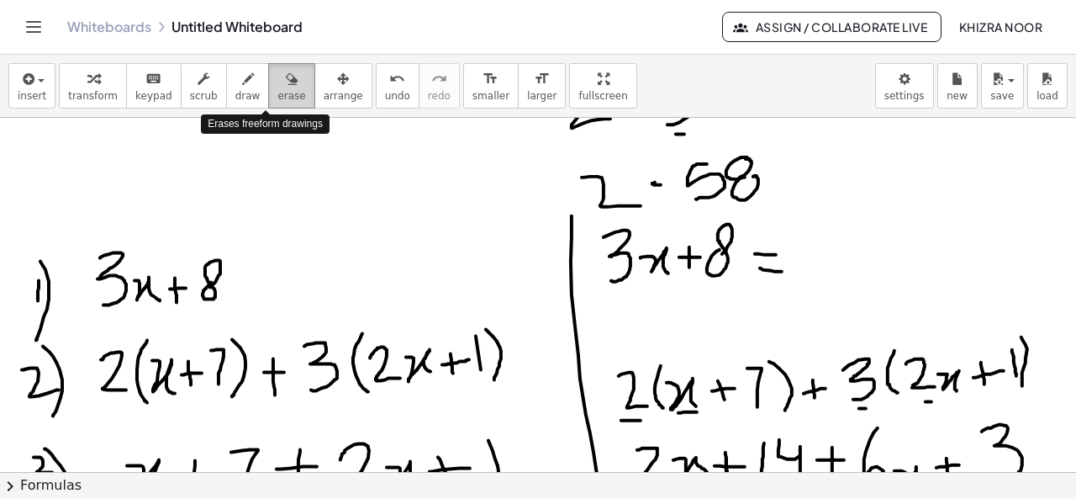
click at [277, 82] on div "button" at bounding box center [291, 78] width 28 height 20
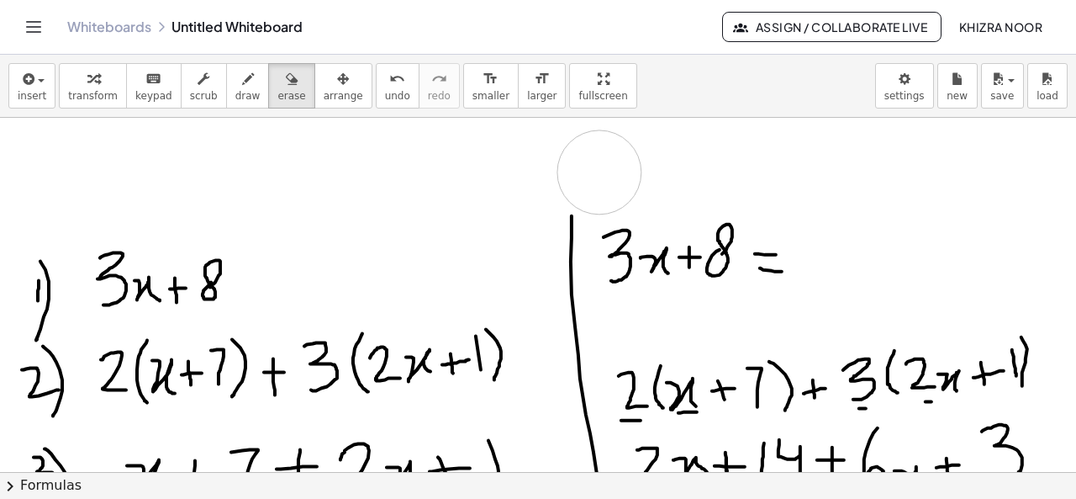
drag, startPoint x: 577, startPoint y: 150, endPoint x: 733, endPoint y: 125, distance: 158.4
click at [599, 172] on div at bounding box center [538, 141] width 1076 height 1422
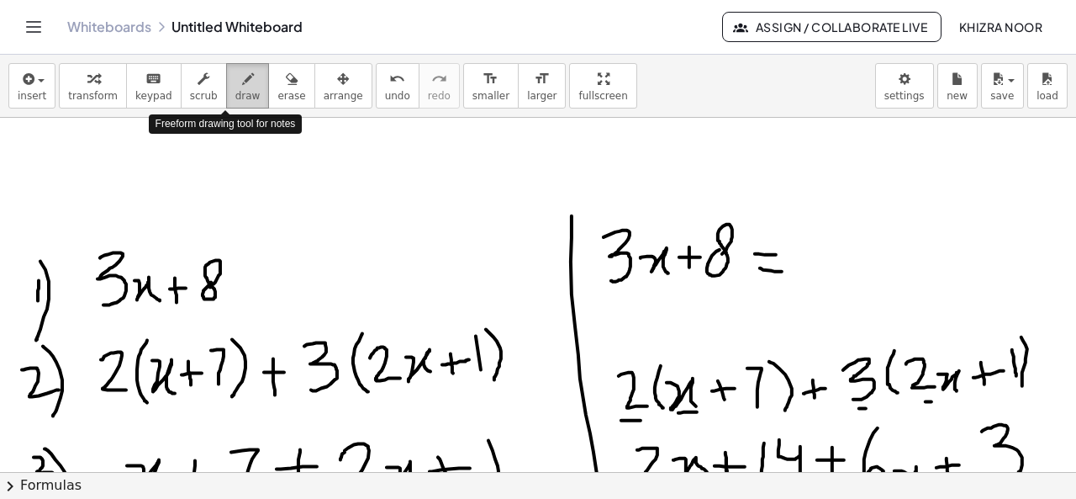
click at [235, 98] on span "draw" at bounding box center [247, 96] width 25 height 12
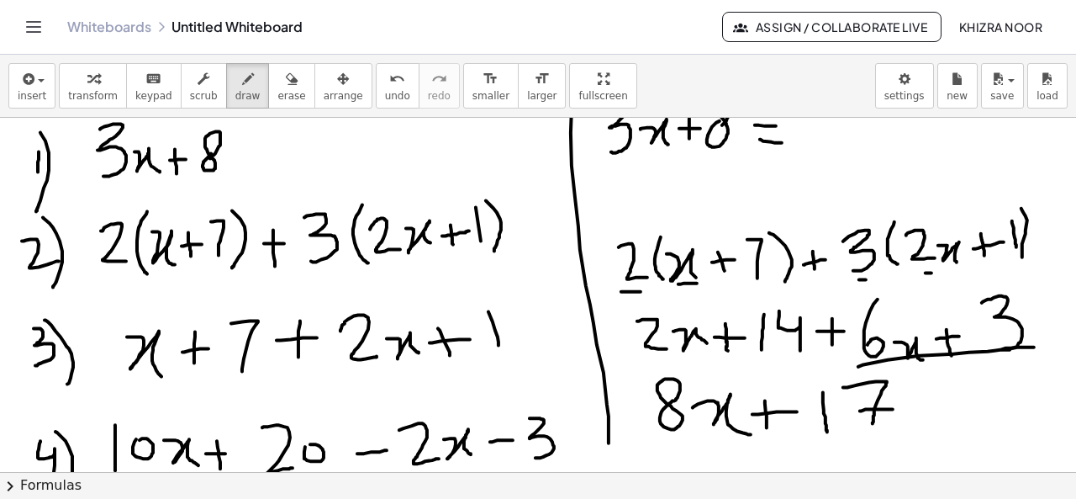
scroll to position [843, 0]
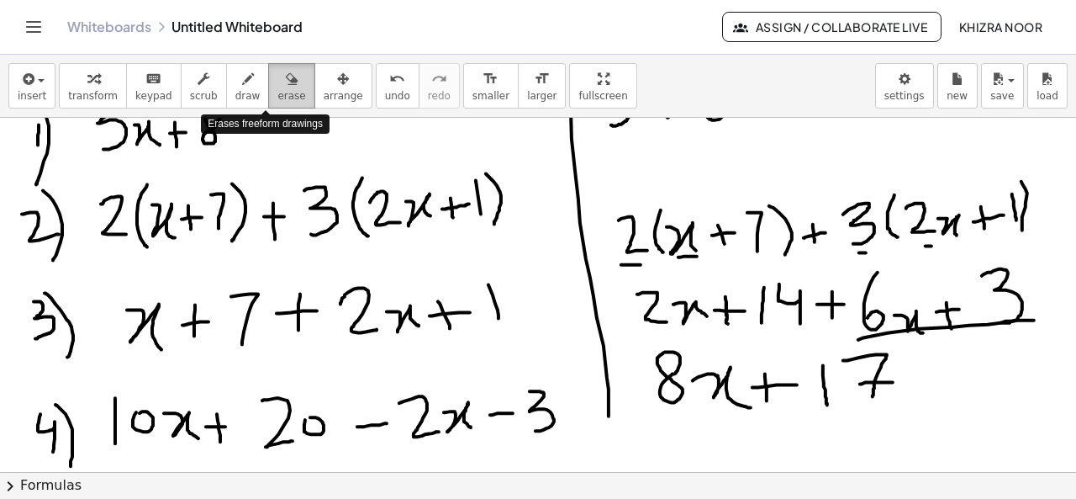
click at [277, 90] on span "erase" at bounding box center [291, 96] width 28 height 12
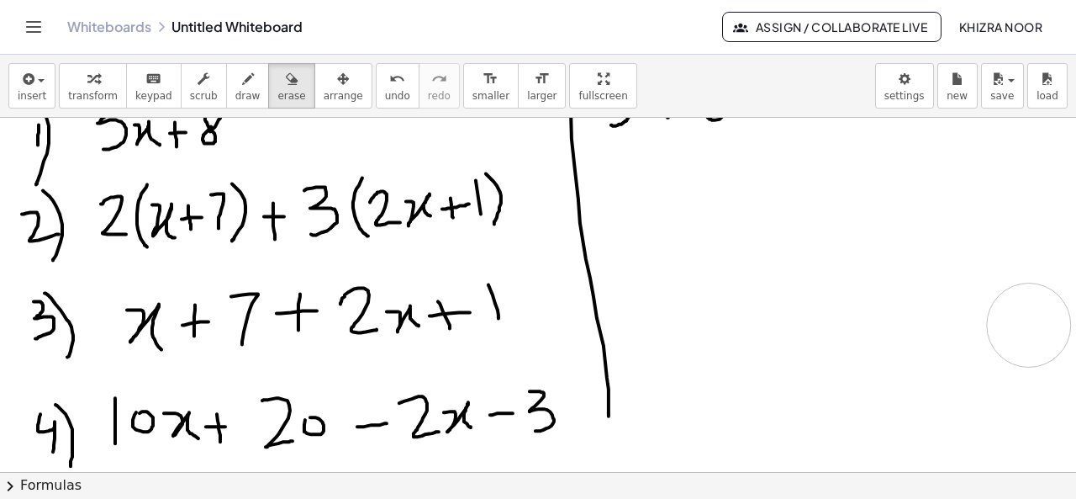
drag, startPoint x: 637, startPoint y: 210, endPoint x: 1029, endPoint y: 324, distance: 407.9
drag, startPoint x: 138, startPoint y: 353, endPoint x: 209, endPoint y: 356, distance: 70.7
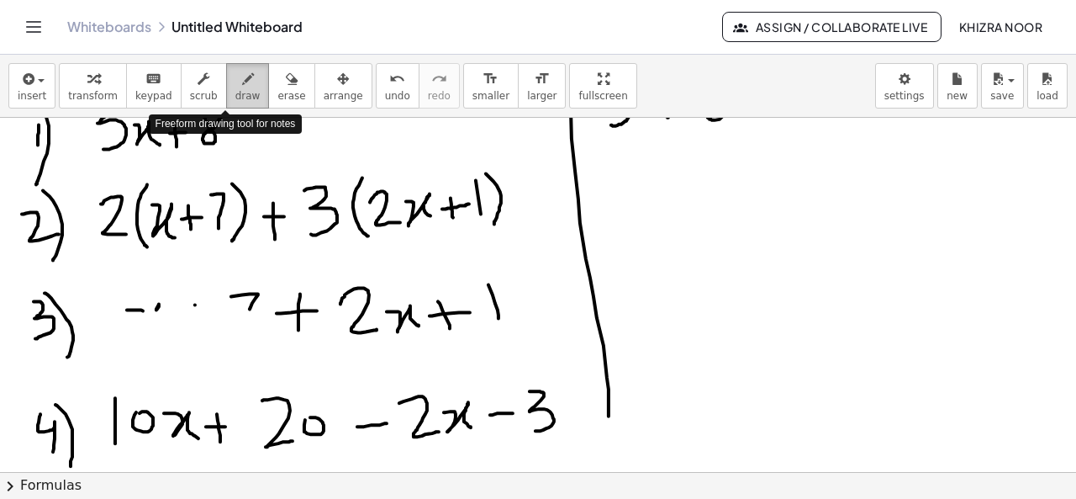
click at [242, 82] on icon "button" at bounding box center [248, 79] width 12 height 20
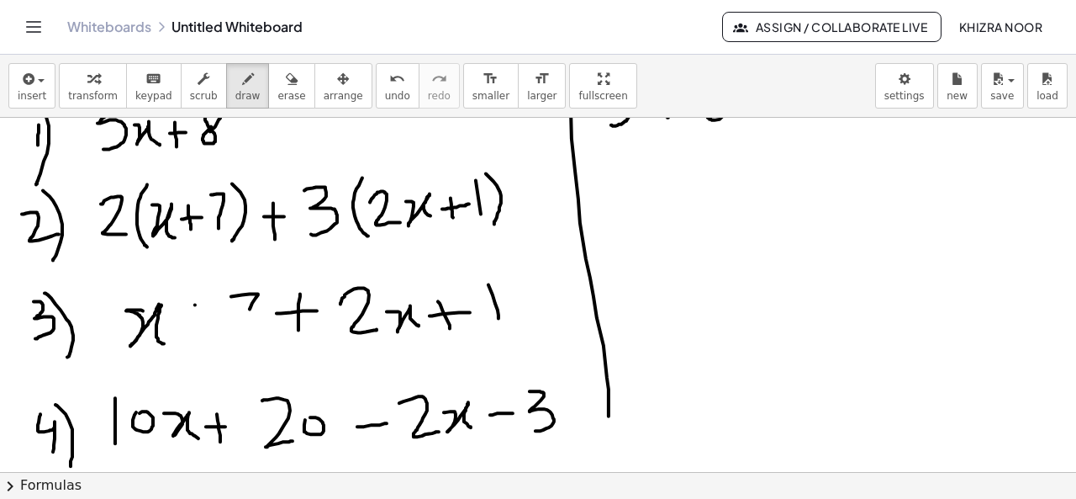
drag, startPoint x: 126, startPoint y: 309, endPoint x: 168, endPoint y: 345, distance: 54.9
drag, startPoint x: 196, startPoint y: 305, endPoint x: 196, endPoint y: 335, distance: 30.3
drag, startPoint x: 185, startPoint y: 325, endPoint x: 207, endPoint y: 323, distance: 22.0
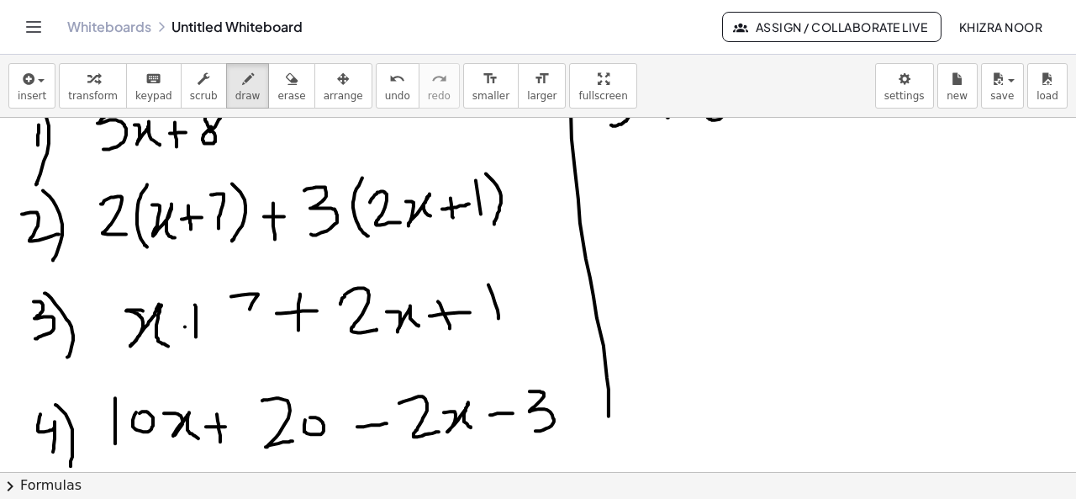
drag, startPoint x: 251, startPoint y: 306, endPoint x: 242, endPoint y: 331, distance: 26.9
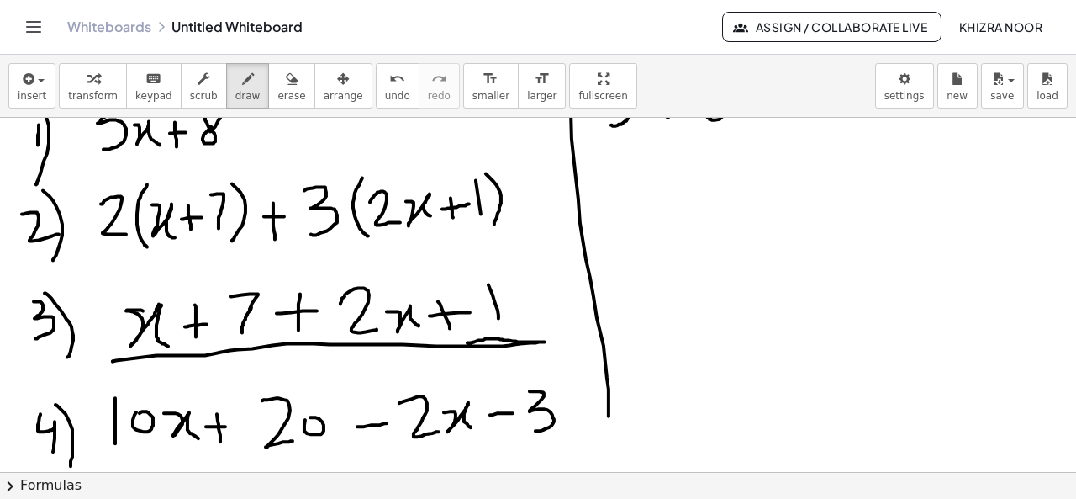
drag, startPoint x: 113, startPoint y: 360, endPoint x: 443, endPoint y: 344, distance: 330.8
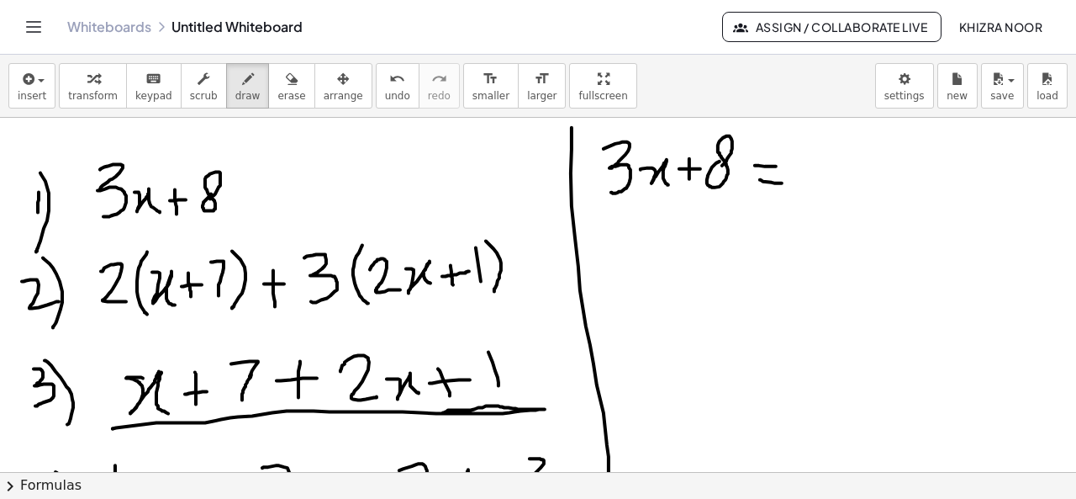
scroll to position [762, 0]
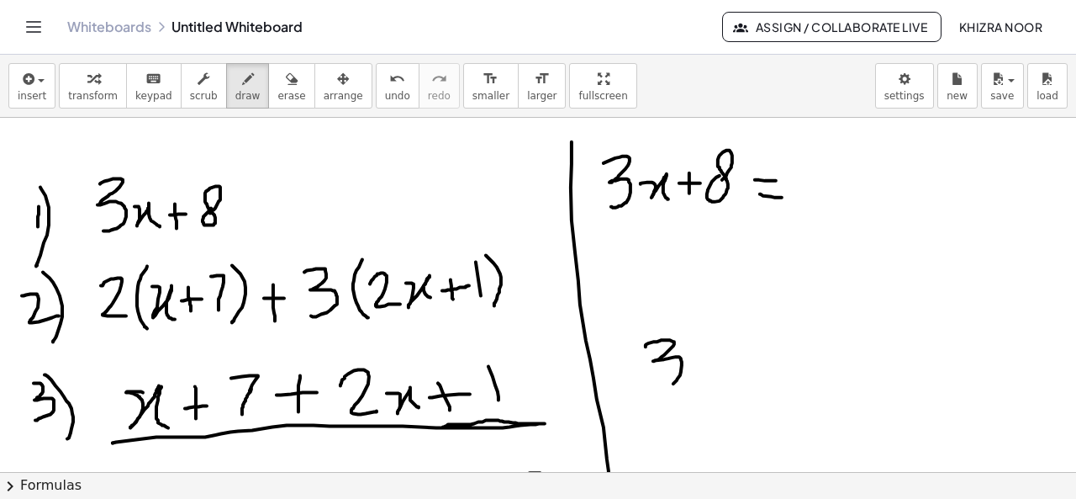
drag, startPoint x: 646, startPoint y: 346, endPoint x: 657, endPoint y: 387, distance: 42.8
click at [657, 387] on div at bounding box center [538, 67] width 1076 height 1422
drag, startPoint x: 698, startPoint y: 359, endPoint x: 740, endPoint y: 383, distance: 48.6
click at [740, 383] on div at bounding box center [538, 67] width 1076 height 1422
drag, startPoint x: 763, startPoint y: 351, endPoint x: 768, endPoint y: 389, distance: 38.2
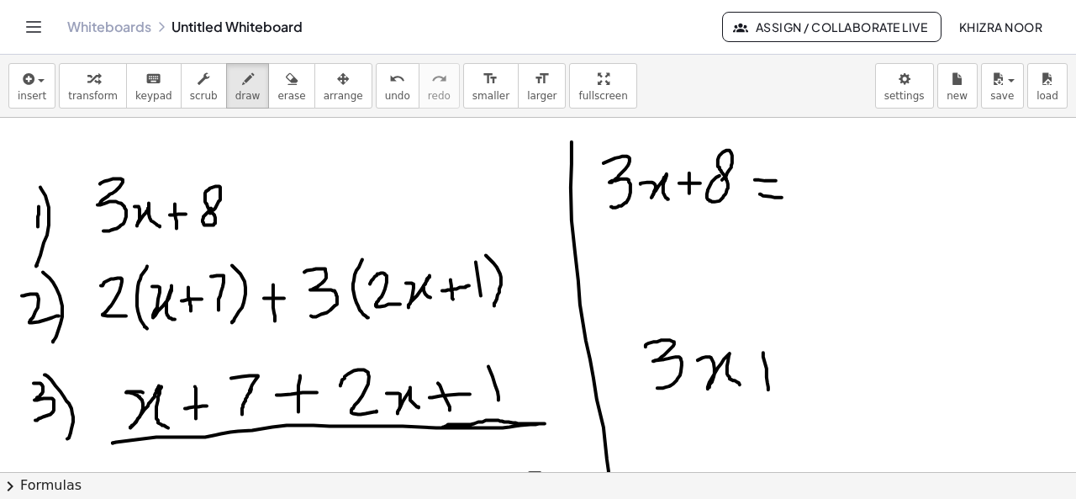
click at [768, 389] on div at bounding box center [538, 67] width 1076 height 1422
drag, startPoint x: 757, startPoint y: 371, endPoint x: 790, endPoint y: 368, distance: 33.7
click at [790, 368] on div at bounding box center [538, 67] width 1076 height 1422
drag, startPoint x: 826, startPoint y: 350, endPoint x: 822, endPoint y: 365, distance: 15.5
click at [822, 365] on div at bounding box center [538, 67] width 1076 height 1422
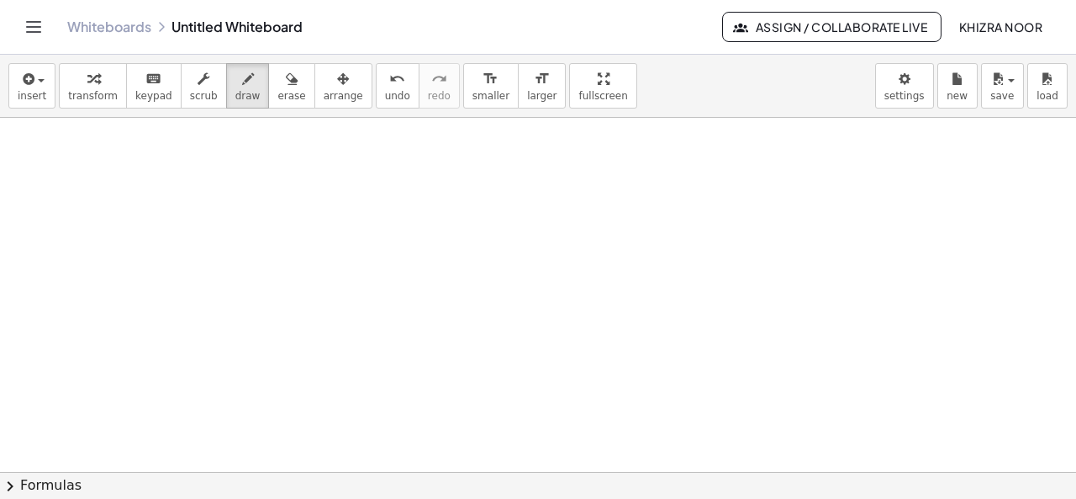
scroll to position [1201, 0]
drag, startPoint x: 120, startPoint y: 178, endPoint x: 151, endPoint y: 209, distance: 44.0
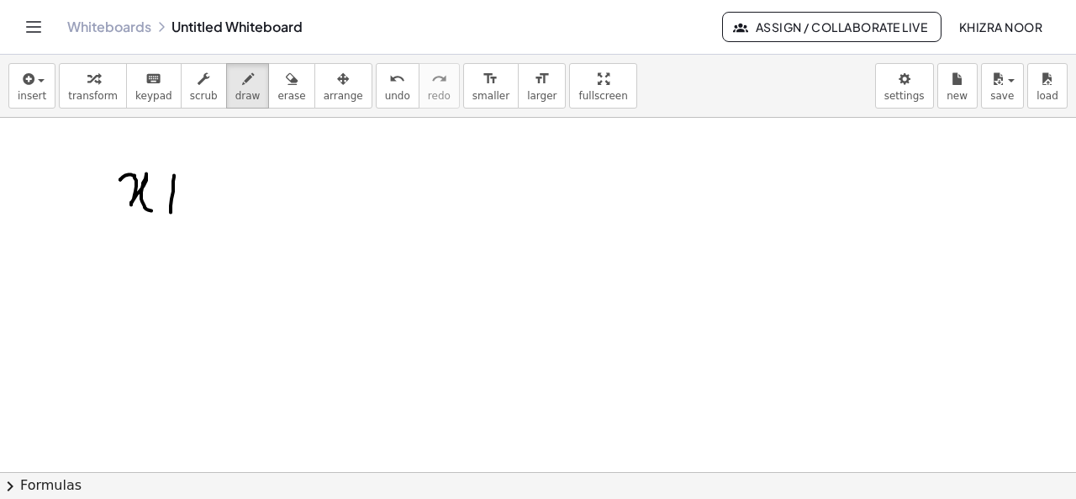
drag, startPoint x: 174, startPoint y: 174, endPoint x: 171, endPoint y: 211, distance: 37.1
drag, startPoint x: 164, startPoint y: 194, endPoint x: 190, endPoint y: 194, distance: 26.1
drag, startPoint x: 203, startPoint y: 172, endPoint x: 198, endPoint y: 213, distance: 40.7
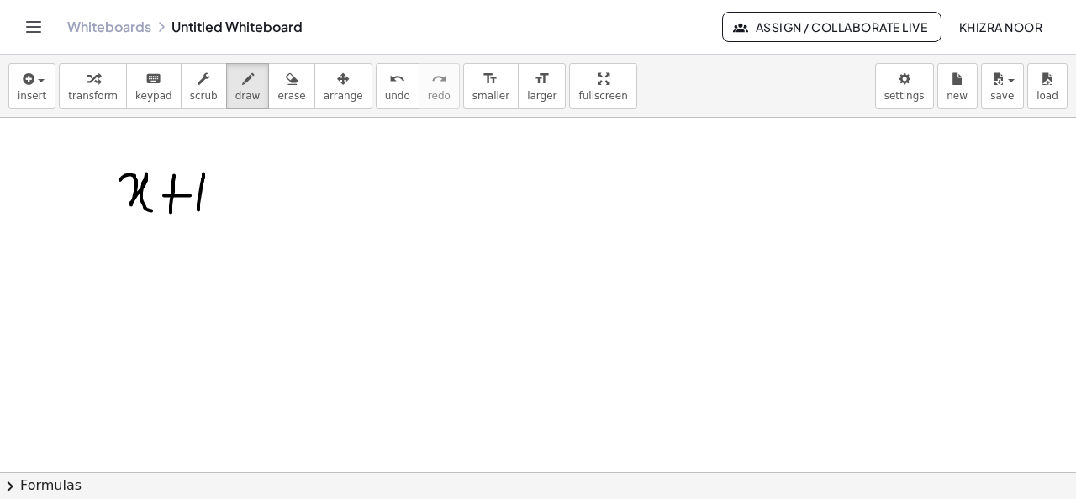
drag, startPoint x: 217, startPoint y: 181, endPoint x: 249, endPoint y: 215, distance: 47.0
drag, startPoint x: 281, startPoint y: 194, endPoint x: 318, endPoint y: 191, distance: 37.1
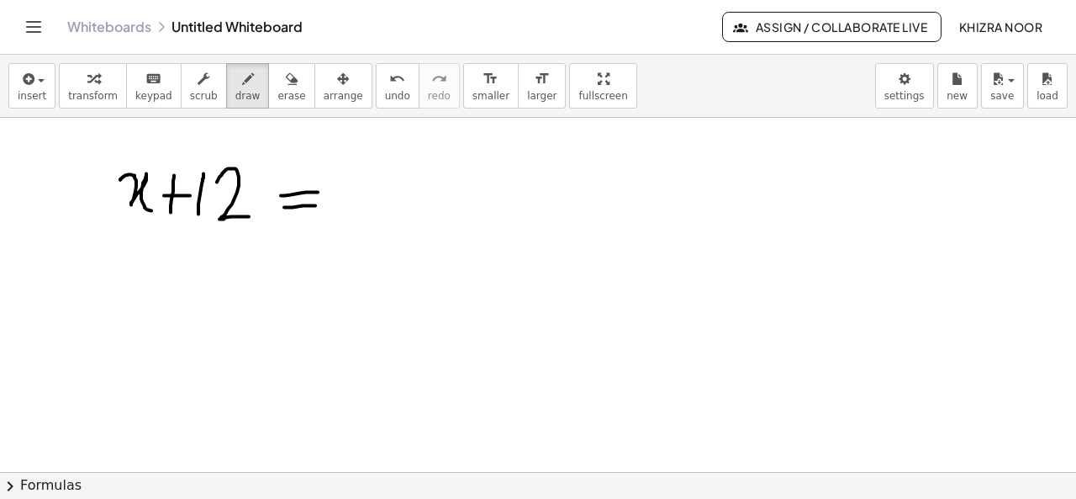
drag, startPoint x: 284, startPoint y: 206, endPoint x: 318, endPoint y: 204, distance: 33.7
drag, startPoint x: 359, startPoint y: 184, endPoint x: 372, endPoint y: 209, distance: 28.6
drag, startPoint x: 378, startPoint y: 193, endPoint x: 410, endPoint y: 220, distance: 42.3
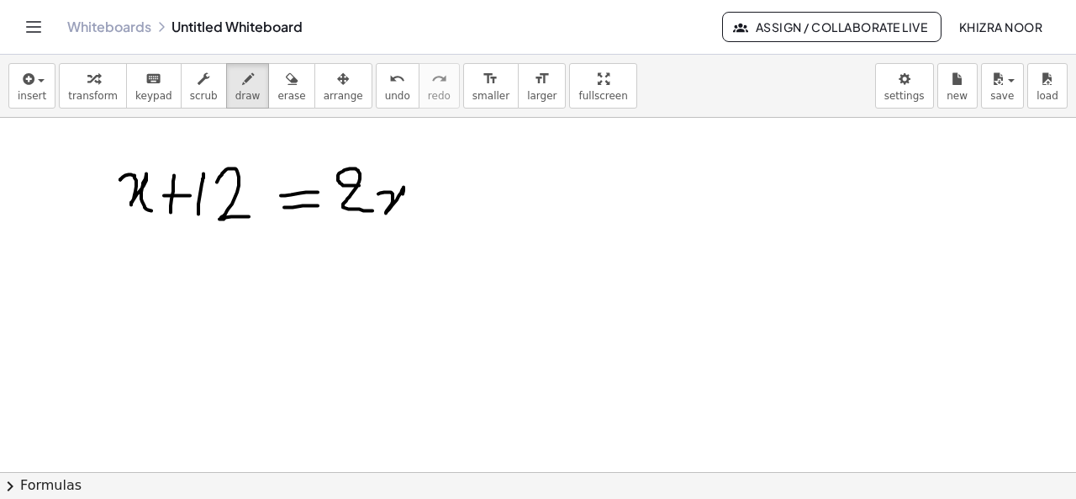
drag, startPoint x: 436, startPoint y: 181, endPoint x: 436, endPoint y: 206, distance: 25.2
drag, startPoint x: 427, startPoint y: 192, endPoint x: 457, endPoint y: 192, distance: 29.4
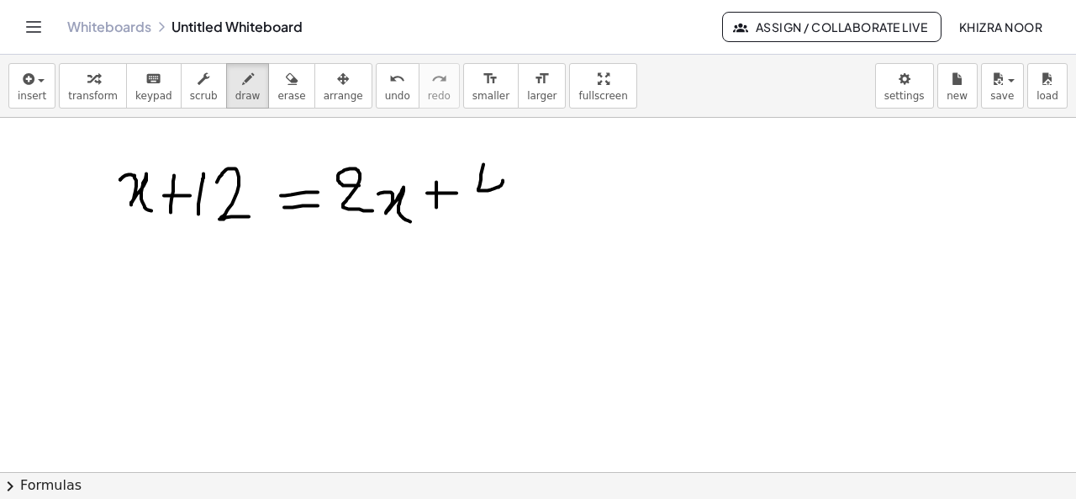
drag, startPoint x: 483, startPoint y: 163, endPoint x: 501, endPoint y: 215, distance: 55.0
drag, startPoint x: 119, startPoint y: 267, endPoint x: 160, endPoint y: 297, distance: 51.1
drag, startPoint x: 180, startPoint y: 267, endPoint x: 180, endPoint y: 297, distance: 30.3
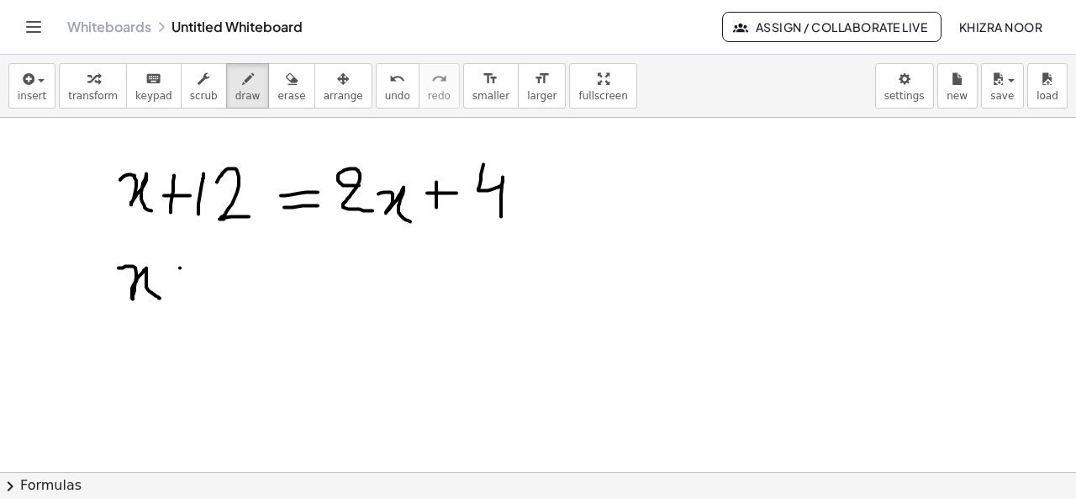
drag, startPoint x: 173, startPoint y: 284, endPoint x: 192, endPoint y: 284, distance: 18.5
drag, startPoint x: 205, startPoint y: 260, endPoint x: 206, endPoint y: 299, distance: 39.5
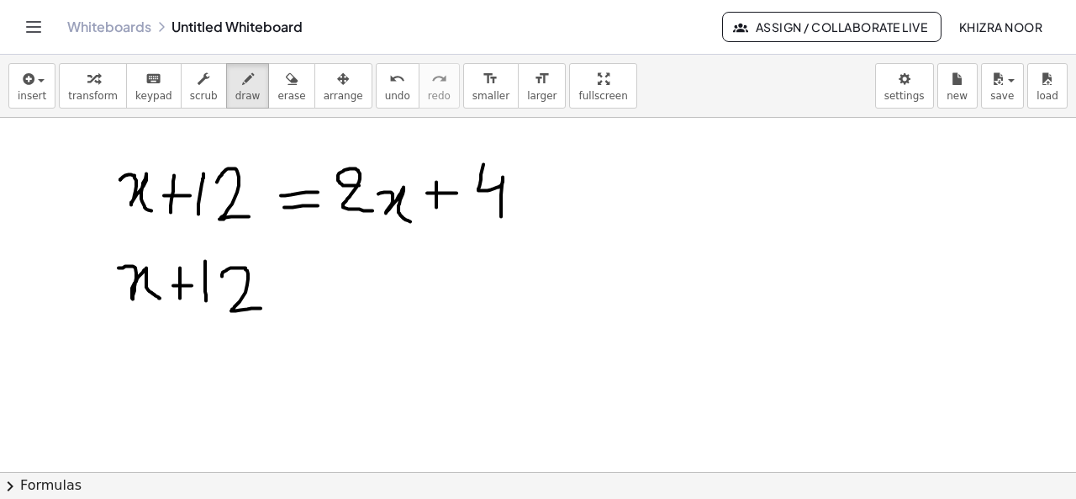
drag, startPoint x: 222, startPoint y: 275, endPoint x: 262, endPoint y: 307, distance: 51.5
drag, startPoint x: 271, startPoint y: 288, endPoint x: 302, endPoint y: 287, distance: 31.2
drag, startPoint x: 313, startPoint y: 261, endPoint x: 318, endPoint y: 300, distance: 39.0
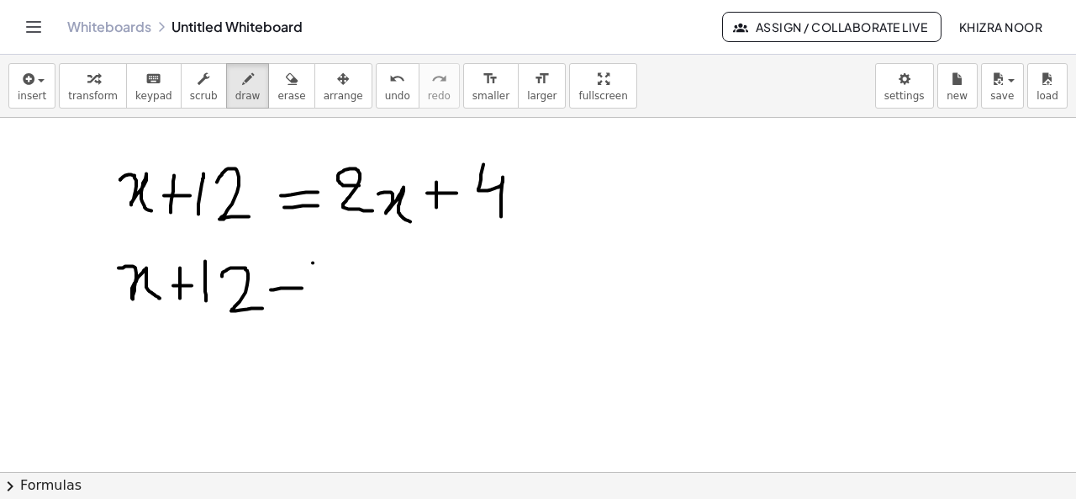
drag, startPoint x: 330, startPoint y: 267, endPoint x: 374, endPoint y: 293, distance: 52.1
drag, startPoint x: 398, startPoint y: 273, endPoint x: 415, endPoint y: 273, distance: 17.7
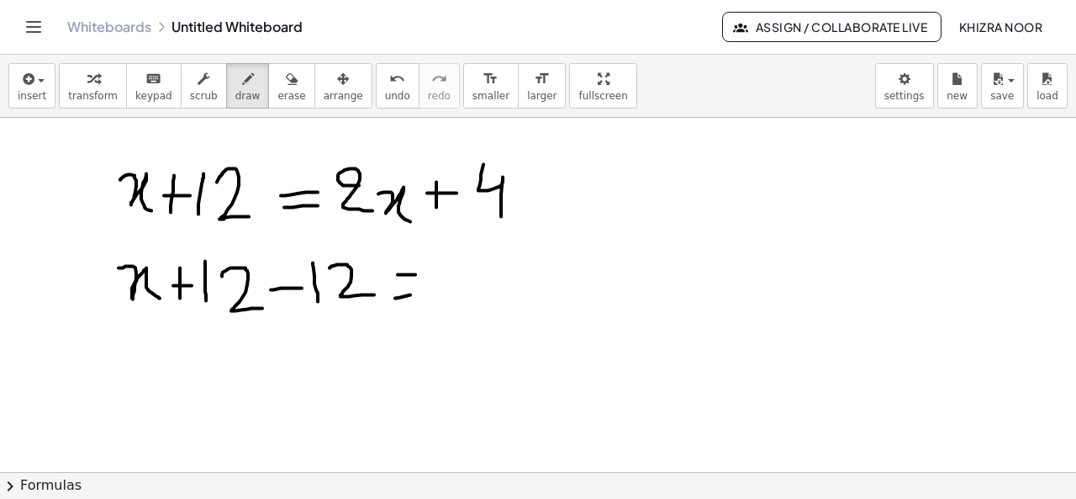
drag, startPoint x: 395, startPoint y: 297, endPoint x: 420, endPoint y: 293, distance: 24.7
drag, startPoint x: 452, startPoint y: 260, endPoint x: 481, endPoint y: 288, distance: 40.4
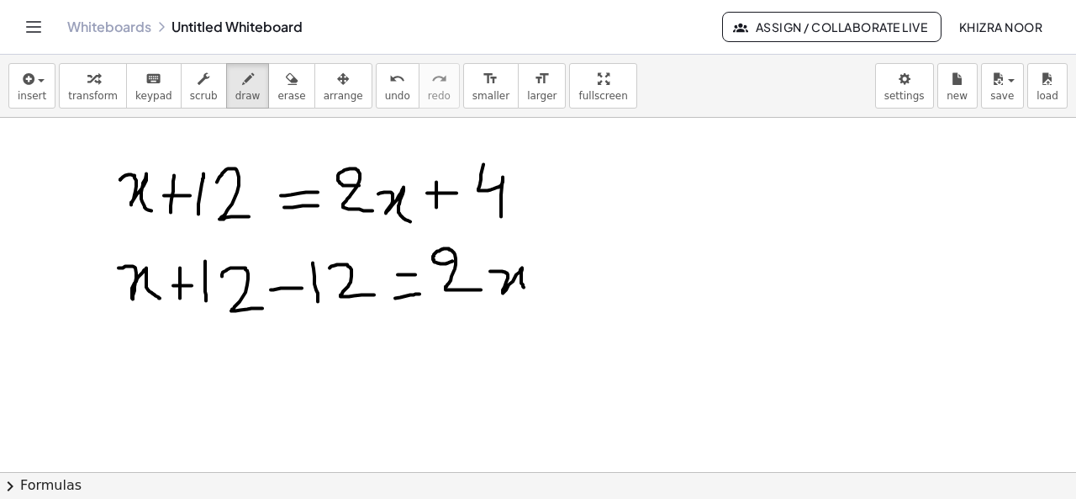
drag, startPoint x: 490, startPoint y: 270, endPoint x: 527, endPoint y: 290, distance: 42.1
drag, startPoint x: 555, startPoint y: 262, endPoint x: 559, endPoint y: 288, distance: 26.4
drag, startPoint x: 542, startPoint y: 274, endPoint x: 573, endPoint y: 269, distance: 31.5
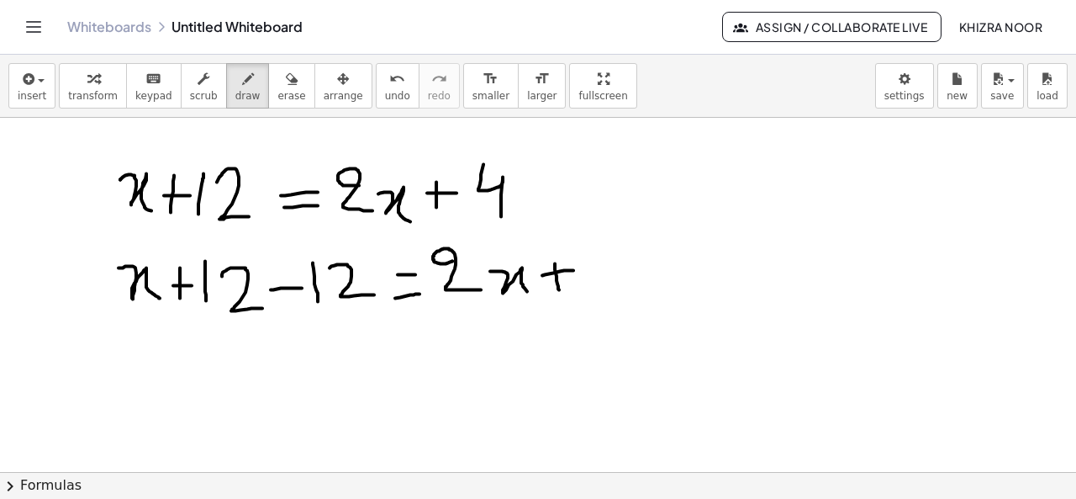
drag, startPoint x: 607, startPoint y: 237, endPoint x: 620, endPoint y: 282, distance: 47.1
drag, startPoint x: 640, startPoint y: 272, endPoint x: 666, endPoint y: 267, distance: 26.4
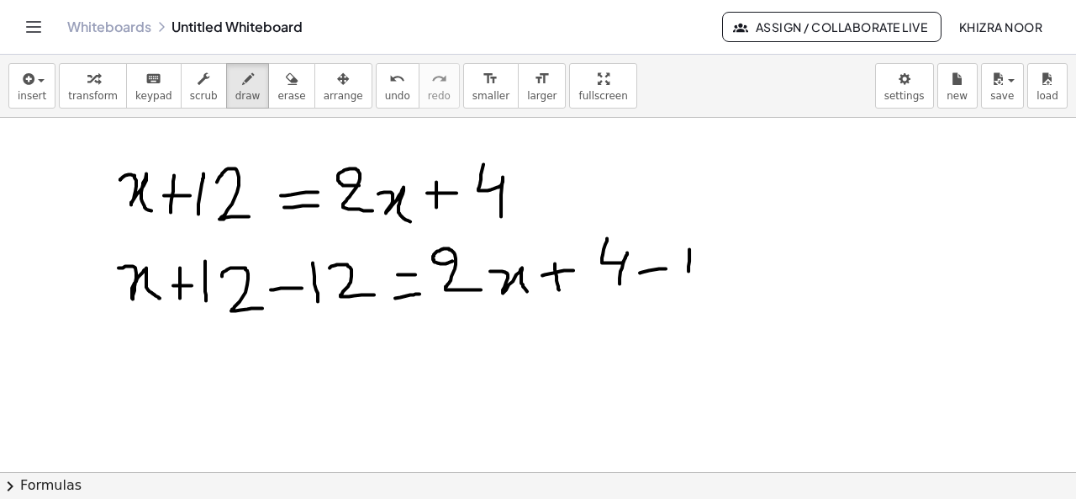
drag, startPoint x: 689, startPoint y: 248, endPoint x: 689, endPoint y: 277, distance: 28.6
drag, startPoint x: 711, startPoint y: 260, endPoint x: 747, endPoint y: 280, distance: 40.7
drag, startPoint x: 215, startPoint y: 371, endPoint x: 273, endPoint y: 399, distance: 64.7
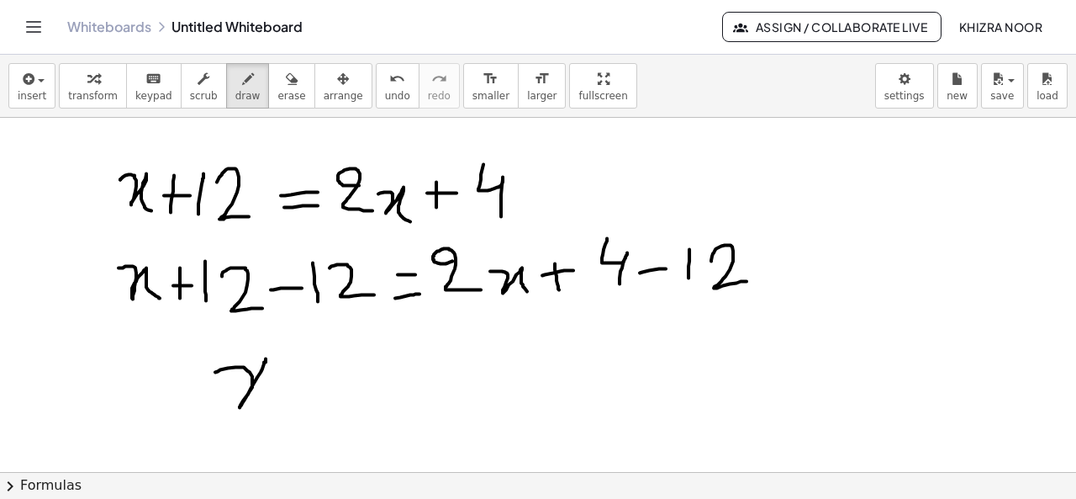
drag, startPoint x: 307, startPoint y: 372, endPoint x: 340, endPoint y: 371, distance: 32.8
drag, startPoint x: 309, startPoint y: 391, endPoint x: 341, endPoint y: 393, distance: 31.2
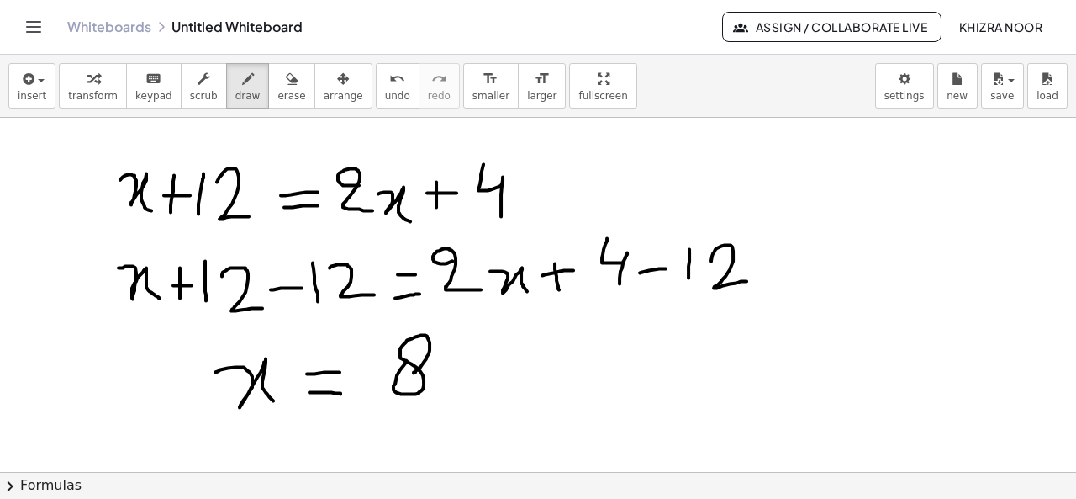
drag, startPoint x: 407, startPoint y: 361, endPoint x: 414, endPoint y: 372, distance: 12.8
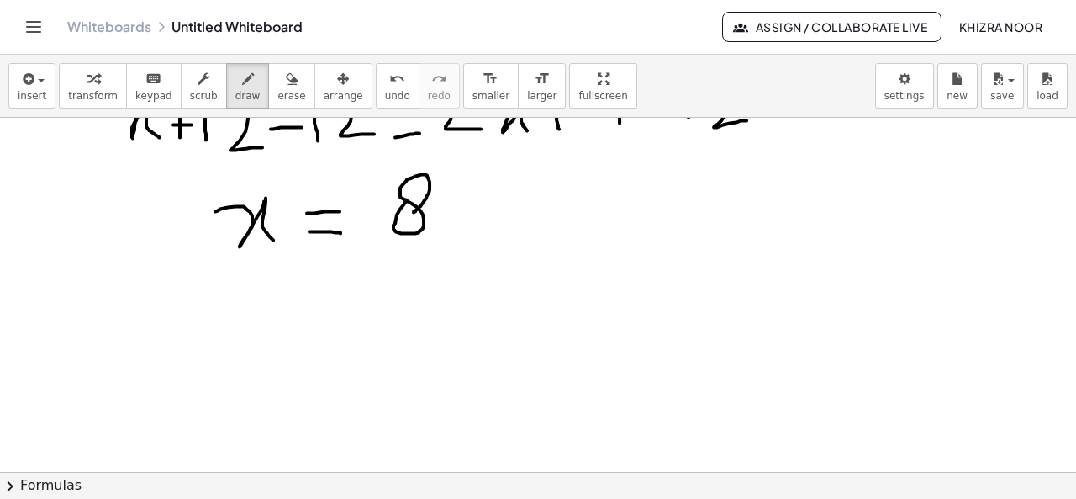
scroll to position [1404, 0]
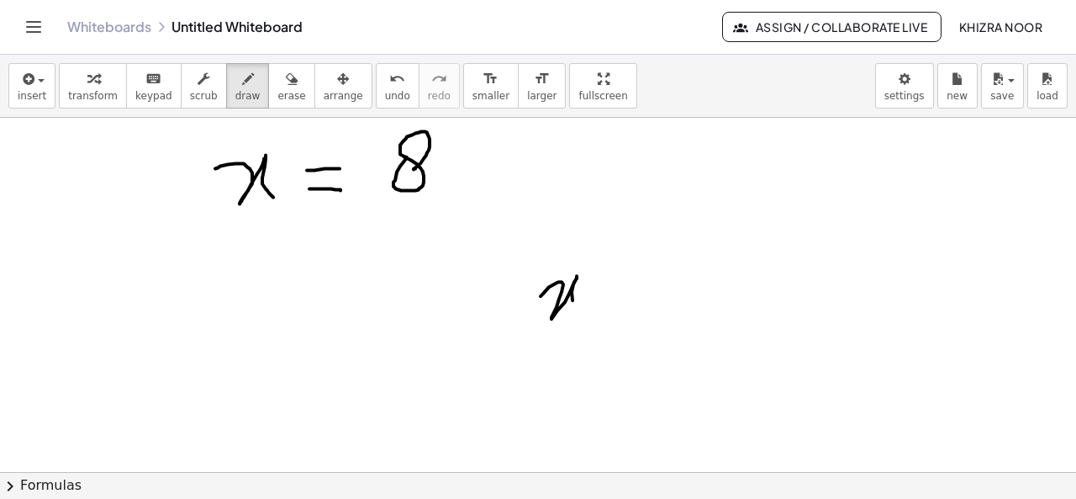
drag, startPoint x: 541, startPoint y: 294, endPoint x: 583, endPoint y: 315, distance: 47.8
drag, startPoint x: 610, startPoint y: 294, endPoint x: 644, endPoint y: 293, distance: 33.6
drag, startPoint x: 626, startPoint y: 283, endPoint x: 630, endPoint y: 324, distance: 40.5
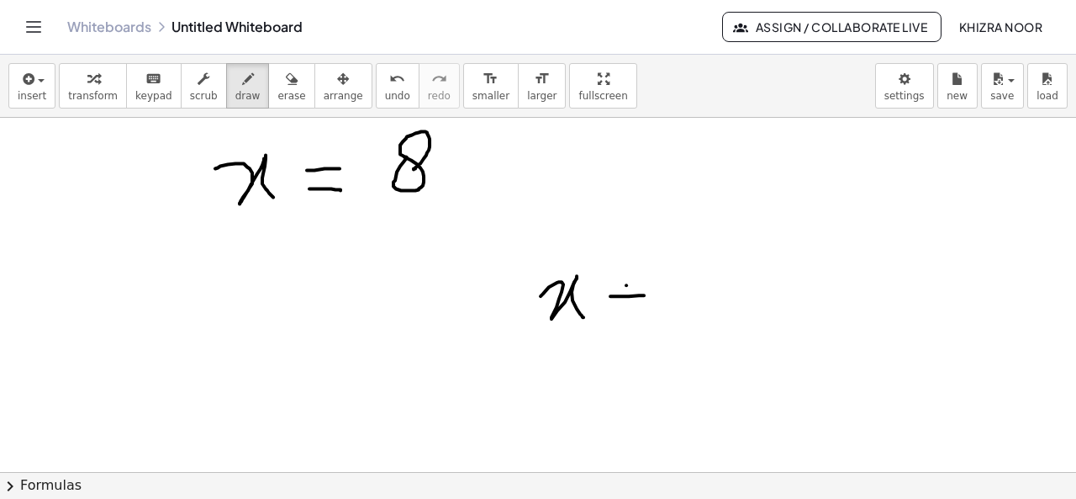
drag, startPoint x: 683, startPoint y: 267, endPoint x: 698, endPoint y: 327, distance: 61.6
drag, startPoint x: 764, startPoint y: 292, endPoint x: 786, endPoint y: 287, distance: 22.4
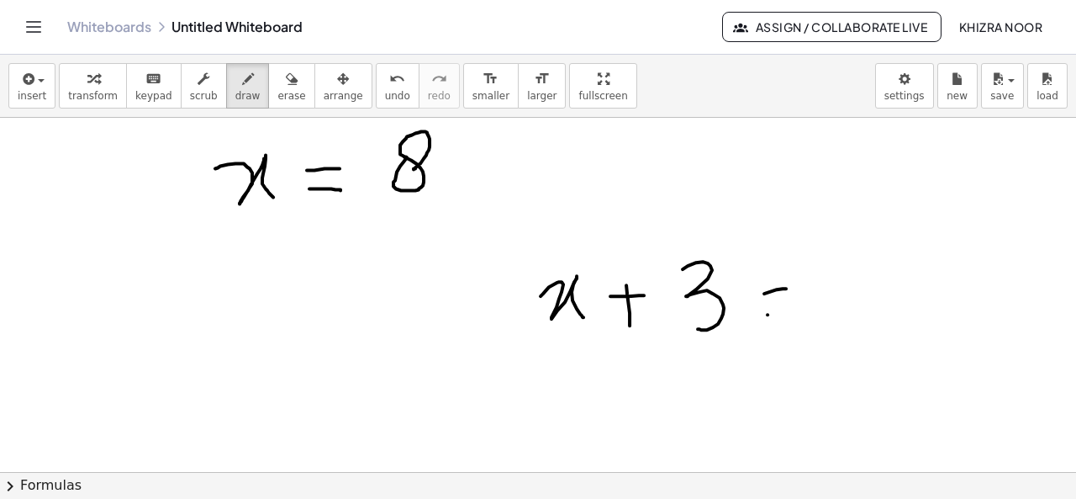
drag, startPoint x: 768, startPoint y: 313, endPoint x: 795, endPoint y: 309, distance: 27.1
drag, startPoint x: 829, startPoint y: 257, endPoint x: 826, endPoint y: 301, distance: 43.8
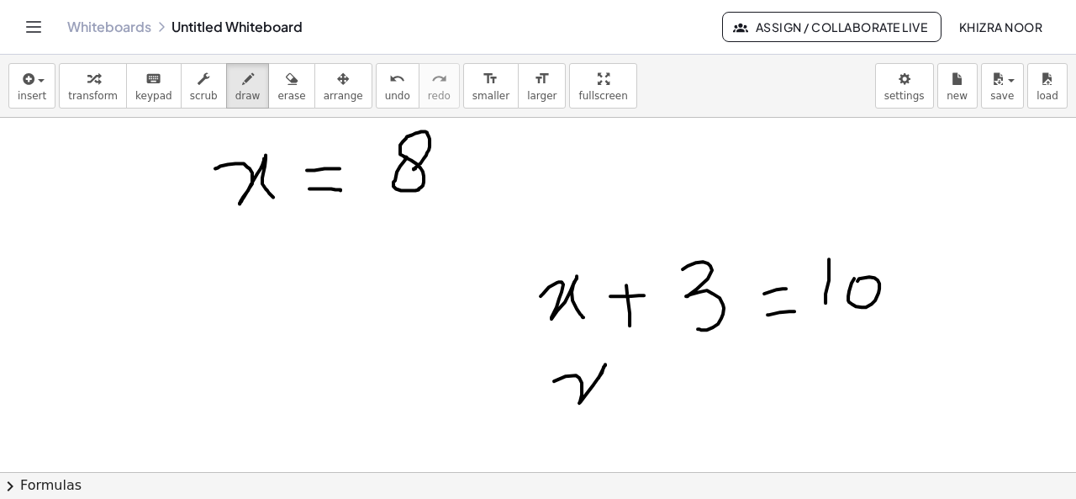
drag, startPoint x: 554, startPoint y: 379, endPoint x: 617, endPoint y: 407, distance: 68.9
drag, startPoint x: 647, startPoint y: 377, endPoint x: 694, endPoint y: 375, distance: 46.3
drag, startPoint x: 659, startPoint y: 389, endPoint x: 708, endPoint y: 391, distance: 48.8
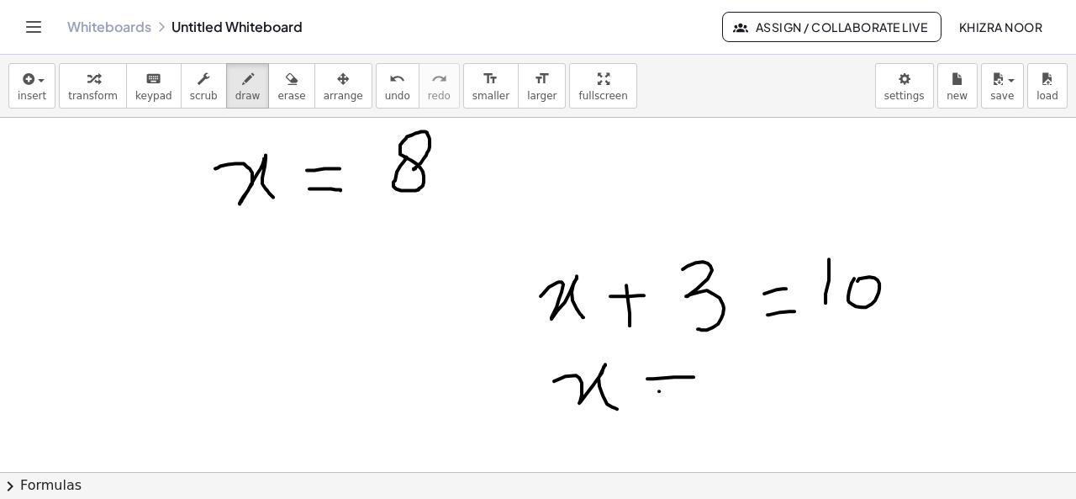
drag, startPoint x: 738, startPoint y: 364, endPoint x: 757, endPoint y: 413, distance: 52.2
drag, startPoint x: 741, startPoint y: 393, endPoint x: 785, endPoint y: 393, distance: 44.6
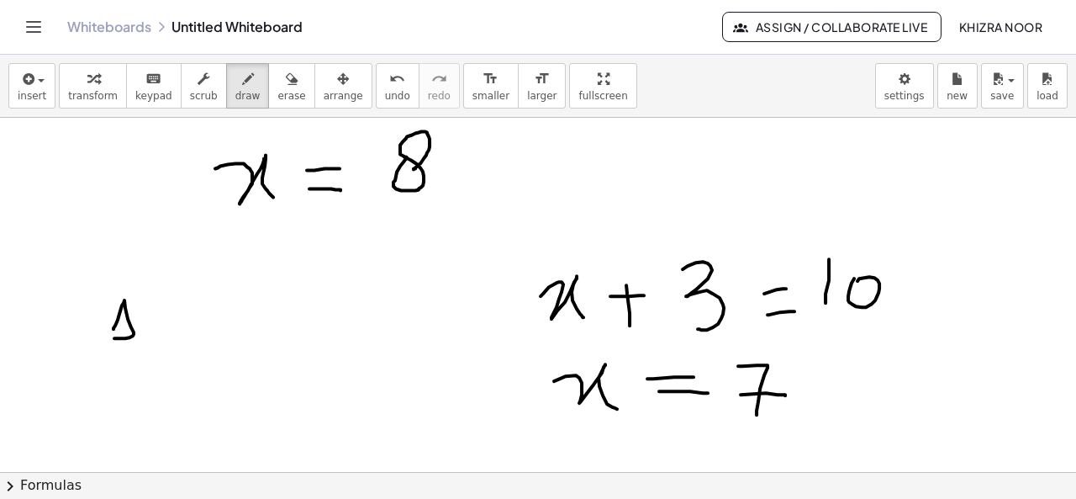
drag, startPoint x: 114, startPoint y: 327, endPoint x: 113, endPoint y: 336, distance: 9.3
drag, startPoint x: 168, startPoint y: 297, endPoint x: 161, endPoint y: 304, distance: 9.5
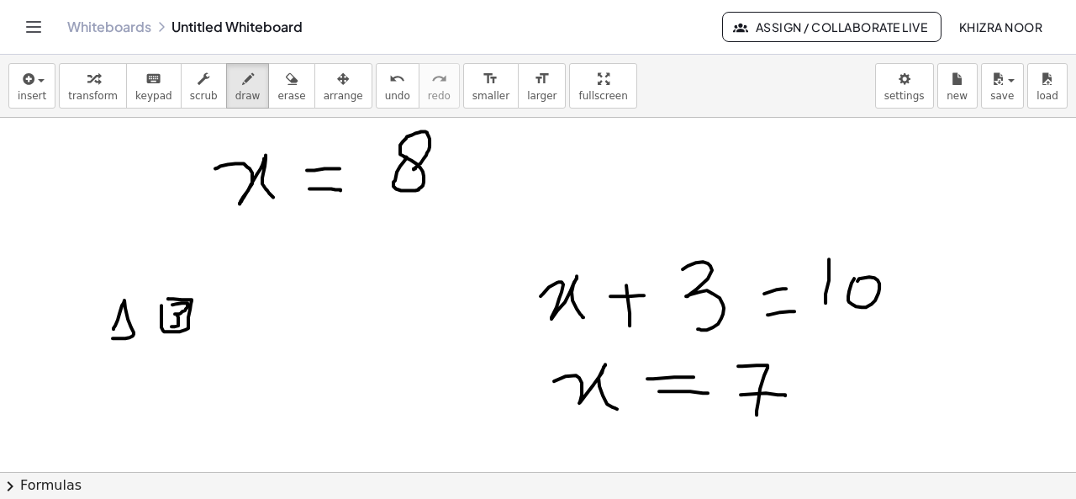
drag, startPoint x: 172, startPoint y: 303, endPoint x: 171, endPoint y: 325, distance: 21.9
drag, startPoint x: 94, startPoint y: 287, endPoint x: 308, endPoint y: 337, distance: 219.4
drag, startPoint x: 281, startPoint y: 345, endPoint x: 383, endPoint y: 295, distance: 113.9
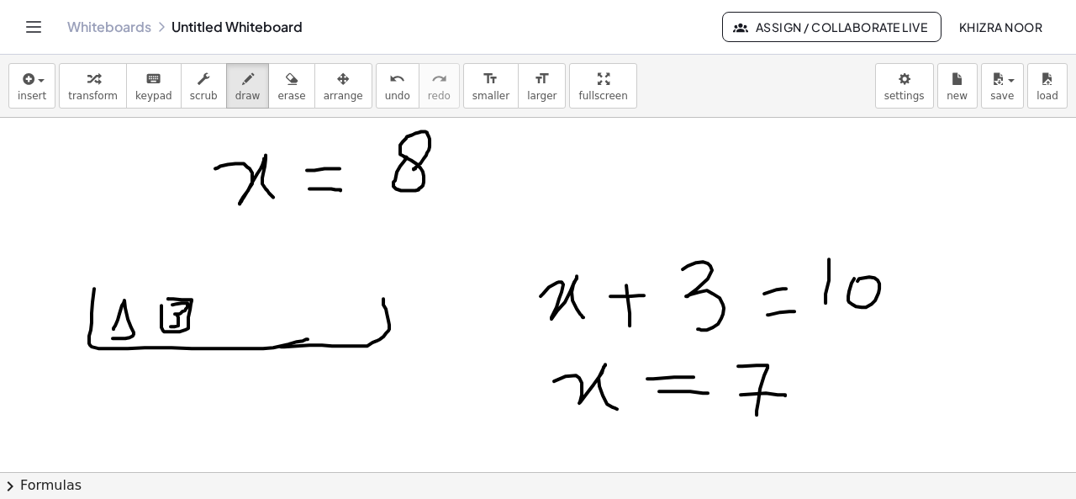
drag, startPoint x: 355, startPoint y: 309, endPoint x: 355, endPoint y: 323, distance: 13.5
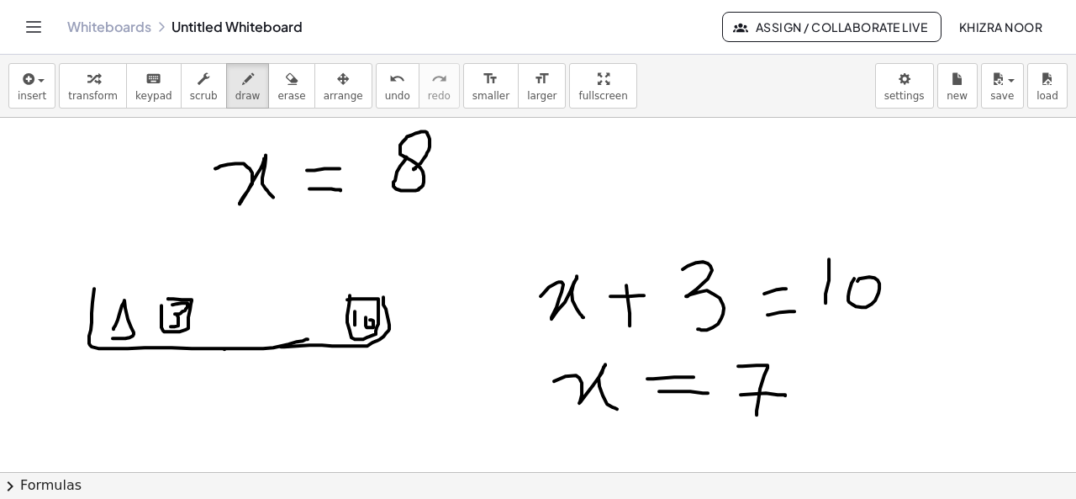
drag, startPoint x: 224, startPoint y: 347, endPoint x: 224, endPoint y: 376, distance: 28.6
drag, startPoint x: 209, startPoint y: 379, endPoint x: 216, endPoint y: 387, distance: 10.7
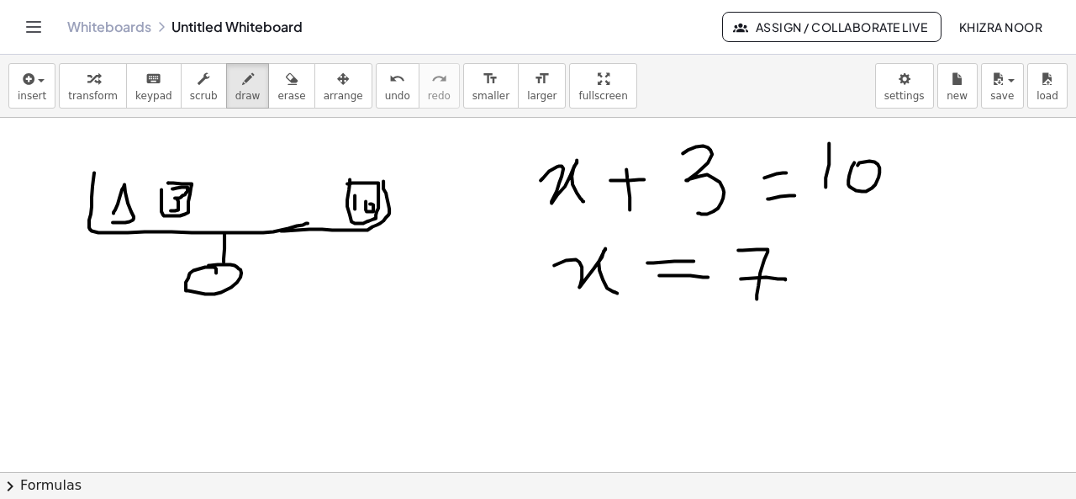
scroll to position [1506, 0]
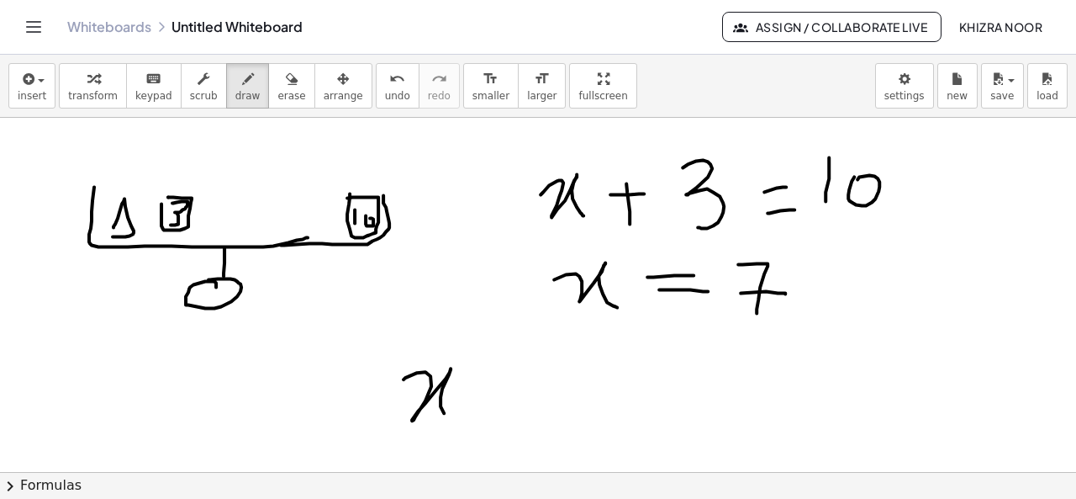
drag, startPoint x: 404, startPoint y: 378, endPoint x: 451, endPoint y: 416, distance: 60.9
drag, startPoint x: 491, startPoint y: 381, endPoint x: 491, endPoint y: 420, distance: 39.5
drag, startPoint x: 478, startPoint y: 406, endPoint x: 506, endPoint y: 404, distance: 27.8
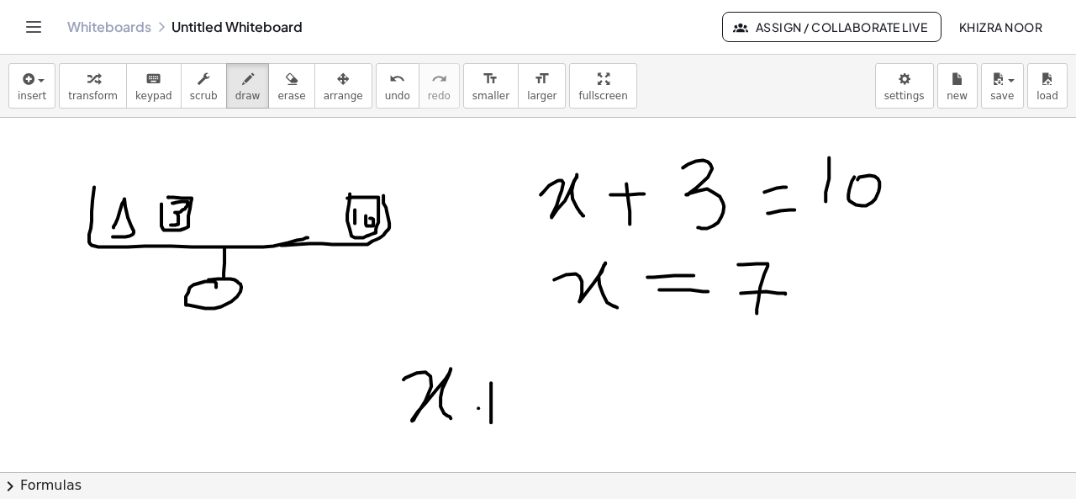
drag, startPoint x: 543, startPoint y: 362, endPoint x: 538, endPoint y: 441, distance: 79.2
drag, startPoint x: 576, startPoint y: 402, endPoint x: 605, endPoint y: 398, distance: 29.7
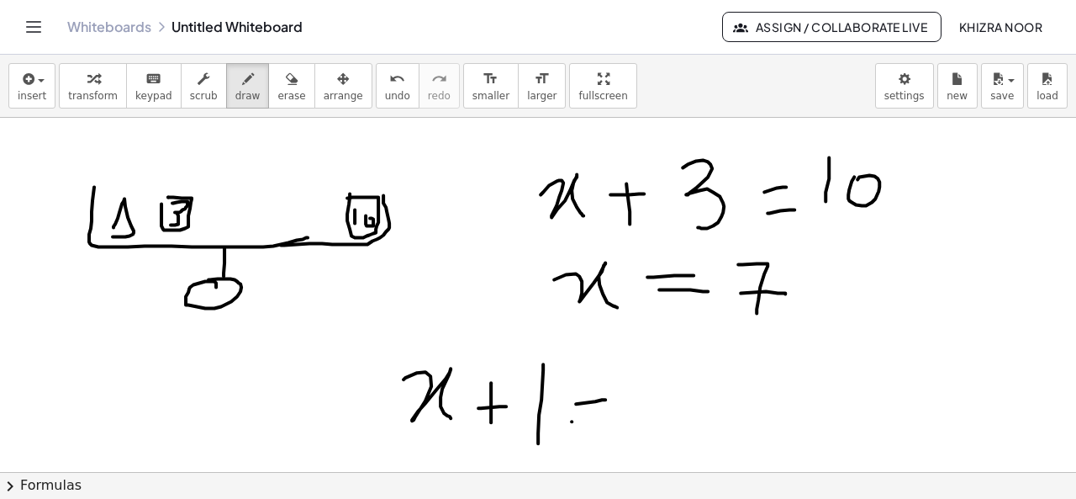
drag, startPoint x: 572, startPoint y: 420, endPoint x: 612, endPoint y: 419, distance: 40.4
drag, startPoint x: 659, startPoint y: 387, endPoint x: 673, endPoint y: 379, distance: 16.2
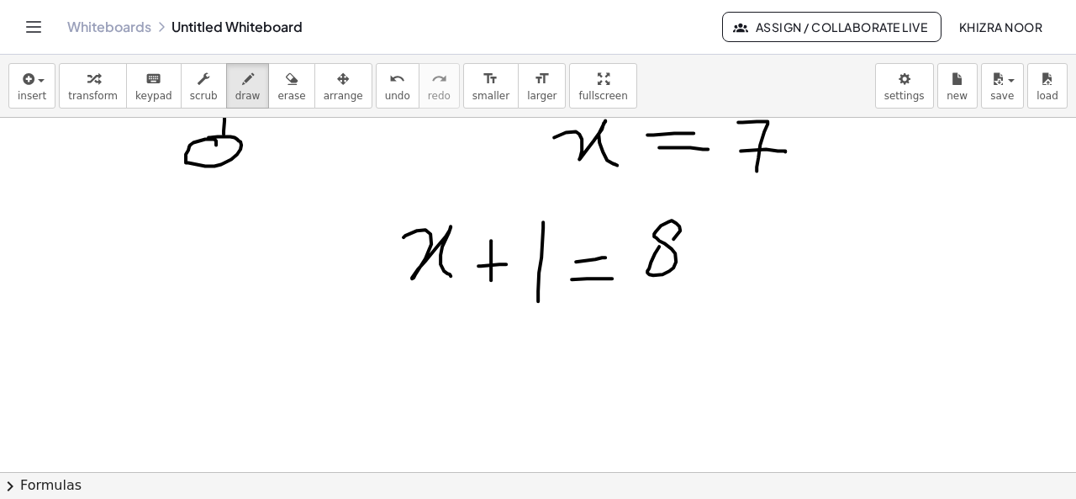
scroll to position [1666, 0]
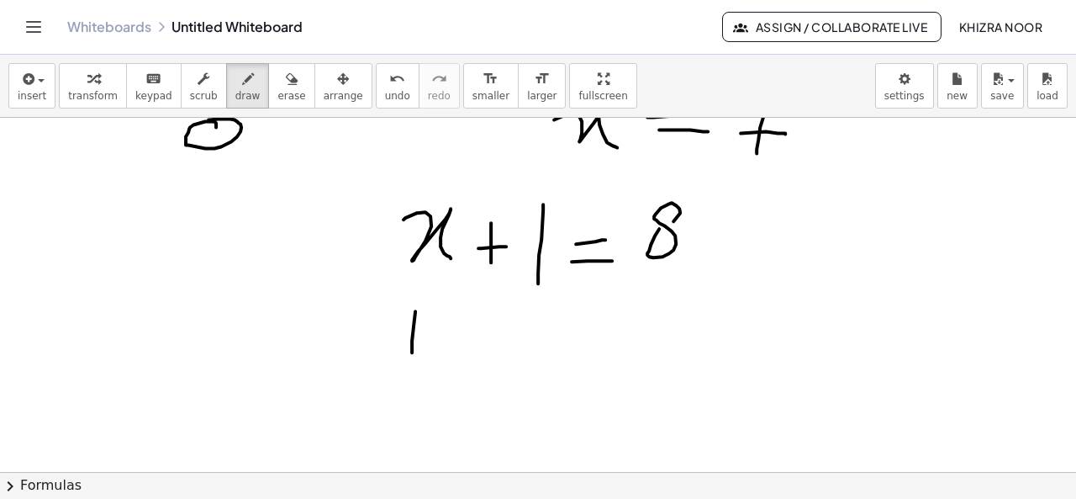
drag, startPoint x: 415, startPoint y: 309, endPoint x: 412, endPoint y: 363, distance: 53.9
drag, startPoint x: 396, startPoint y: 325, endPoint x: 451, endPoint y: 367, distance: 68.9
drag, startPoint x: 499, startPoint y: 314, endPoint x: 499, endPoint y: 350, distance: 36.2
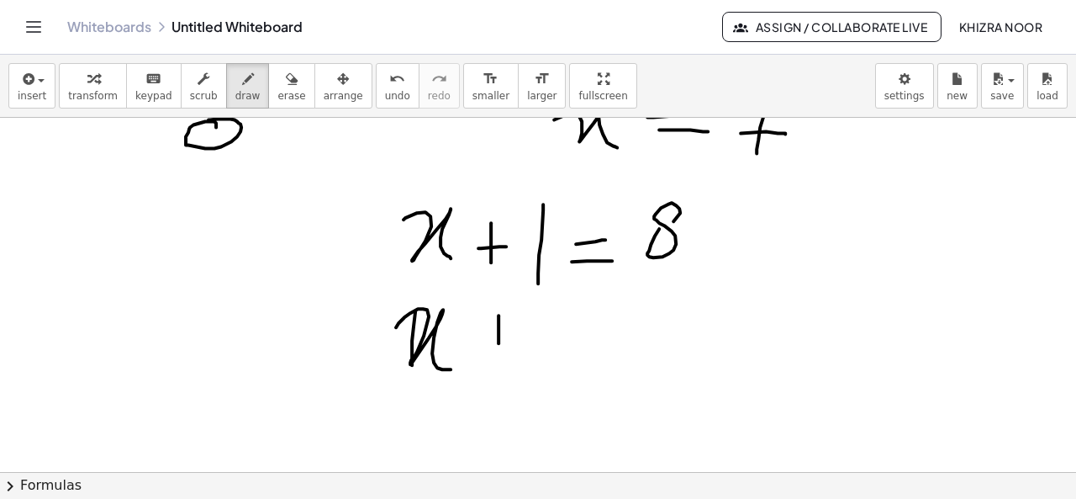
drag, startPoint x: 480, startPoint y: 336, endPoint x: 521, endPoint y: 334, distance: 41.3
drag, startPoint x: 572, startPoint y: 298, endPoint x: 543, endPoint y: 351, distance: 59.5
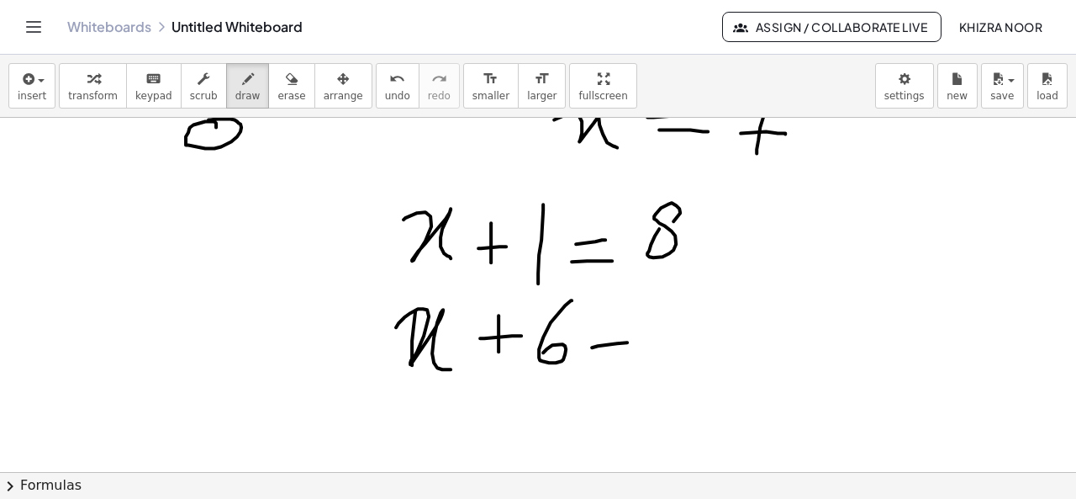
drag, startPoint x: 592, startPoint y: 346, endPoint x: 630, endPoint y: 341, distance: 38.2
drag, startPoint x: 592, startPoint y: 362, endPoint x: 631, endPoint y: 359, distance: 38.8
drag, startPoint x: 683, startPoint y: 307, endPoint x: 681, endPoint y: 358, distance: 51.3
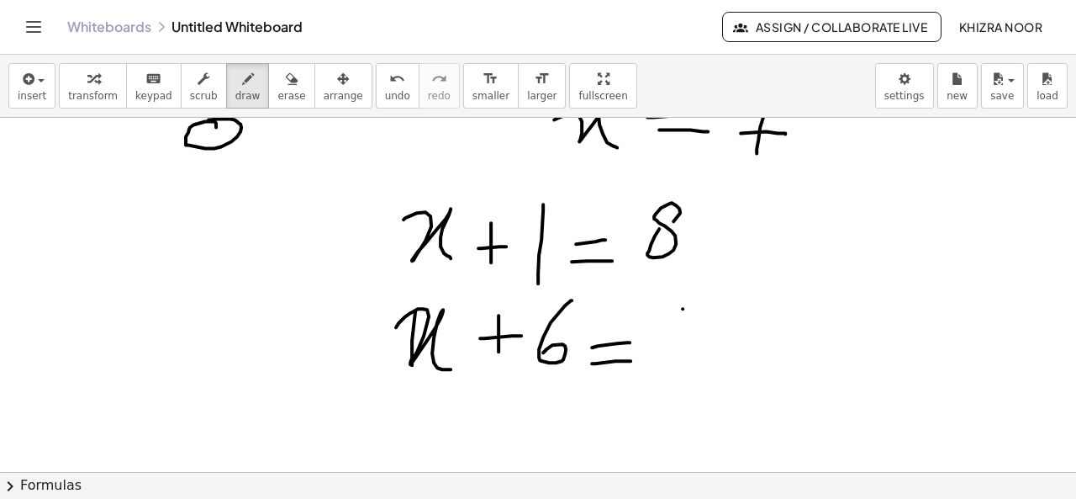
drag, startPoint x: 706, startPoint y: 311, endPoint x: 716, endPoint y: 364, distance: 53.9
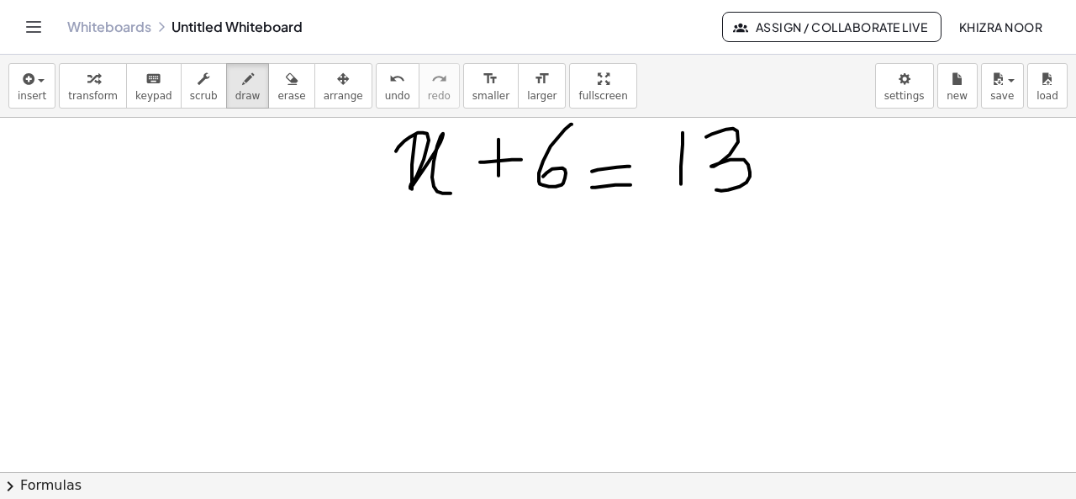
scroll to position [1888, 0]
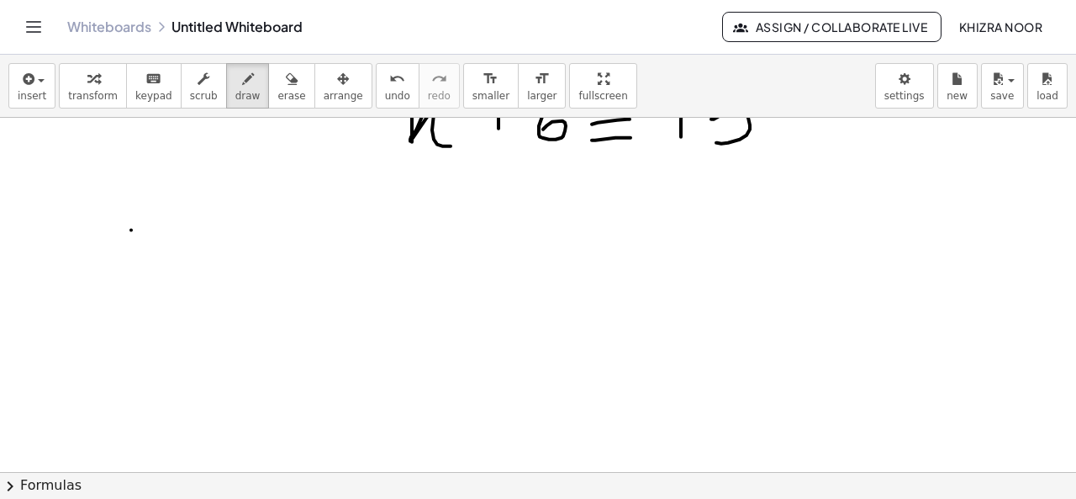
drag, startPoint x: 131, startPoint y: 229, endPoint x: 130, endPoint y: 267, distance: 37.8
drag, startPoint x: 169, startPoint y: 240, endPoint x: 199, endPoint y: 269, distance: 41.6
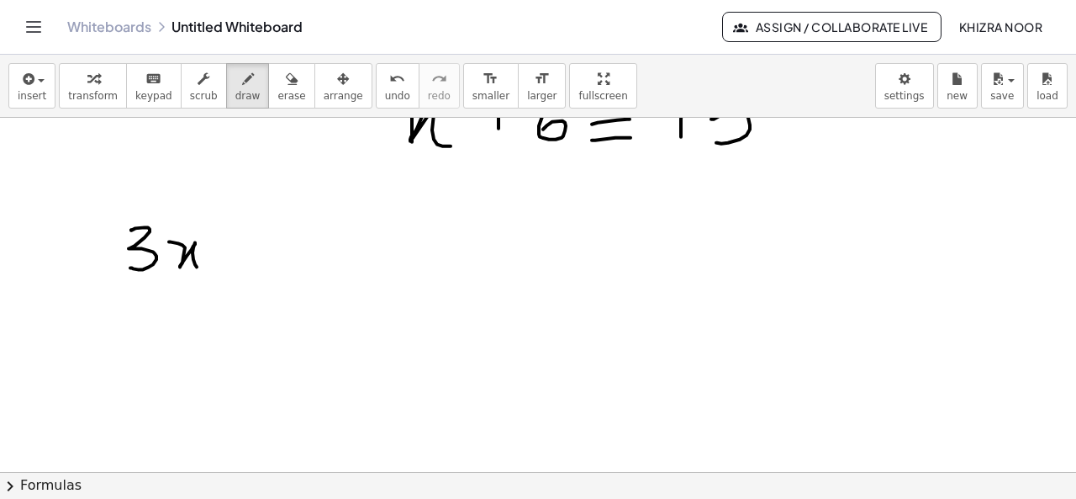
drag, startPoint x: 246, startPoint y: 246, endPoint x: 246, endPoint y: 275, distance: 28.6
drag, startPoint x: 234, startPoint y: 264, endPoint x: 251, endPoint y: 264, distance: 16.8
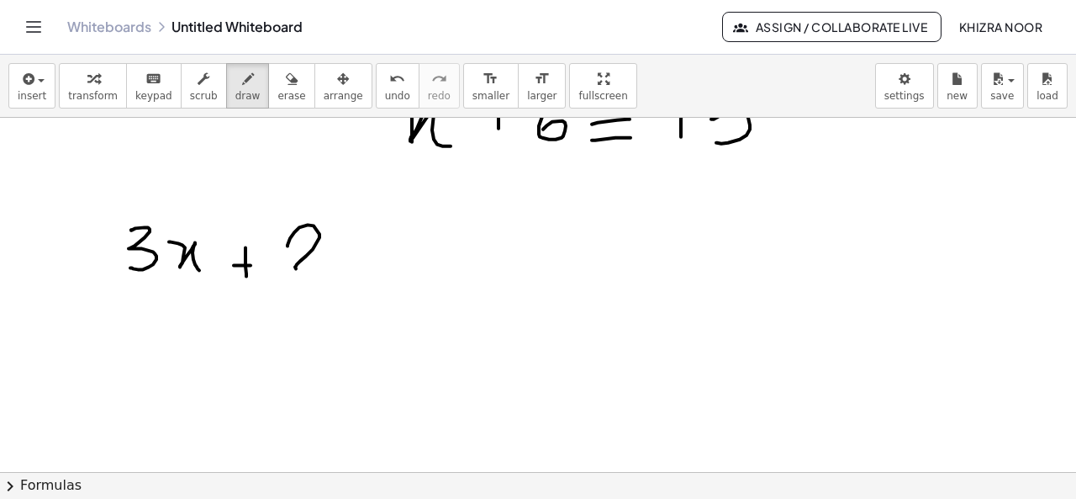
drag, startPoint x: 288, startPoint y: 245, endPoint x: 326, endPoint y: 268, distance: 45.3
drag, startPoint x: 356, startPoint y: 253, endPoint x: 392, endPoint y: 245, distance: 37.1
drag, startPoint x: 360, startPoint y: 263, endPoint x: 386, endPoint y: 261, distance: 26.1
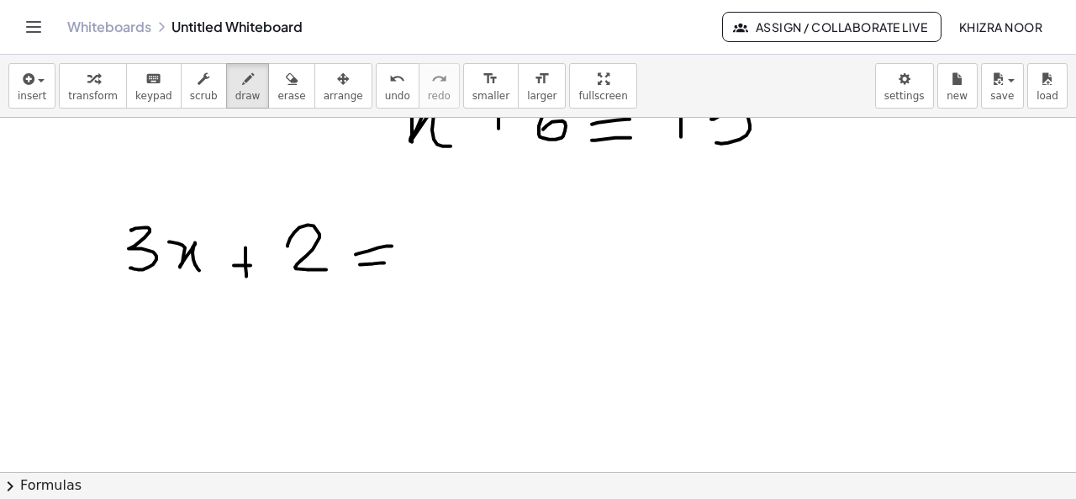
drag, startPoint x: 423, startPoint y: 229, endPoint x: 467, endPoint y: 261, distance: 54.6
drag, startPoint x: 483, startPoint y: 224, endPoint x: 513, endPoint y: 275, distance: 59.6
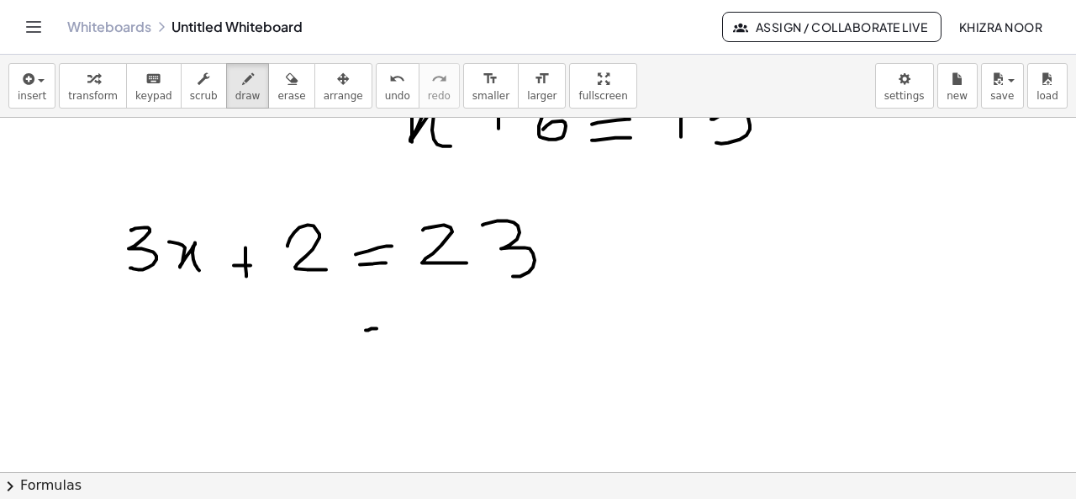
drag, startPoint x: 366, startPoint y: 329, endPoint x: 383, endPoint y: 327, distance: 16.9
drag, startPoint x: 362, startPoint y: 344, endPoint x: 384, endPoint y: 344, distance: 21.9
drag, startPoint x: 446, startPoint y: 320, endPoint x: 449, endPoint y: 366, distance: 45.5
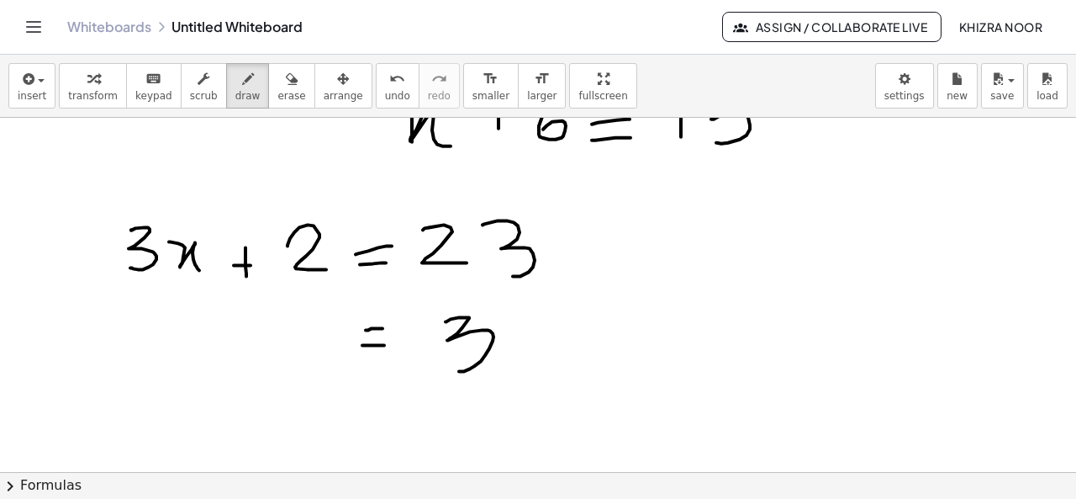
drag, startPoint x: 130, startPoint y: 328, endPoint x: 142, endPoint y: 373, distance: 46.9
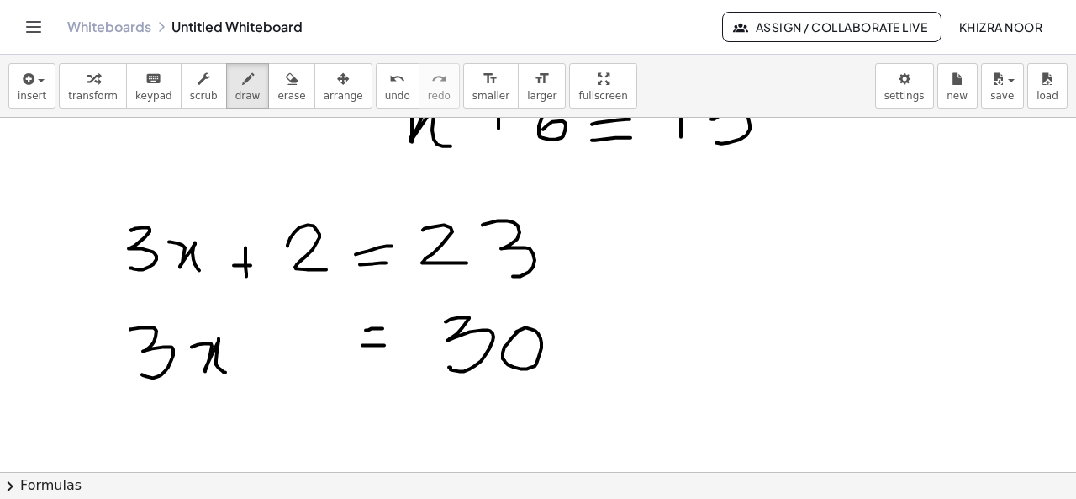
drag, startPoint x: 192, startPoint y: 346, endPoint x: 225, endPoint y: 371, distance: 42.0
drag, startPoint x: 262, startPoint y: 320, endPoint x: 255, endPoint y: 356, distance: 36.1
drag, startPoint x: 245, startPoint y: 341, endPoint x: 276, endPoint y: 341, distance: 31.1
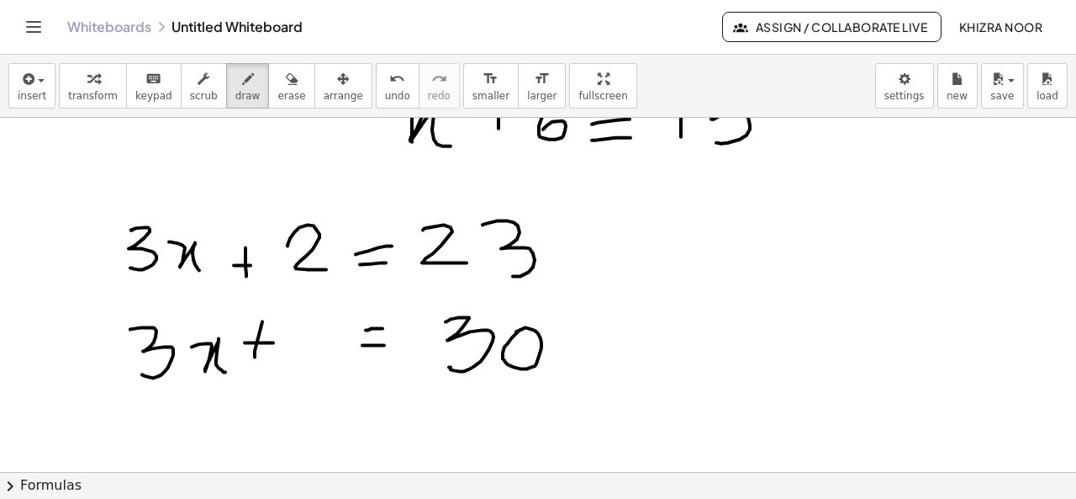
drag, startPoint x: 293, startPoint y: 324, endPoint x: 314, endPoint y: 360, distance: 41.8
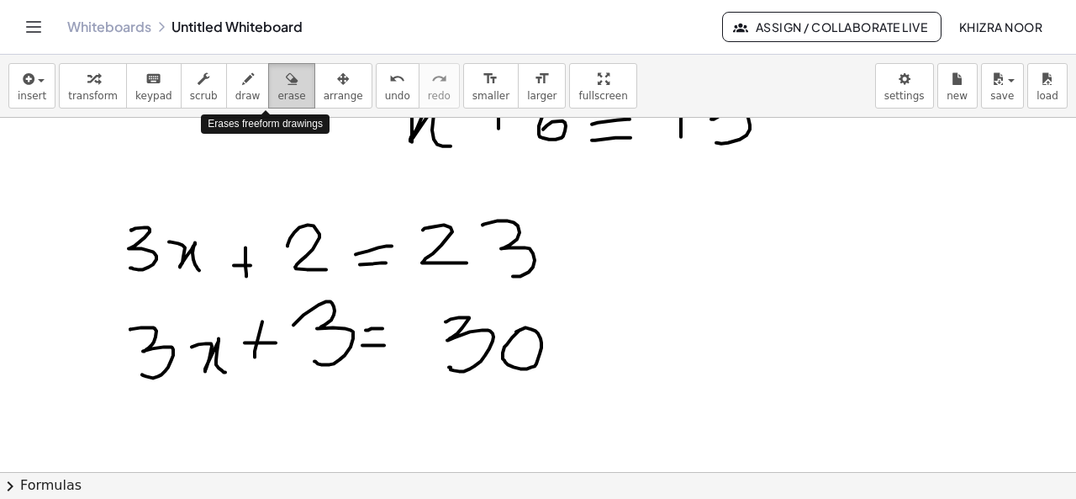
click at [286, 82] on icon "button" at bounding box center [292, 79] width 12 height 20
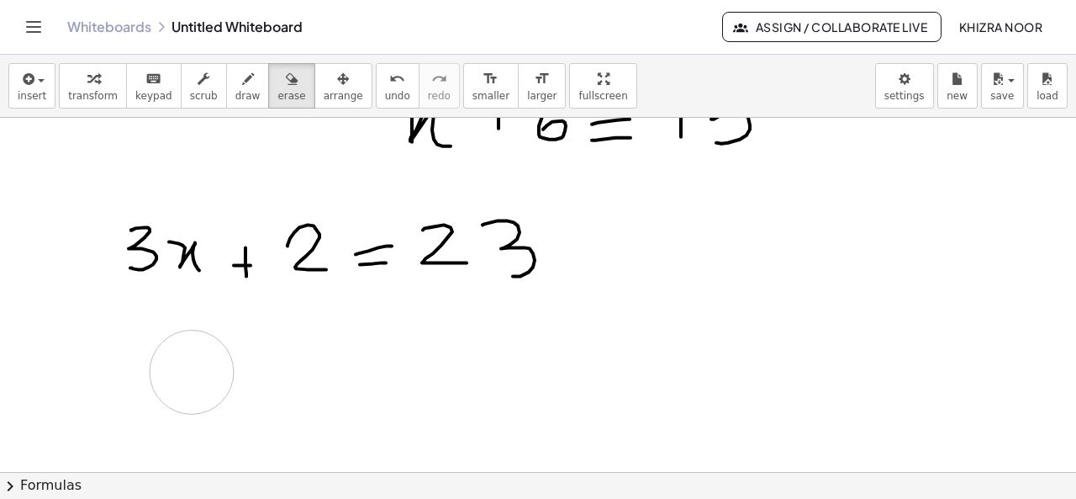
drag, startPoint x: 557, startPoint y: 357, endPoint x: 193, endPoint y: 371, distance: 365.1
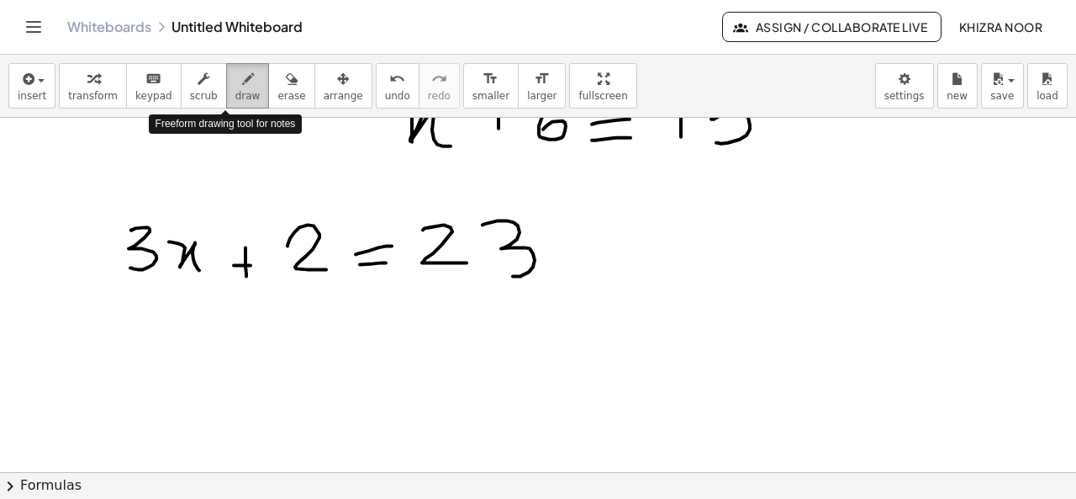
click at [242, 81] on icon "button" at bounding box center [248, 79] width 12 height 20
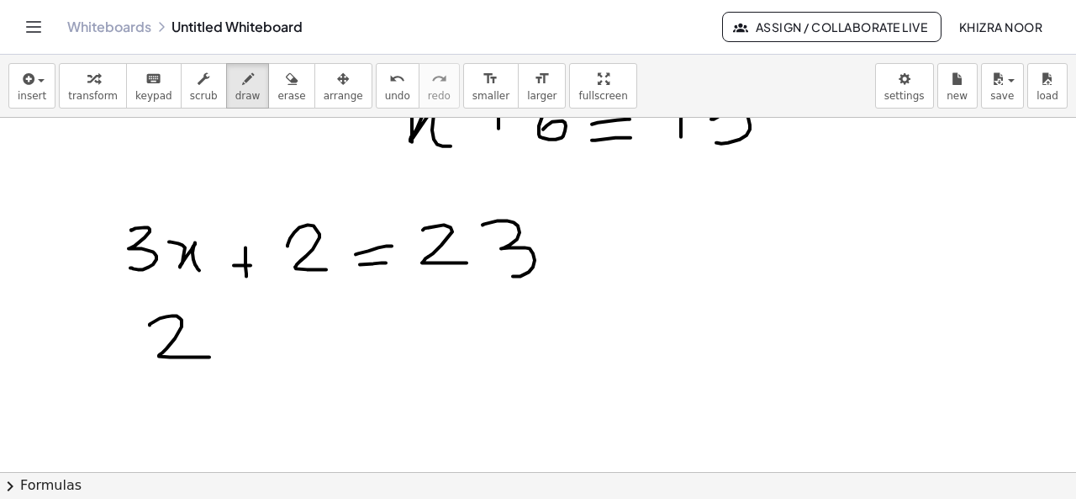
drag, startPoint x: 150, startPoint y: 324, endPoint x: 211, endPoint y: 356, distance: 69.2
drag, startPoint x: 222, startPoint y: 328, endPoint x: 274, endPoint y: 359, distance: 60.7
drag, startPoint x: 308, startPoint y: 328, endPoint x: 309, endPoint y: 362, distance: 34.5
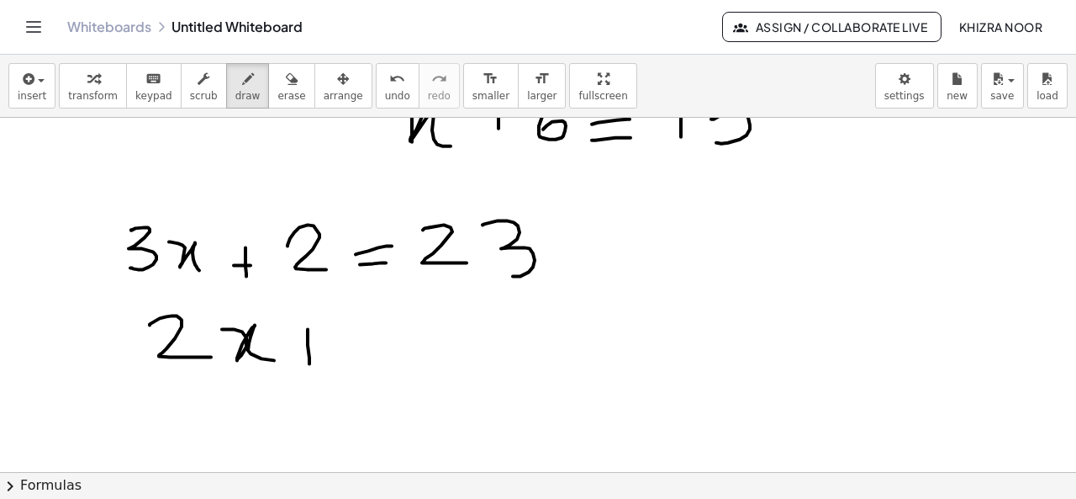
drag, startPoint x: 296, startPoint y: 349, endPoint x: 330, endPoint y: 349, distance: 33.6
drag, startPoint x: 367, startPoint y: 315, endPoint x: 343, endPoint y: 369, distance: 58.7
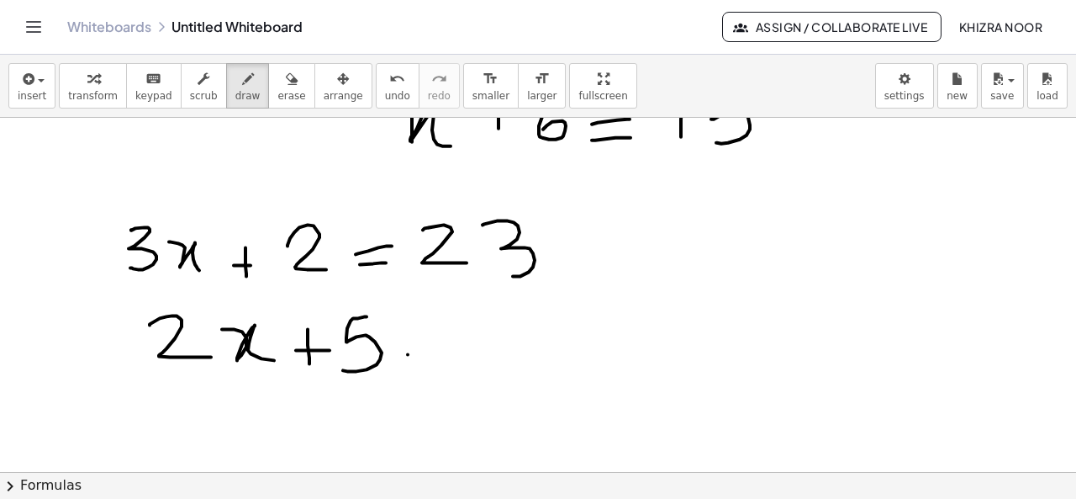
drag, startPoint x: 408, startPoint y: 353, endPoint x: 446, endPoint y: 347, distance: 38.3
drag, startPoint x: 425, startPoint y: 361, endPoint x: 461, endPoint y: 356, distance: 35.6
drag, startPoint x: 489, startPoint y: 346, endPoint x: 558, endPoint y: 367, distance: 72.3
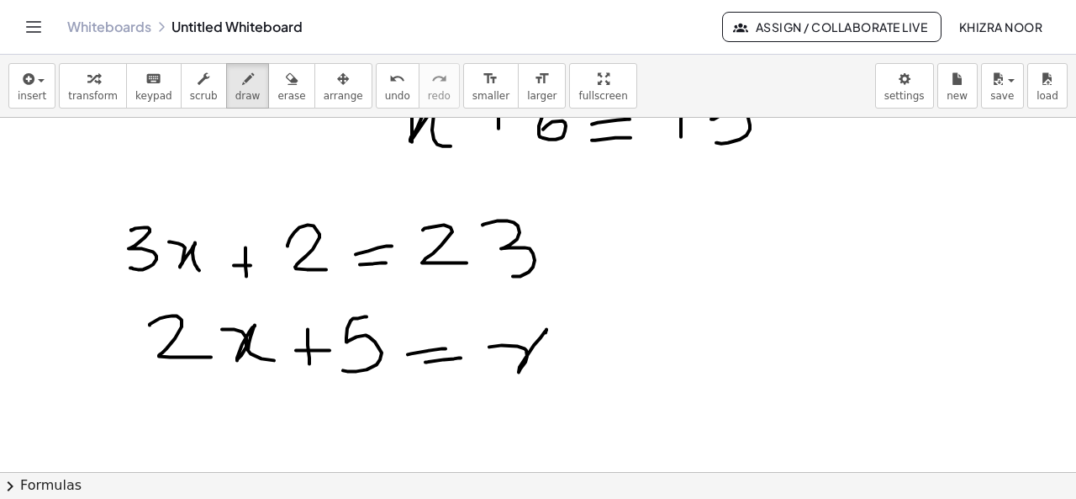
drag, startPoint x: 595, startPoint y: 342, endPoint x: 596, endPoint y: 367, distance: 25.2
drag, startPoint x: 585, startPoint y: 359, endPoint x: 599, endPoint y: 359, distance: 14.3
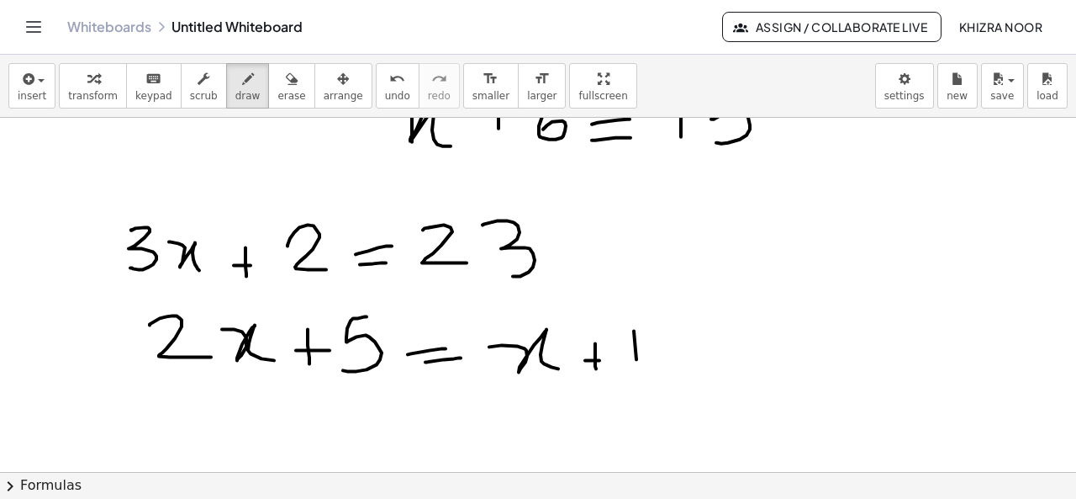
drag, startPoint x: 634, startPoint y: 330, endPoint x: 637, endPoint y: 364, distance: 34.6
drag, startPoint x: 652, startPoint y: 330, endPoint x: 723, endPoint y: 364, distance: 79.0
